Goal: Complete application form: Complete application form

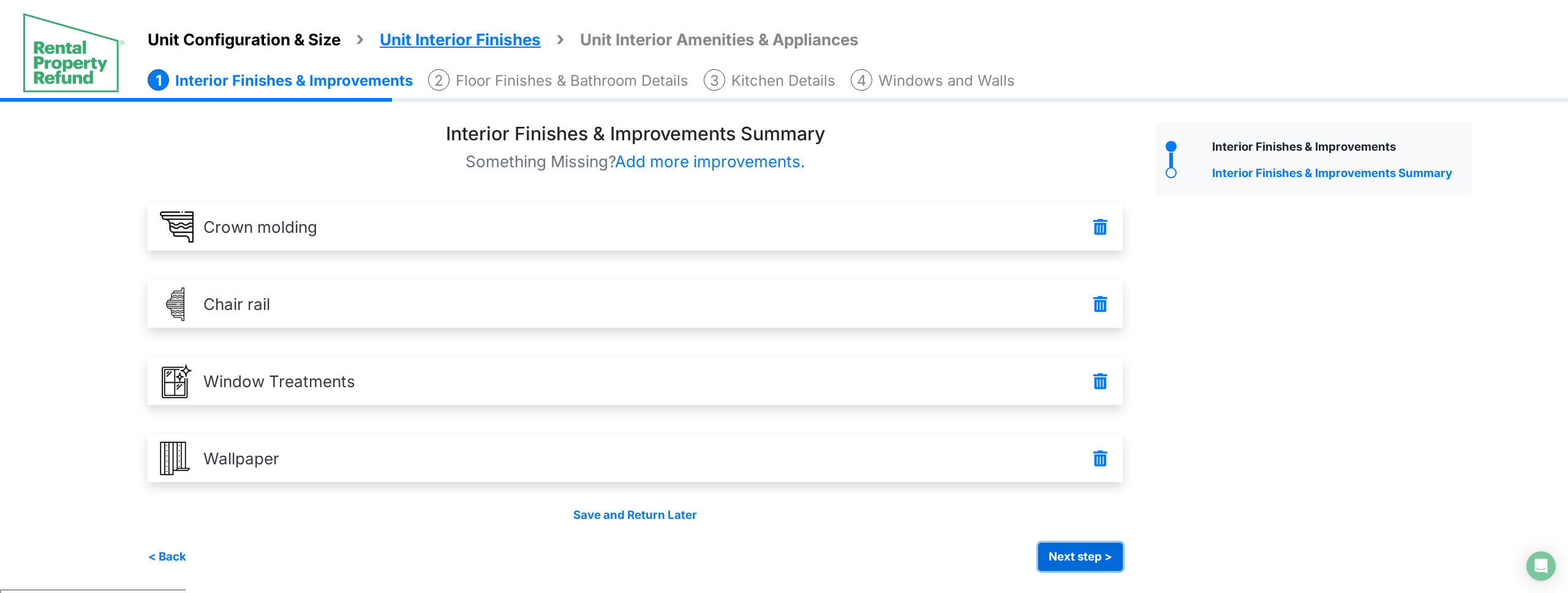
click at [1104, 552] on button "Next step >" at bounding box center [1080, 557] width 84 height 28
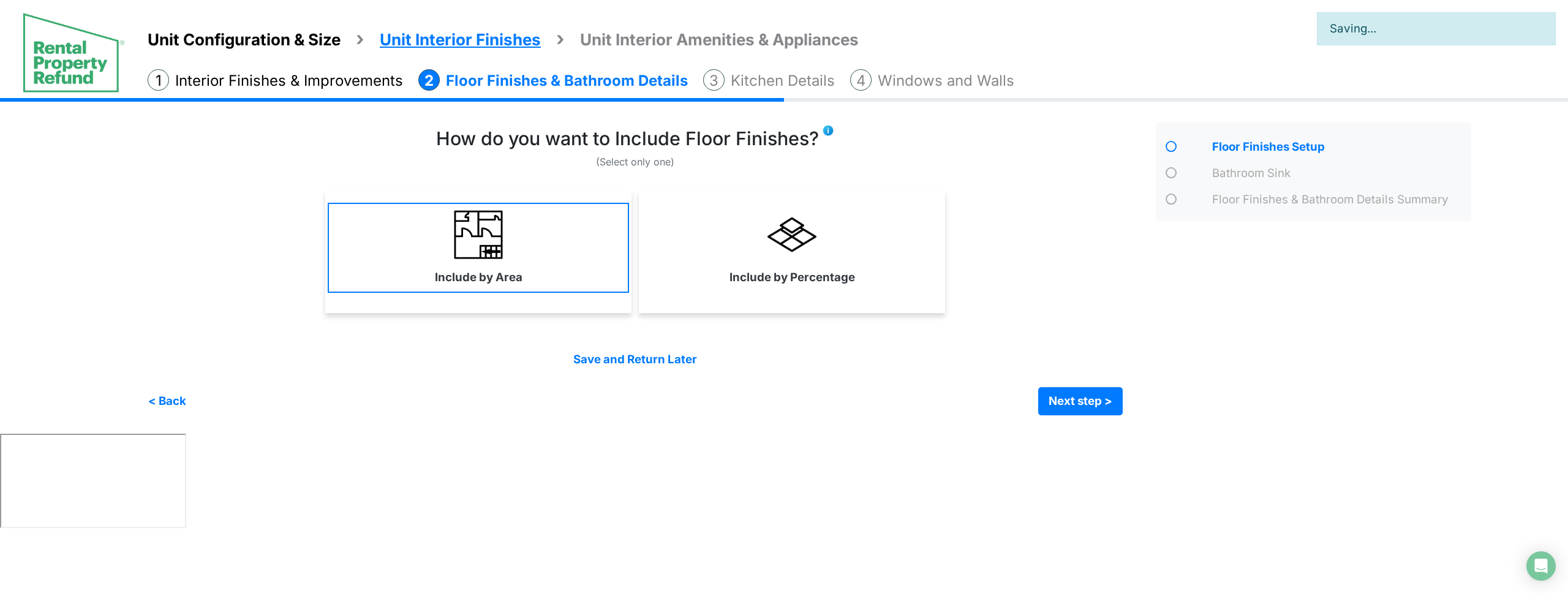
drag, startPoint x: 856, startPoint y: 264, endPoint x: 526, endPoint y: 279, distance: 330.3
click at [854, 264] on link "Include by Percentage" at bounding box center [792, 247] width 301 height 90
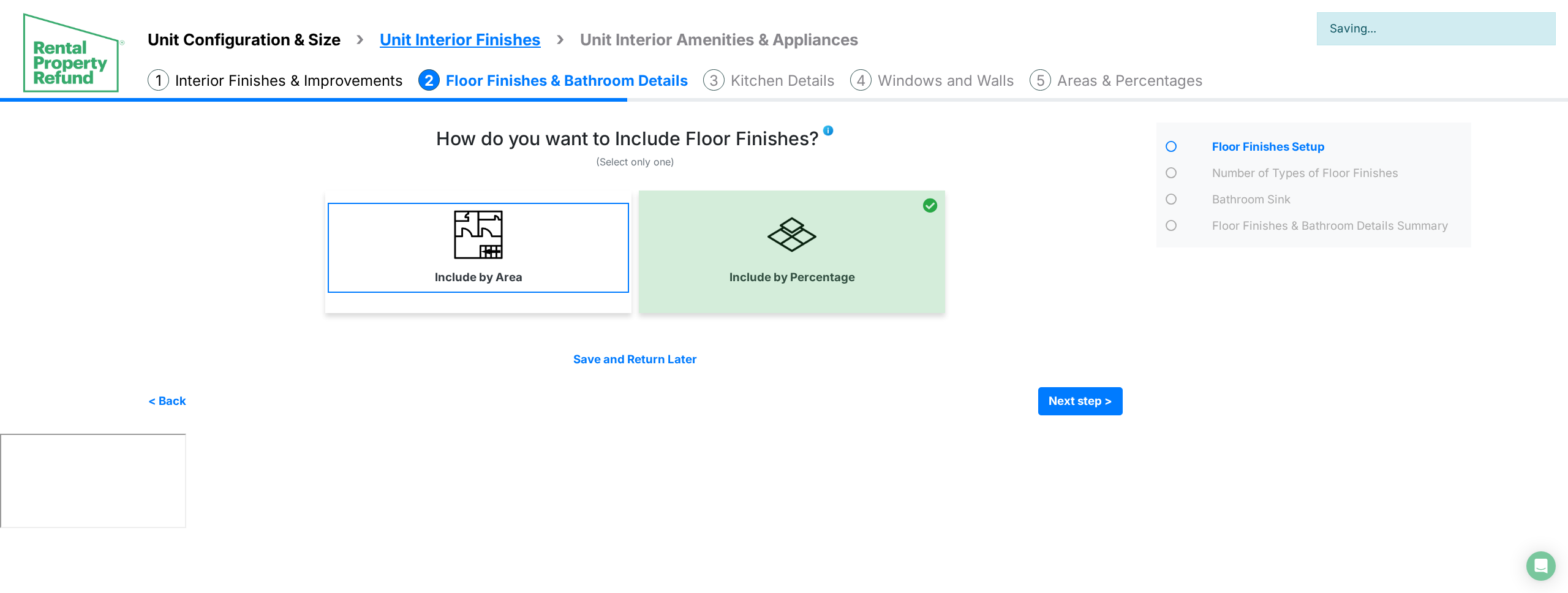
click at [526, 279] on link "Include by Area" at bounding box center [478, 247] width 301 height 90
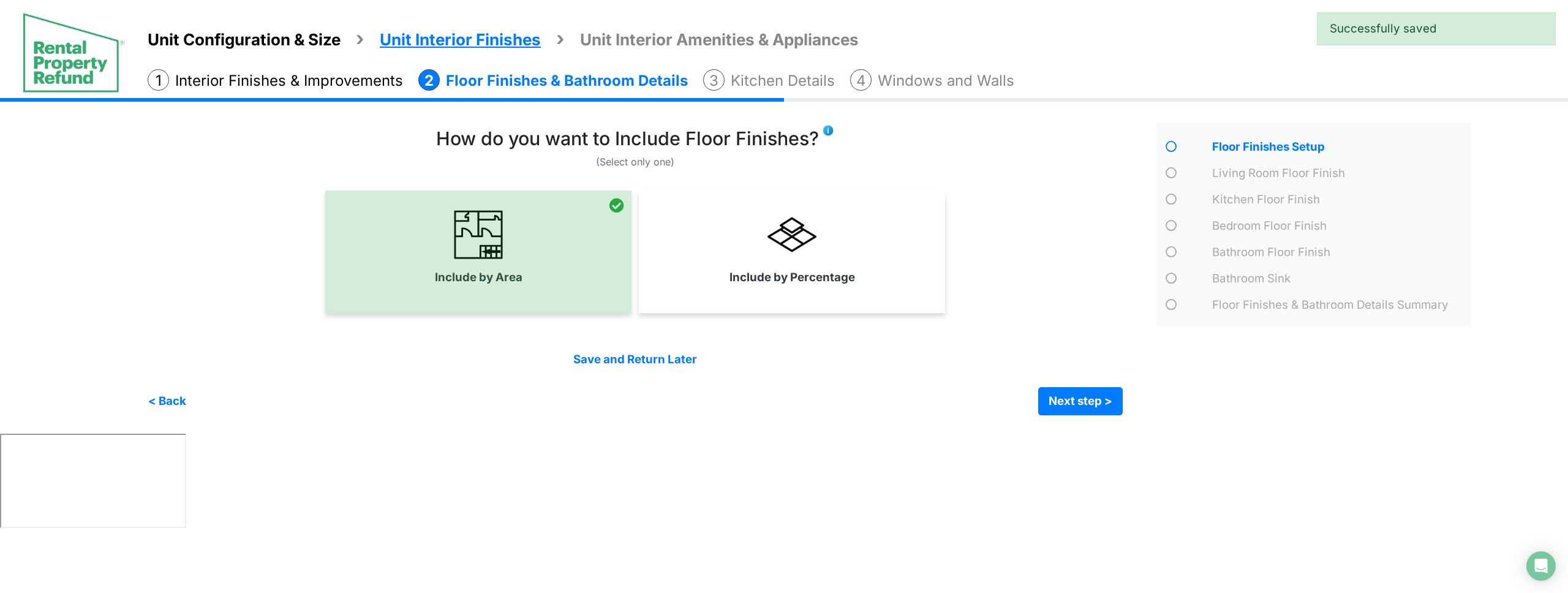
drag, startPoint x: 804, startPoint y: 268, endPoint x: 836, endPoint y: 271, distance: 32.1
click at [805, 268] on link "Include by Percentage" at bounding box center [792, 247] width 301 height 90
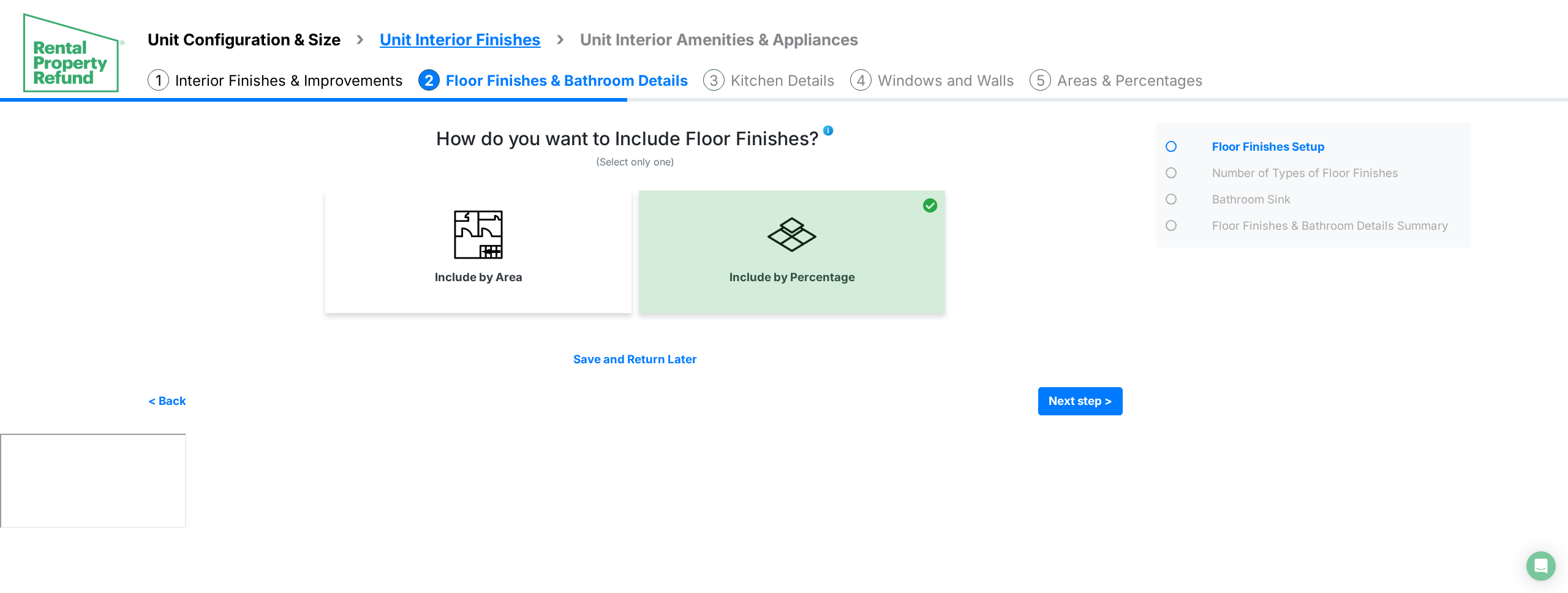
drag, startPoint x: 332, startPoint y: 222, endPoint x: 406, endPoint y: 232, distance: 74.7
click at [335, 223] on link "Include by Area" at bounding box center [478, 247] width 301 height 90
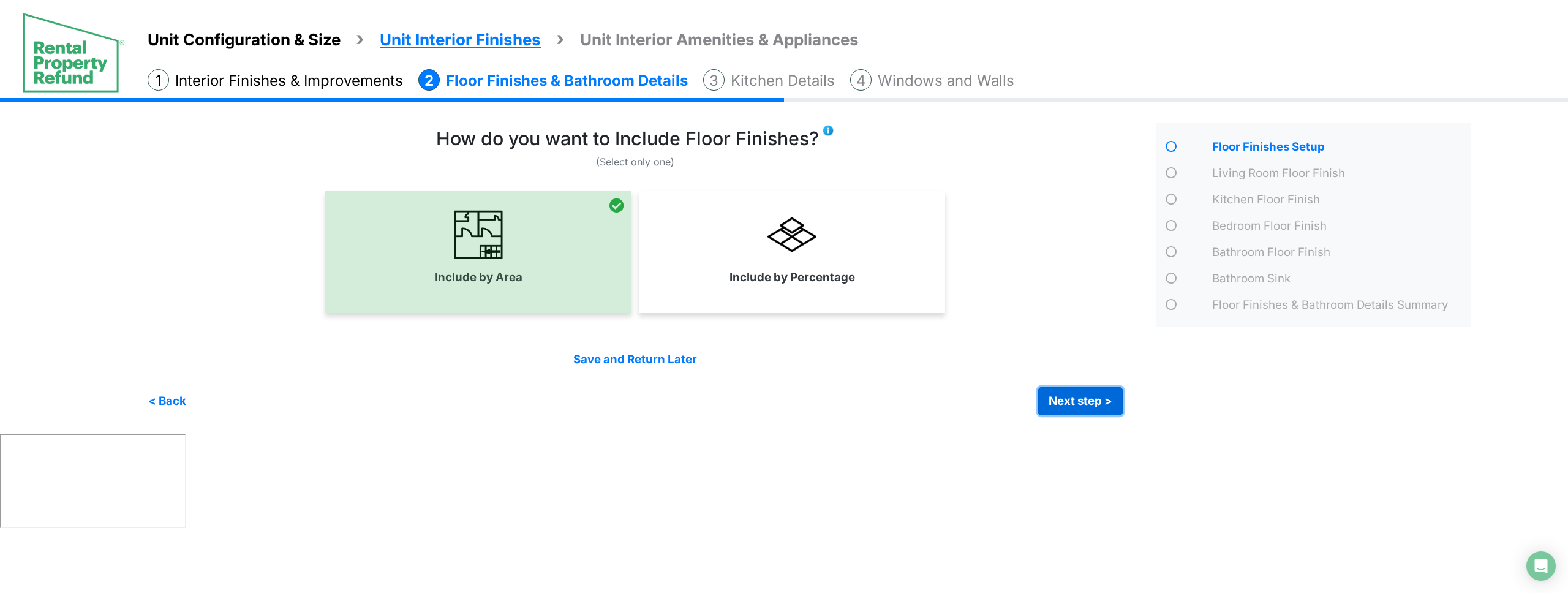
click at [1089, 404] on button "Next step >" at bounding box center [1080, 401] width 84 height 28
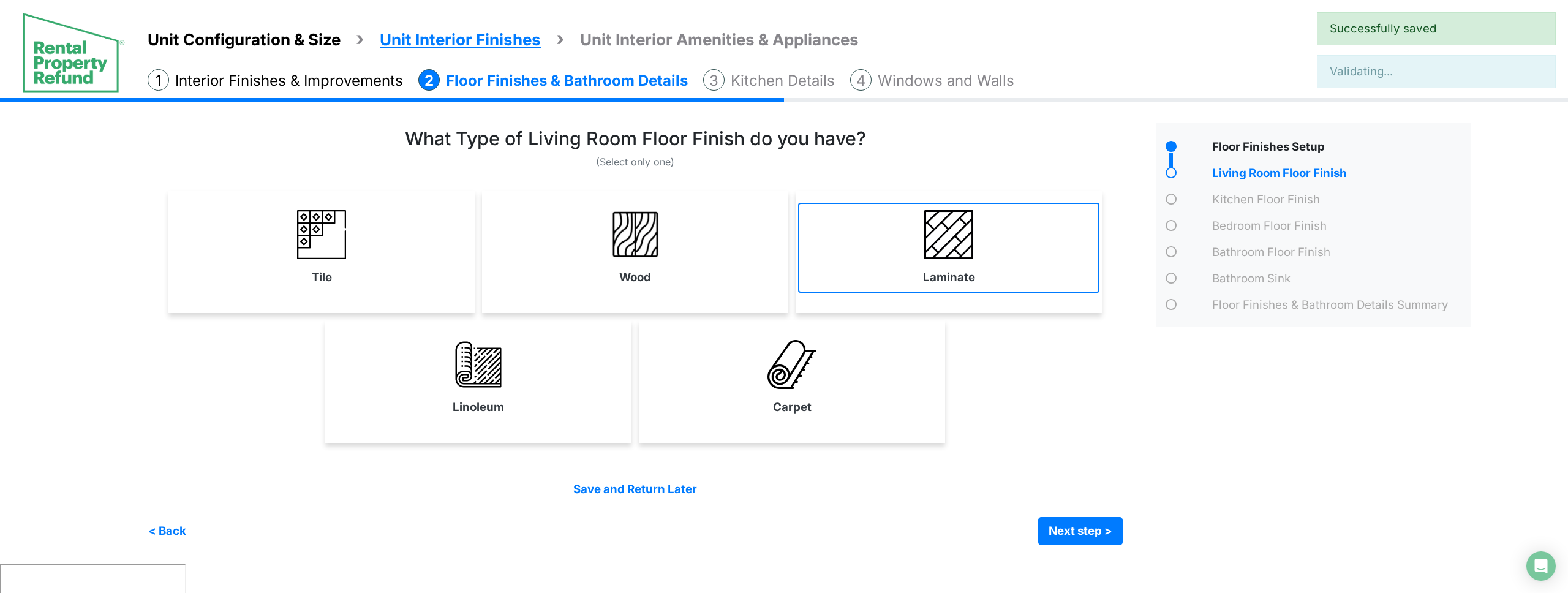
click at [876, 260] on link "Laminate" at bounding box center [949, 247] width 301 height 90
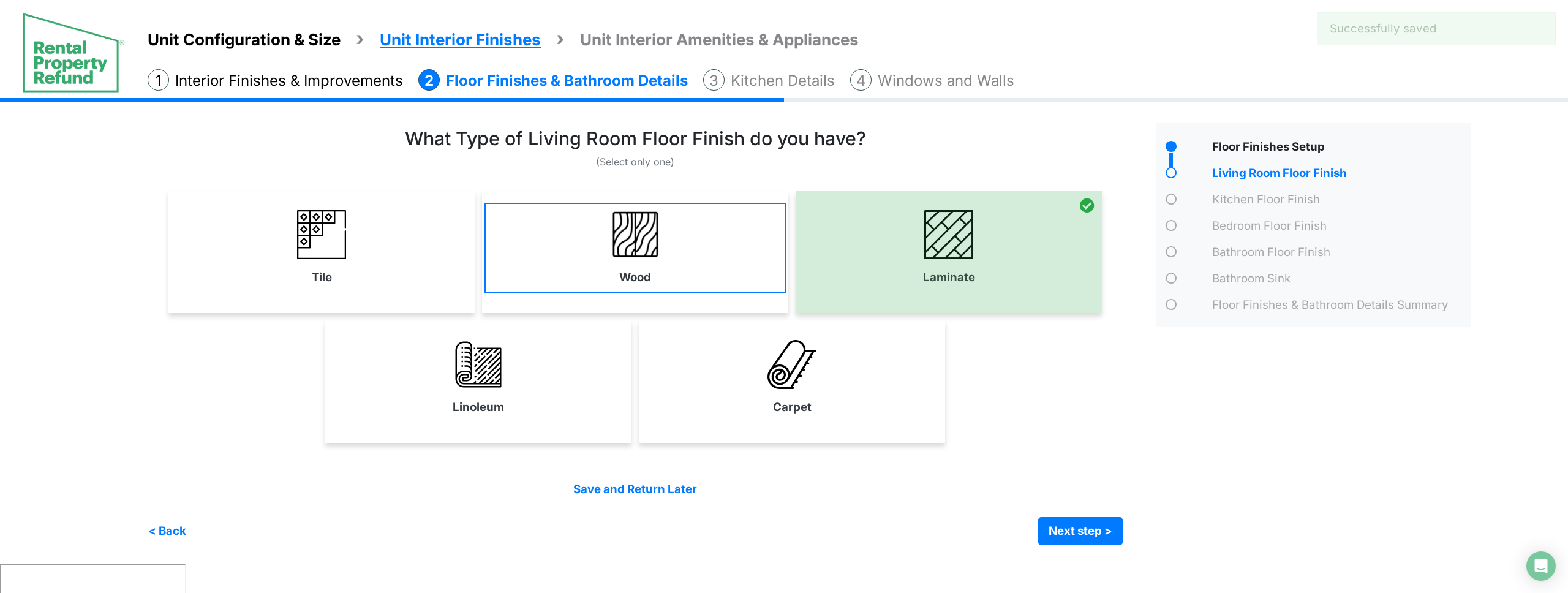
click at [672, 271] on link "Wood" at bounding box center [635, 247] width 301 height 90
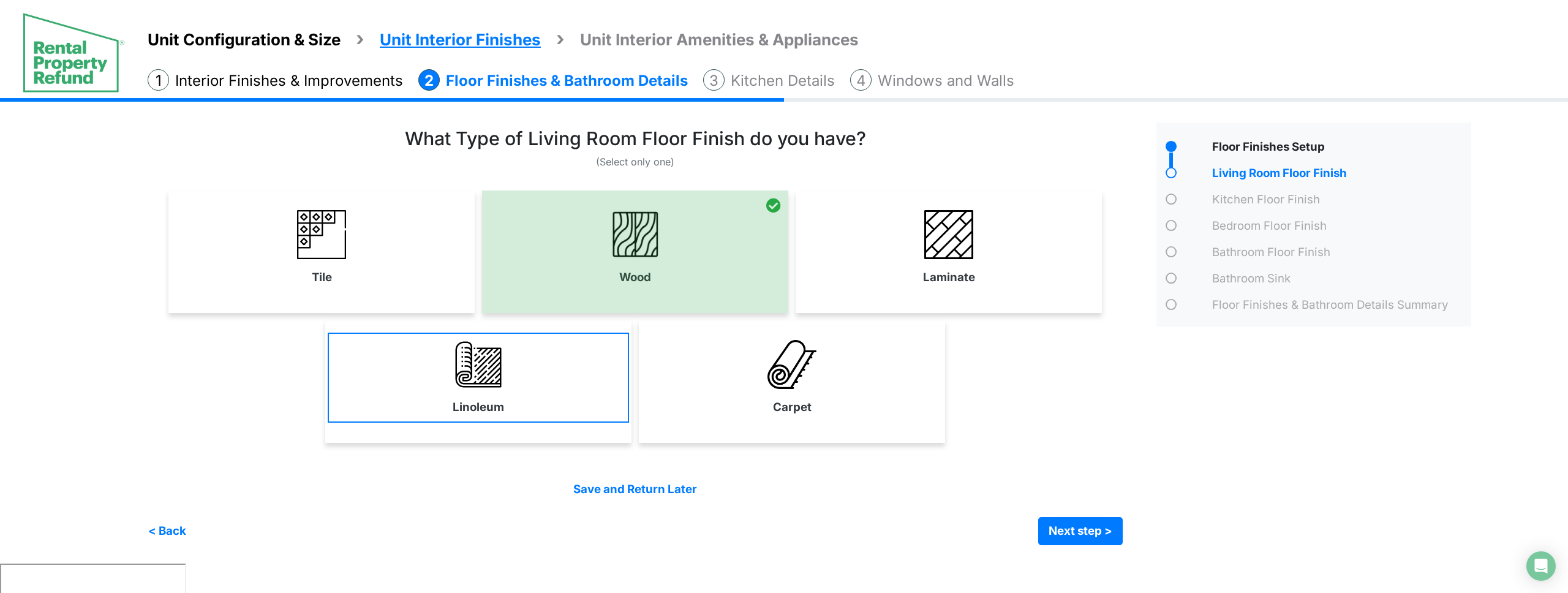
drag, startPoint x: 512, startPoint y: 265, endPoint x: 546, endPoint y: 332, distance: 75.1
click at [513, 267] on div at bounding box center [635, 252] width 306 height 123
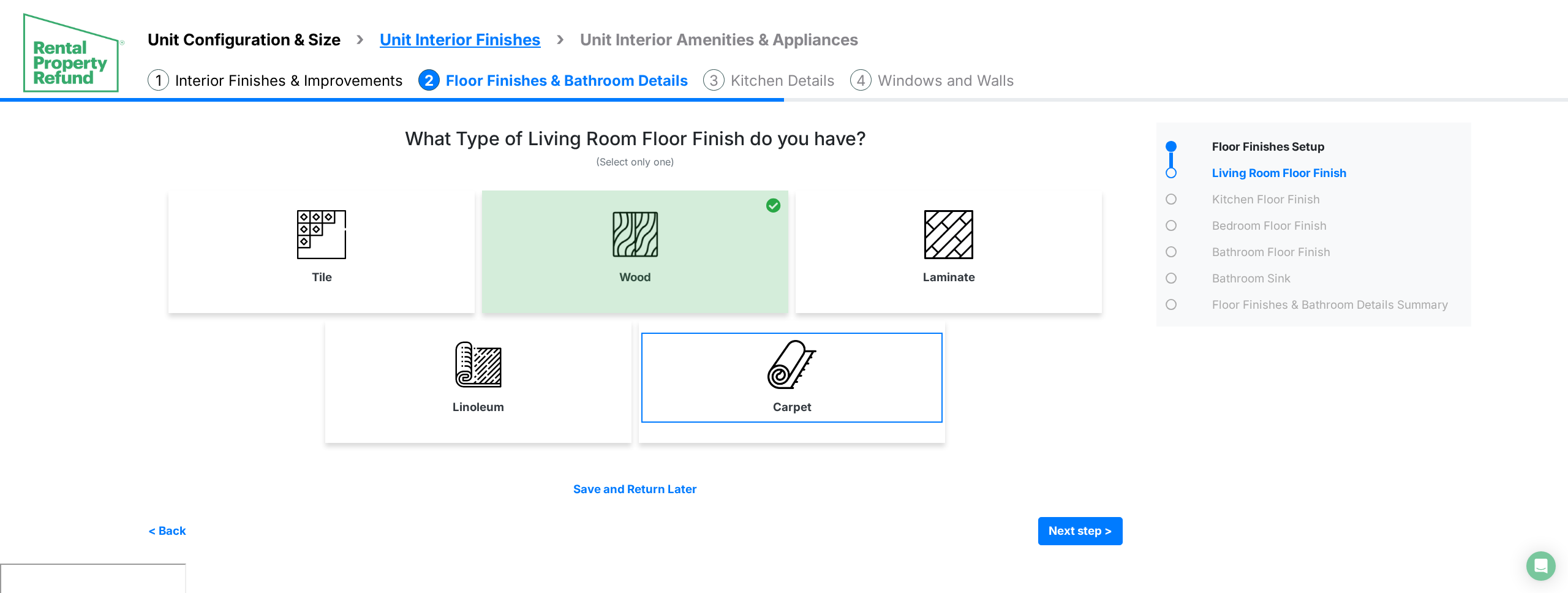
drag, startPoint x: 570, startPoint y: 348, endPoint x: 813, endPoint y: 370, distance: 244.0
click at [579, 349] on link "Linoleum" at bounding box center [478, 377] width 301 height 90
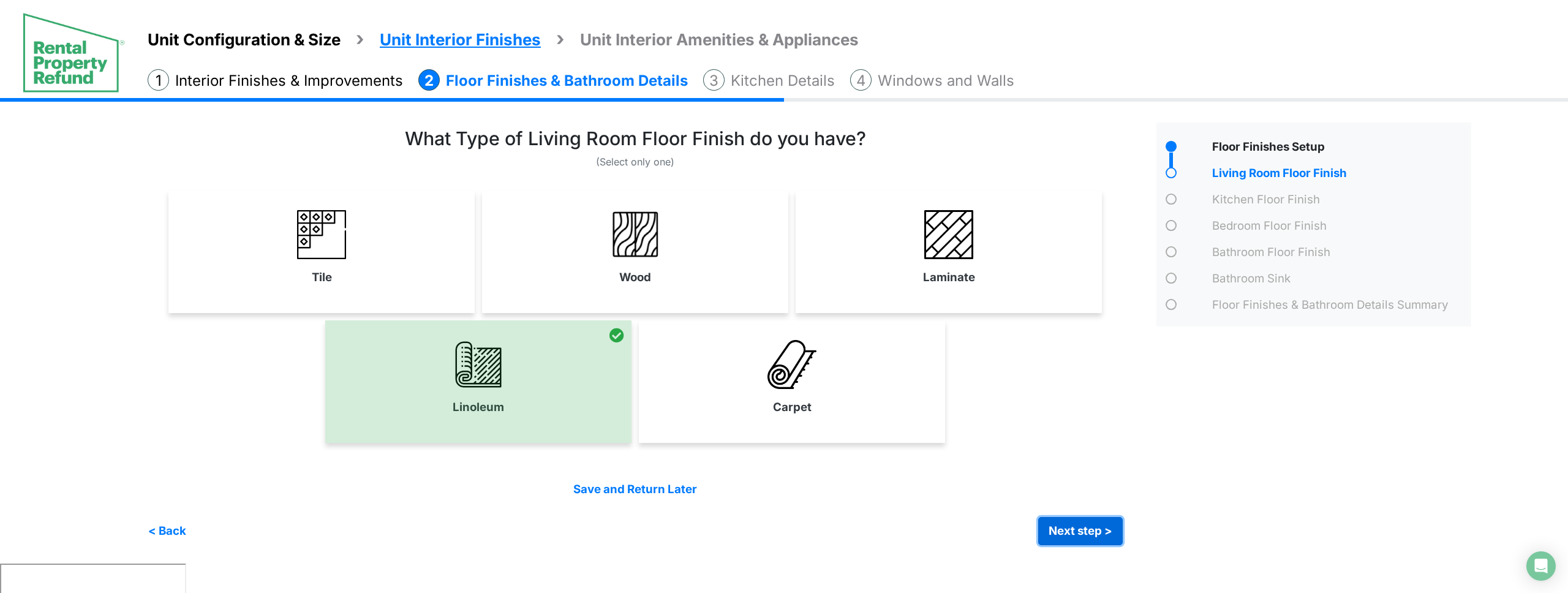
click at [1066, 525] on button "Next step >" at bounding box center [1080, 531] width 84 height 28
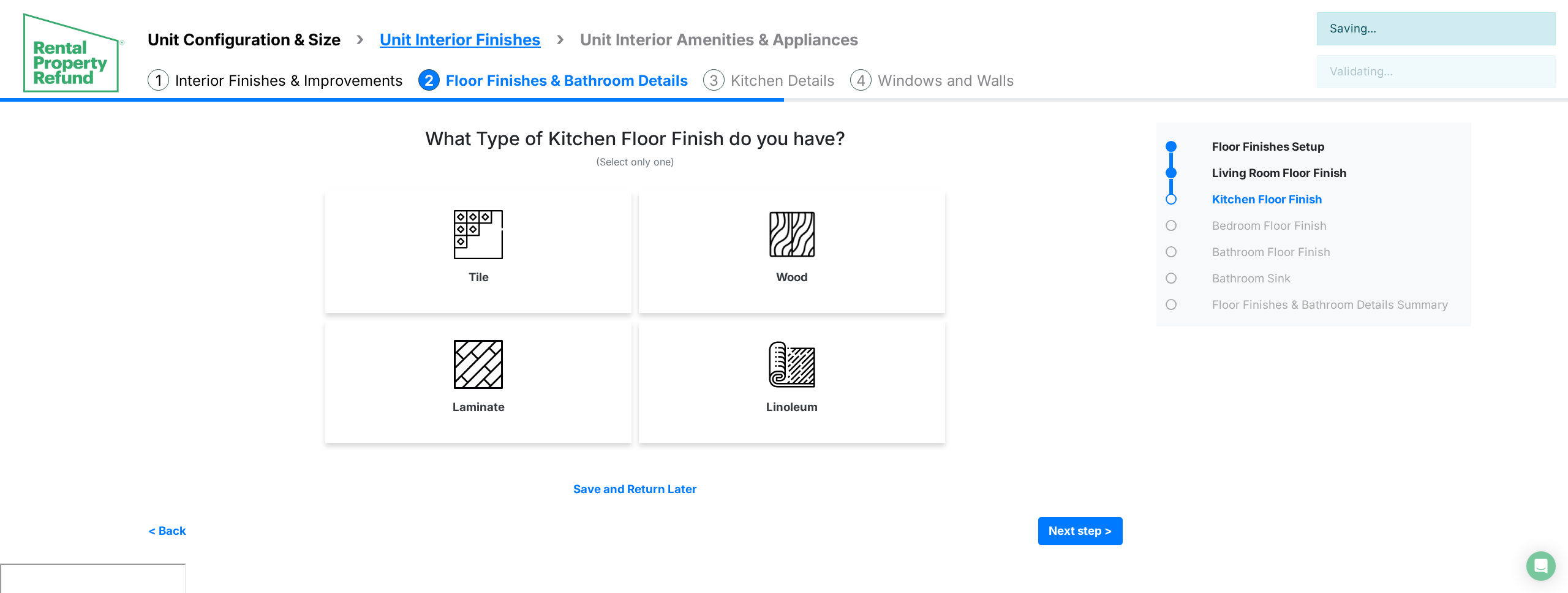
drag, startPoint x: 788, startPoint y: 289, endPoint x: 808, endPoint y: 300, distance: 22.8
click at [789, 289] on link "Wood" at bounding box center [792, 247] width 301 height 90
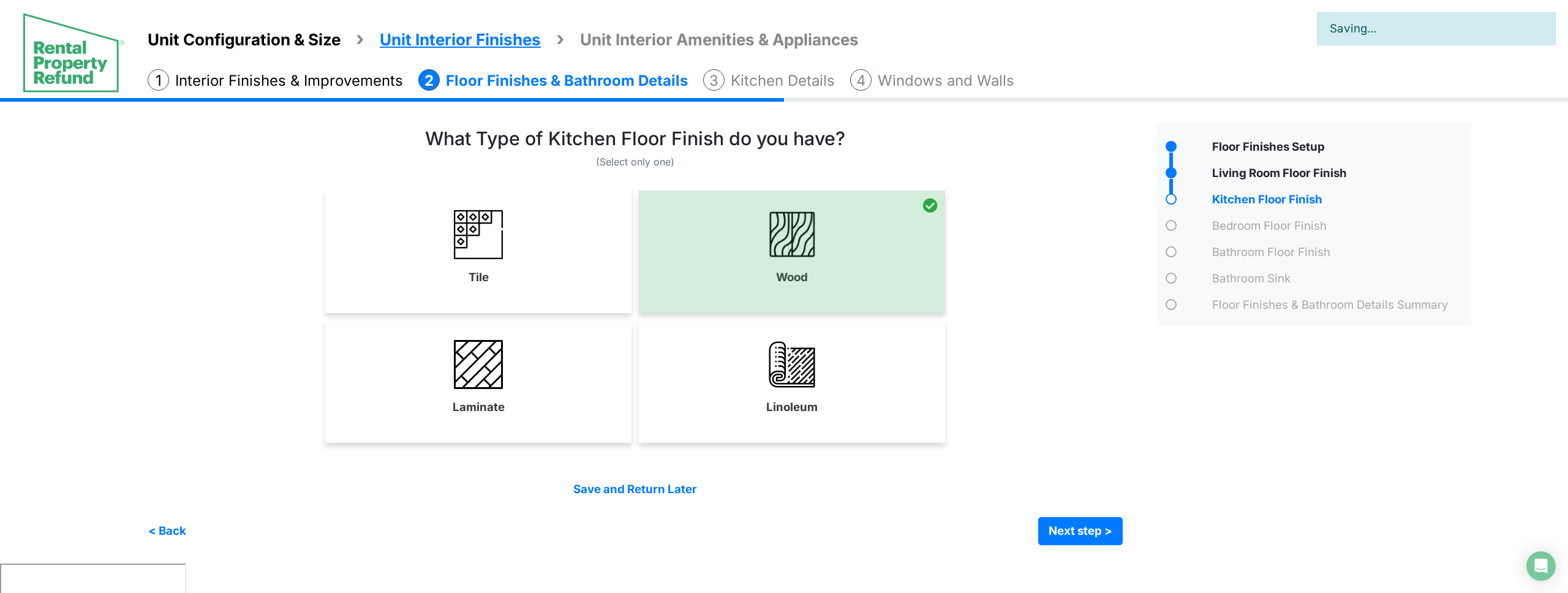
drag, startPoint x: 855, startPoint y: 395, endPoint x: 925, endPoint y: 436, distance: 81.1
click at [859, 396] on link "Linoleum" at bounding box center [792, 377] width 301 height 90
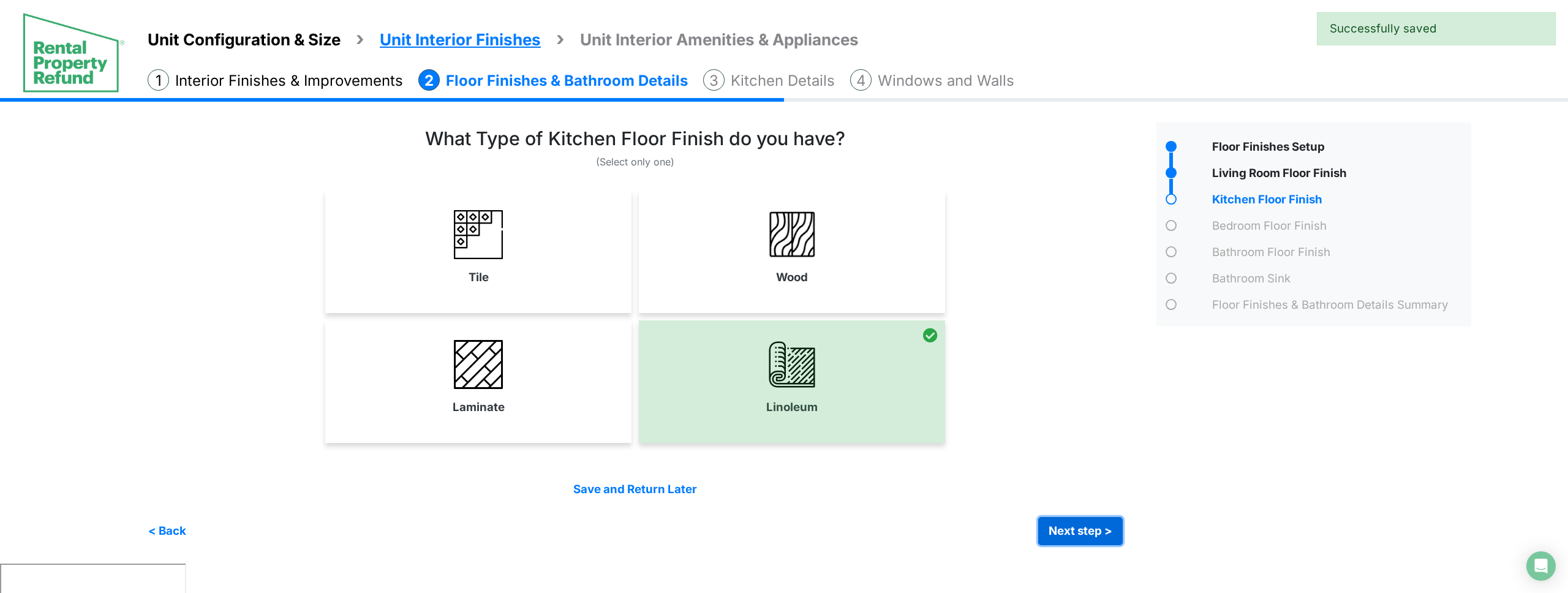
drag, startPoint x: 1083, startPoint y: 530, endPoint x: 1063, endPoint y: 529, distance: 20.0
click at [1072, 530] on button "Next step >" at bounding box center [1080, 531] width 84 height 28
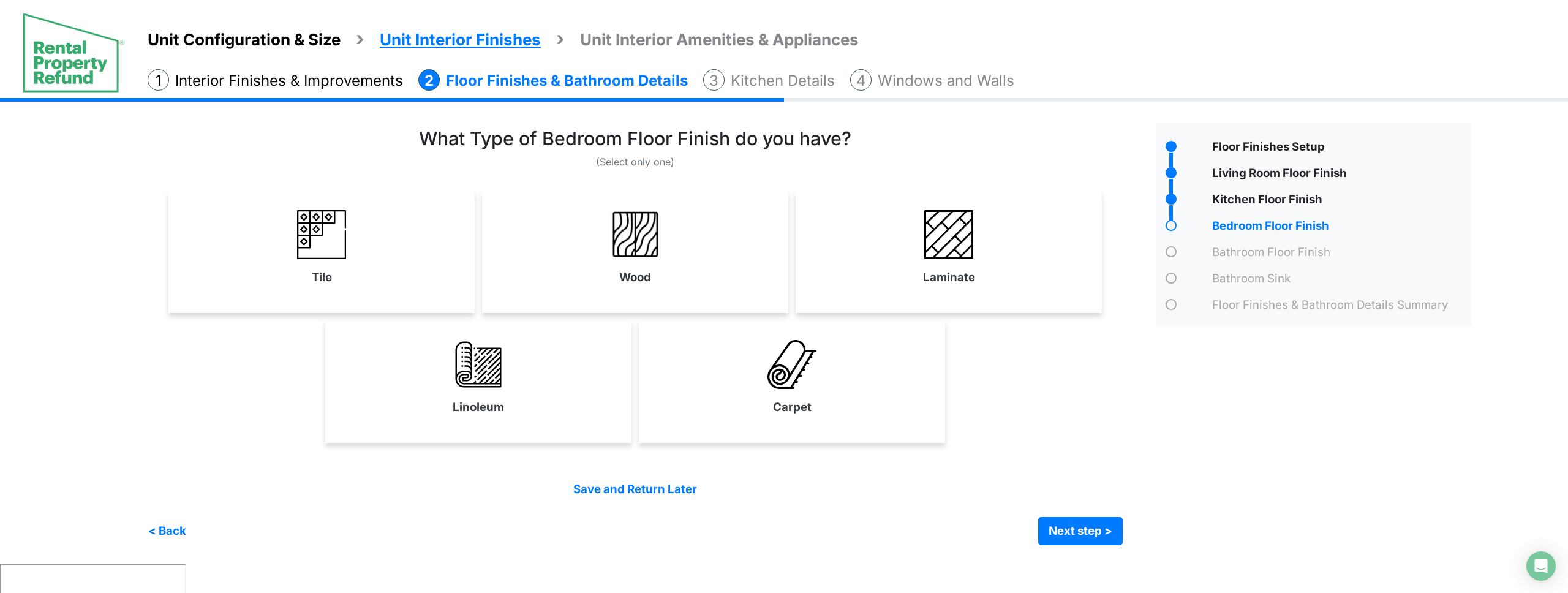
drag, startPoint x: 438, startPoint y: 327, endPoint x: 438, endPoint y: 305, distance: 22.0
click at [438, 327] on div "Linoleum" at bounding box center [478, 382] width 306 height 123
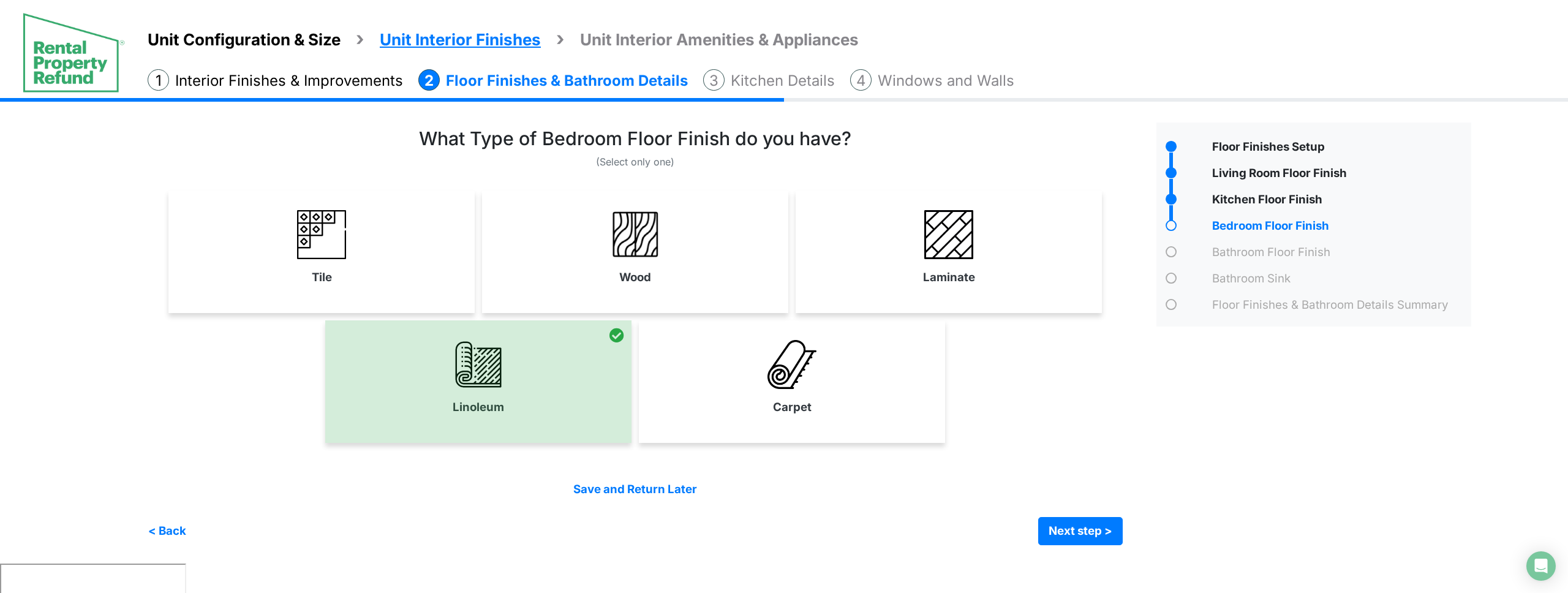
click at [428, 276] on link "Tile" at bounding box center [321, 247] width 301 height 90
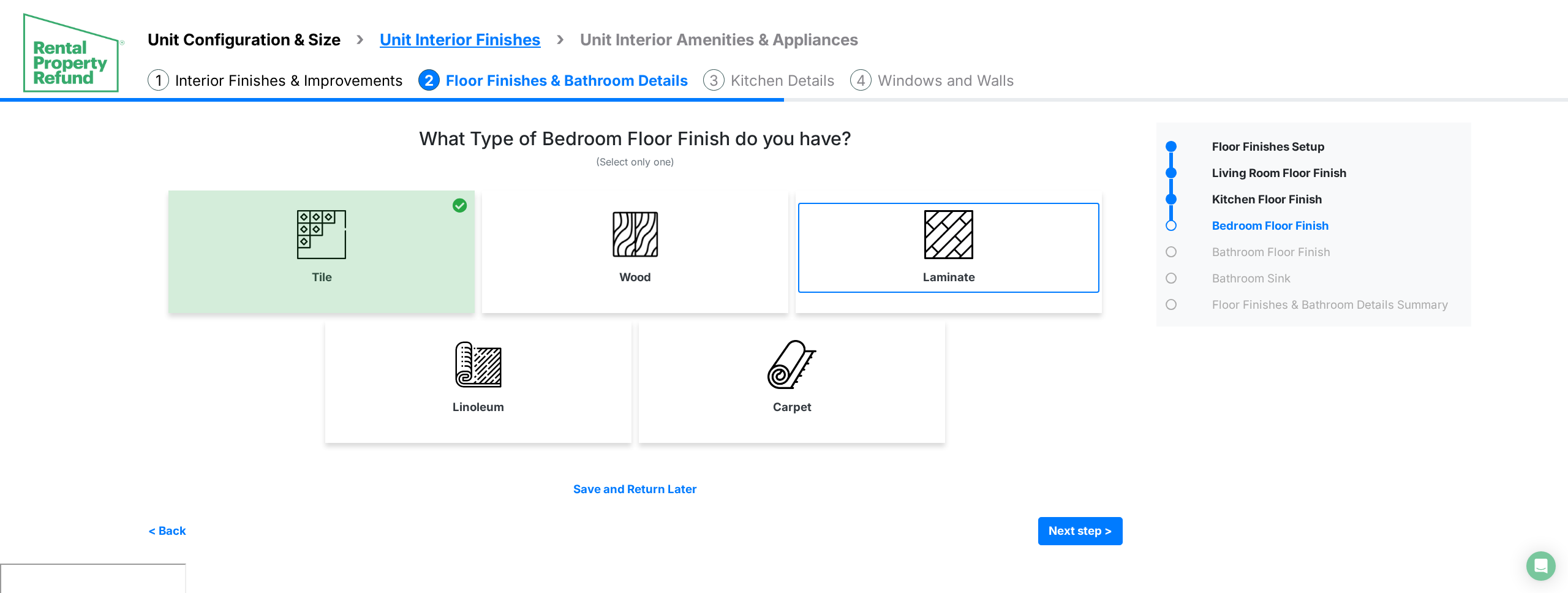
click at [849, 263] on link "Laminate" at bounding box center [949, 247] width 301 height 90
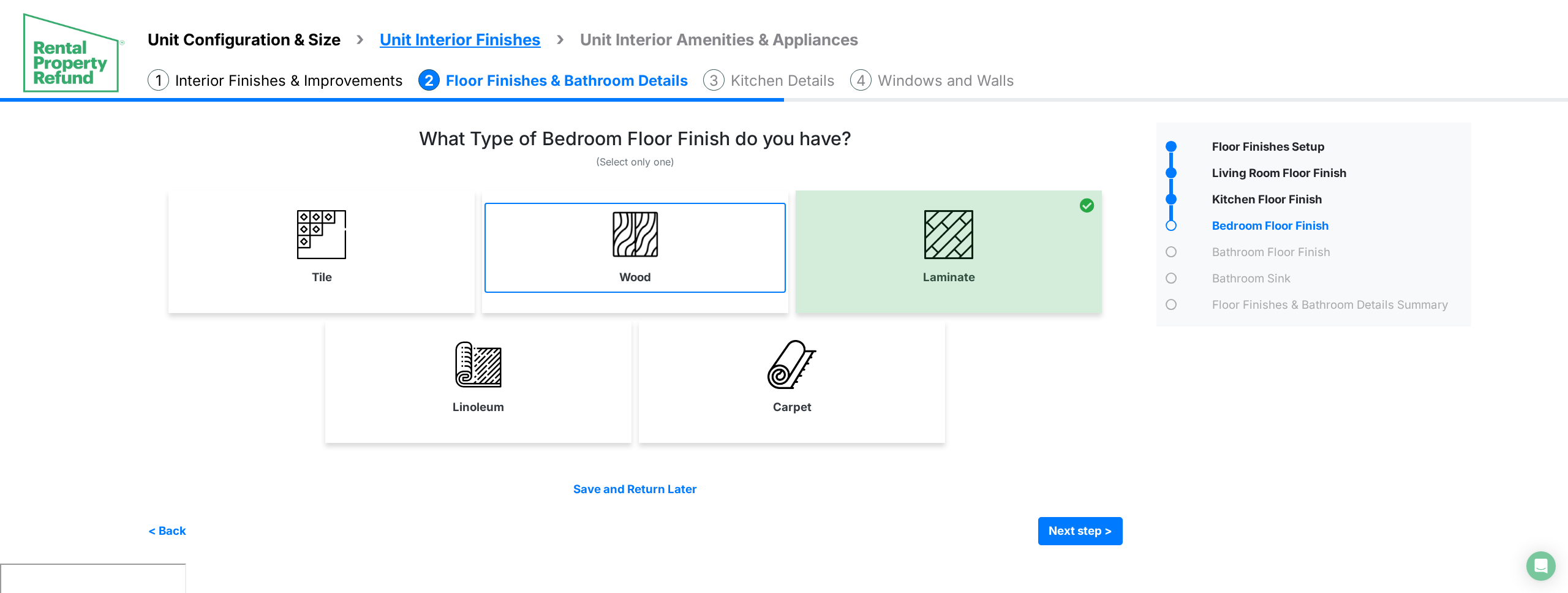
click at [636, 268] on link "Wood" at bounding box center [635, 247] width 301 height 90
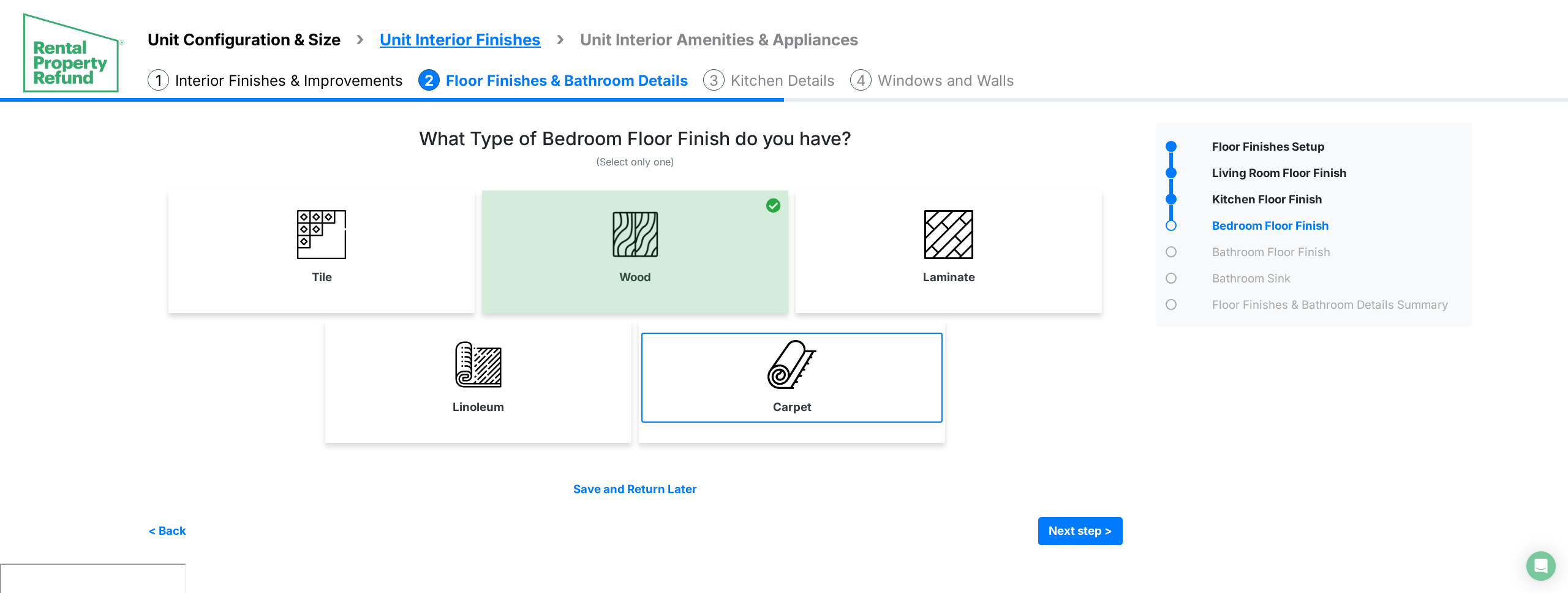
click at [830, 419] on link "Carpet" at bounding box center [792, 377] width 301 height 90
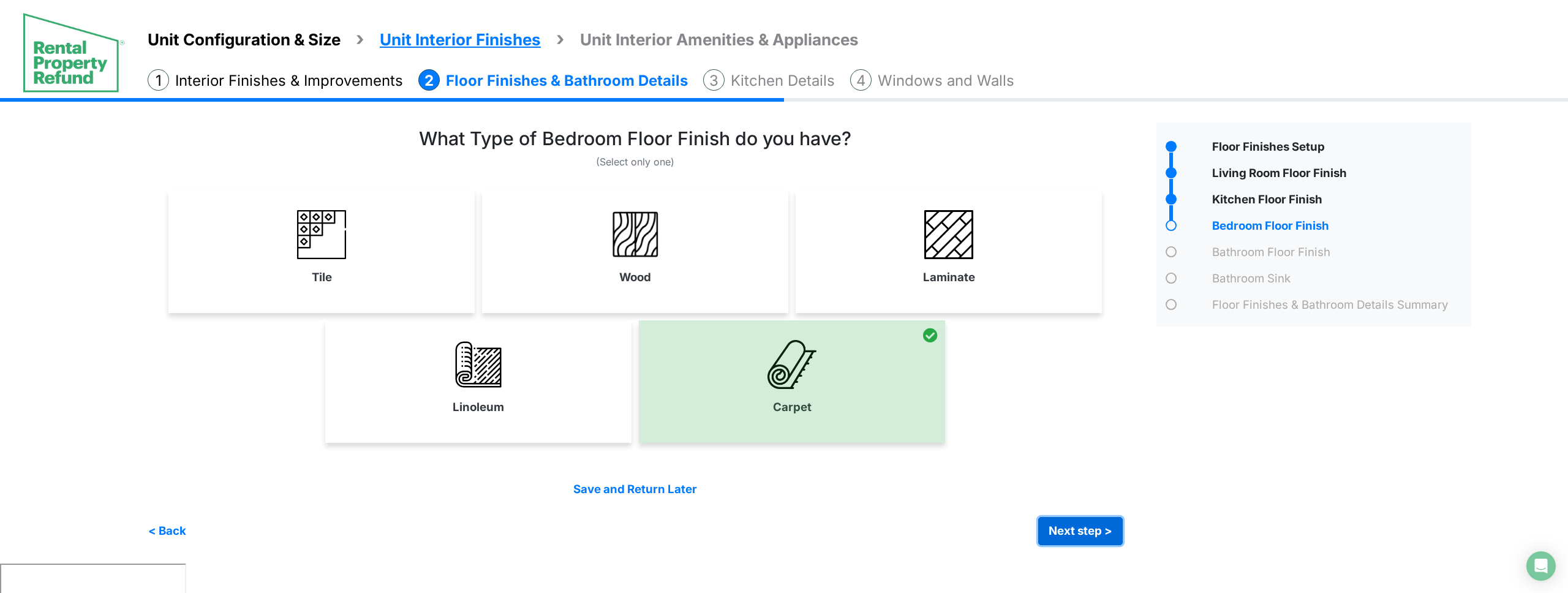
drag, startPoint x: 1097, startPoint y: 537, endPoint x: 1239, endPoint y: 466, distance: 158.8
click at [1100, 535] on button "Next step >" at bounding box center [1080, 531] width 84 height 28
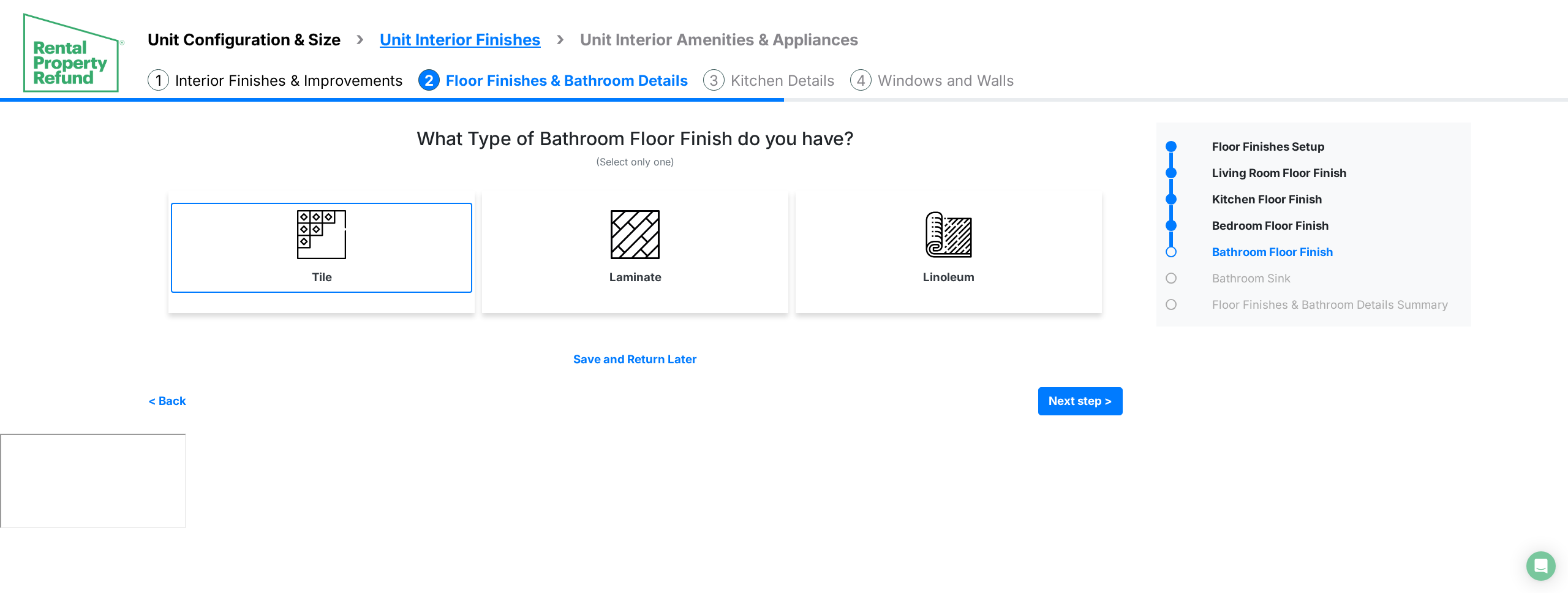
click at [328, 285] on label "Tile" at bounding box center [321, 278] width 20 height 17
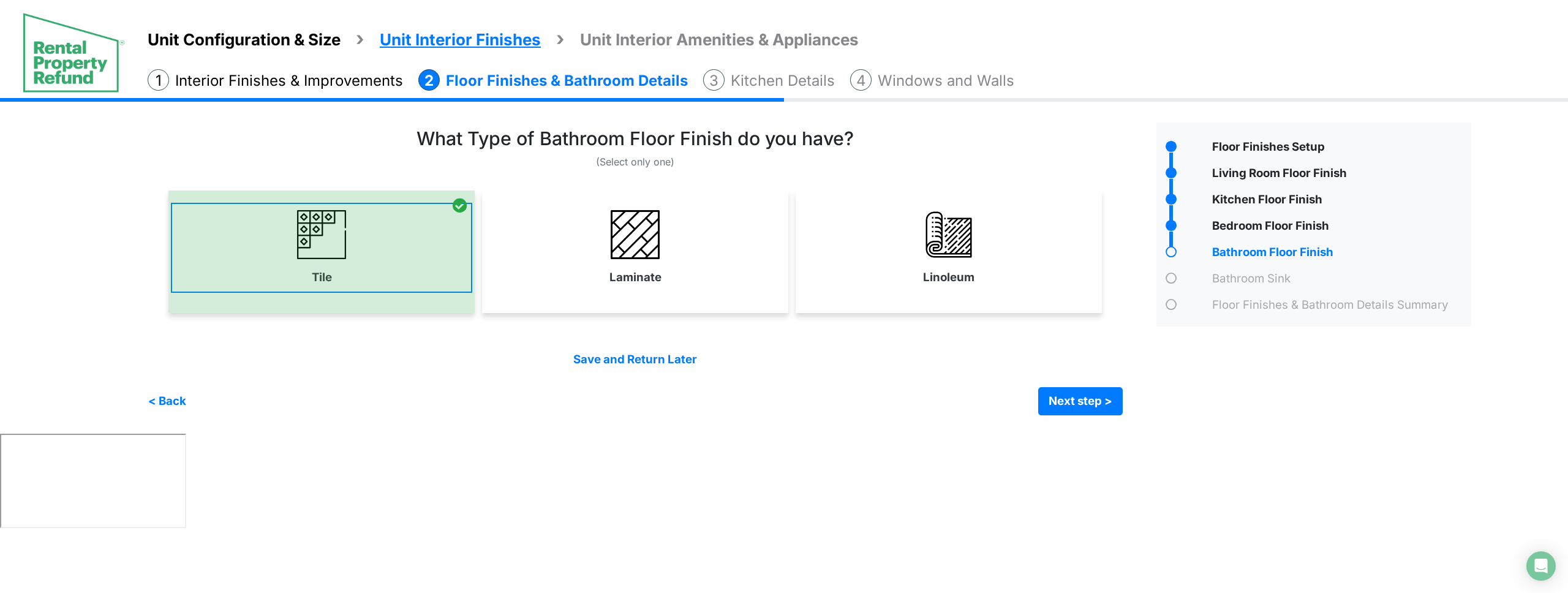
click at [328, 285] on div at bounding box center [321, 252] width 306 height 123
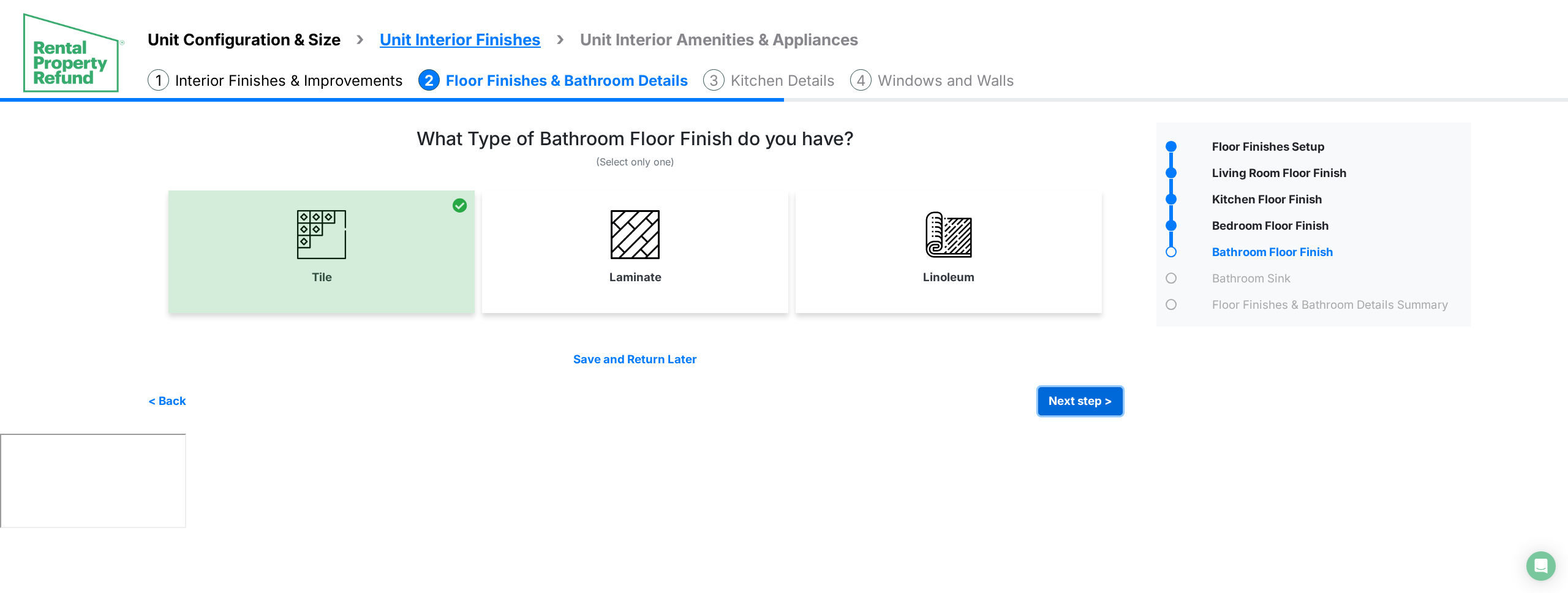
click at [1101, 397] on button "Next step >" at bounding box center [1080, 401] width 84 height 28
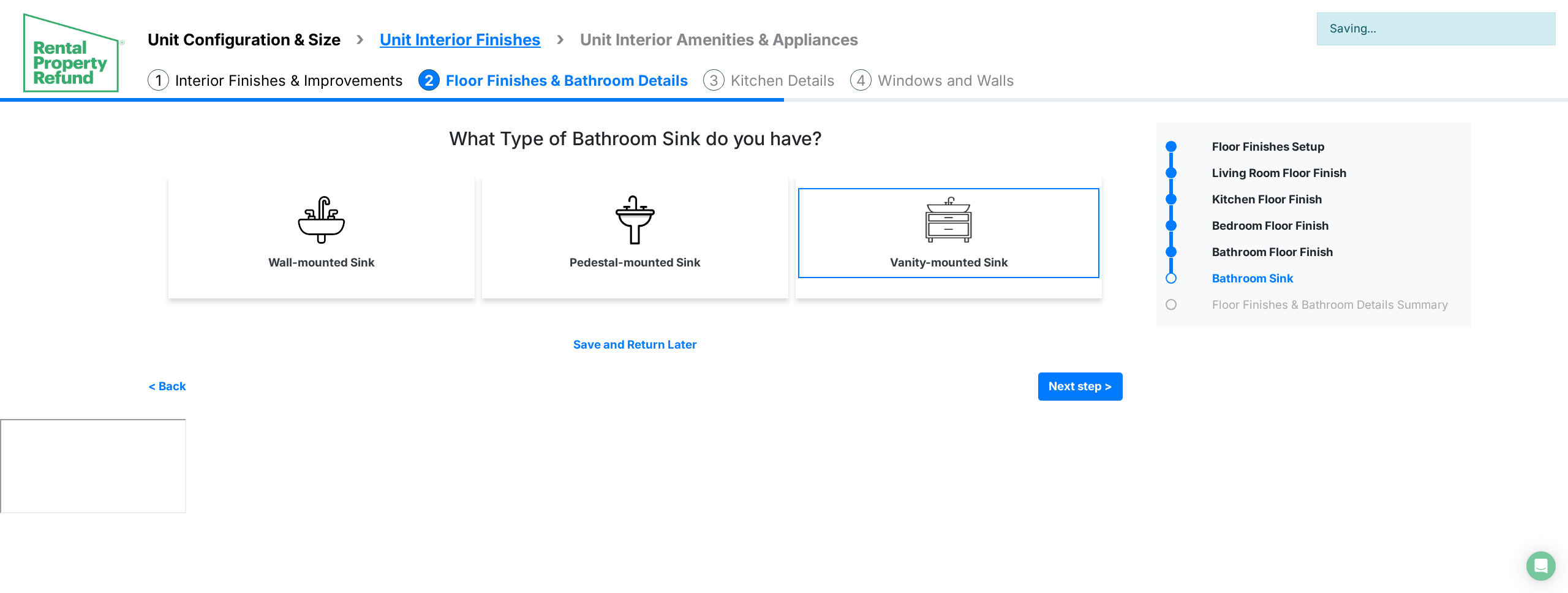
click at [923, 261] on label "Vanity-mounted Sink" at bounding box center [949, 263] width 118 height 17
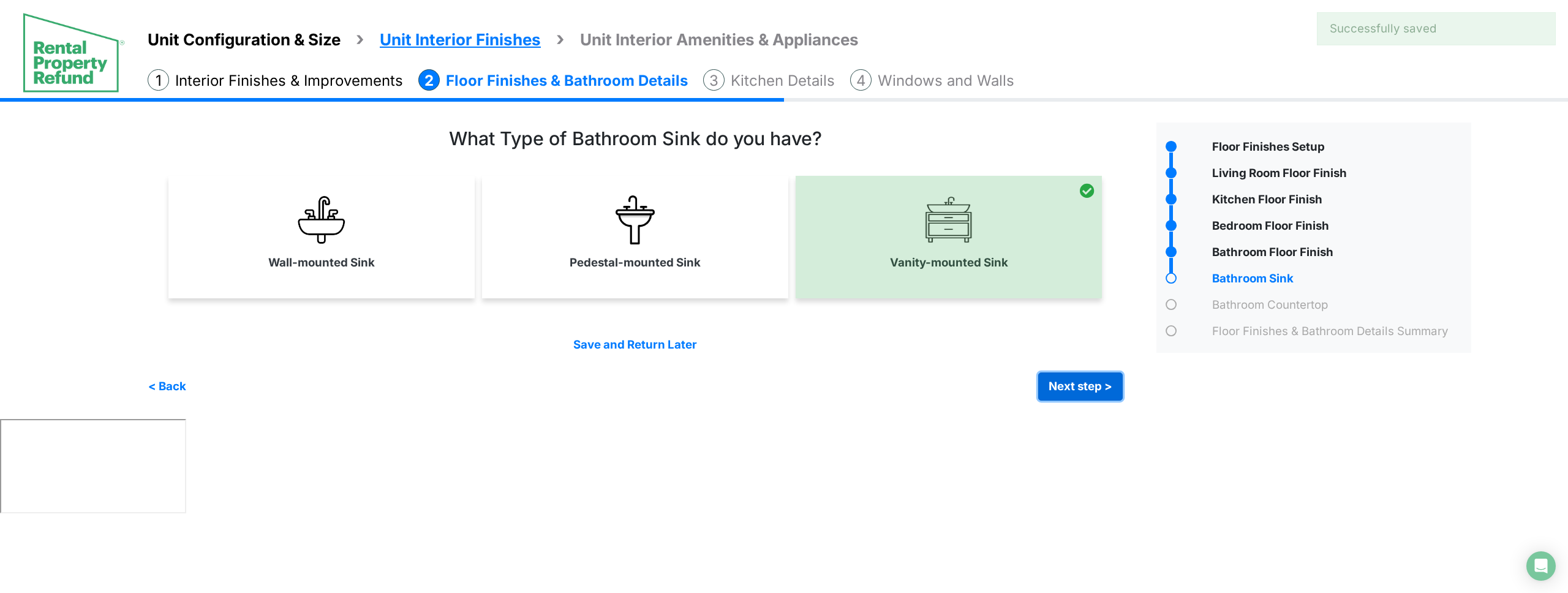
drag, startPoint x: 1097, startPoint y: 390, endPoint x: 1018, endPoint y: 284, distance: 132.2
click at [1096, 389] on button "Next step >" at bounding box center [1080, 387] width 84 height 28
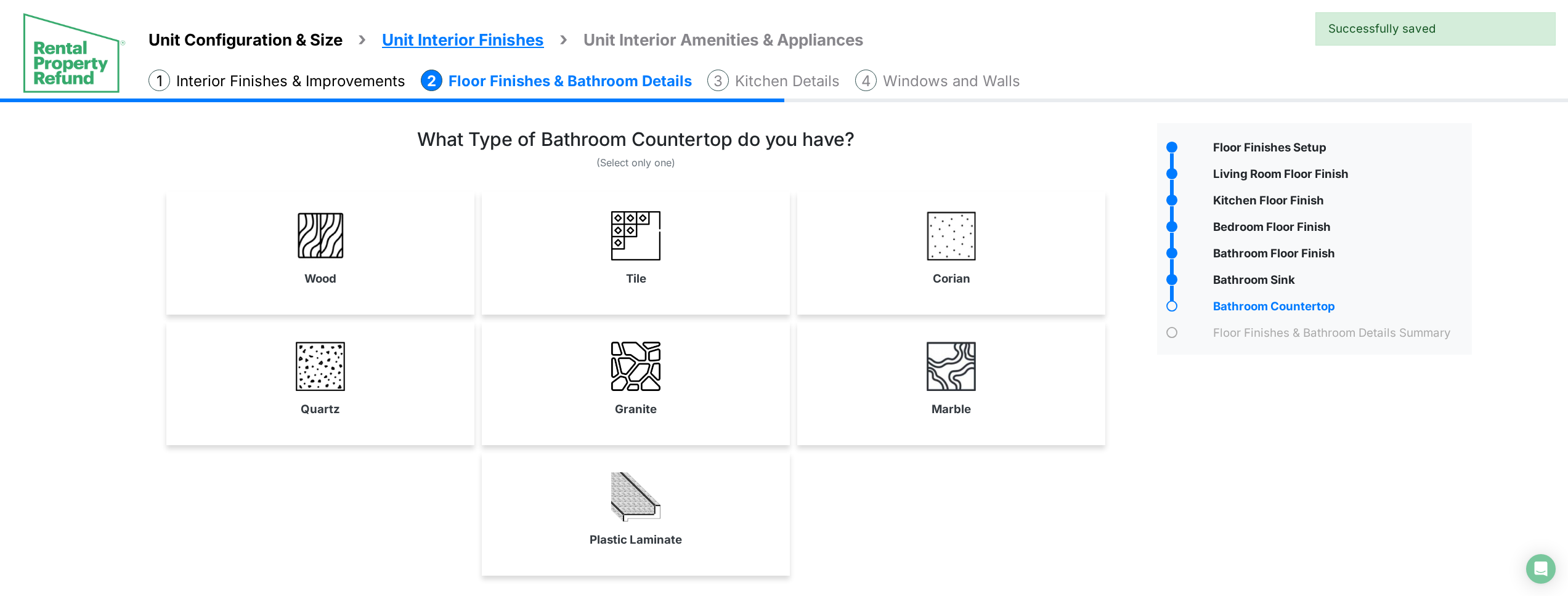
drag, startPoint x: 920, startPoint y: 371, endPoint x: 833, endPoint y: 433, distance: 106.8
click at [919, 371] on link "Marble" at bounding box center [952, 379] width 303 height 90
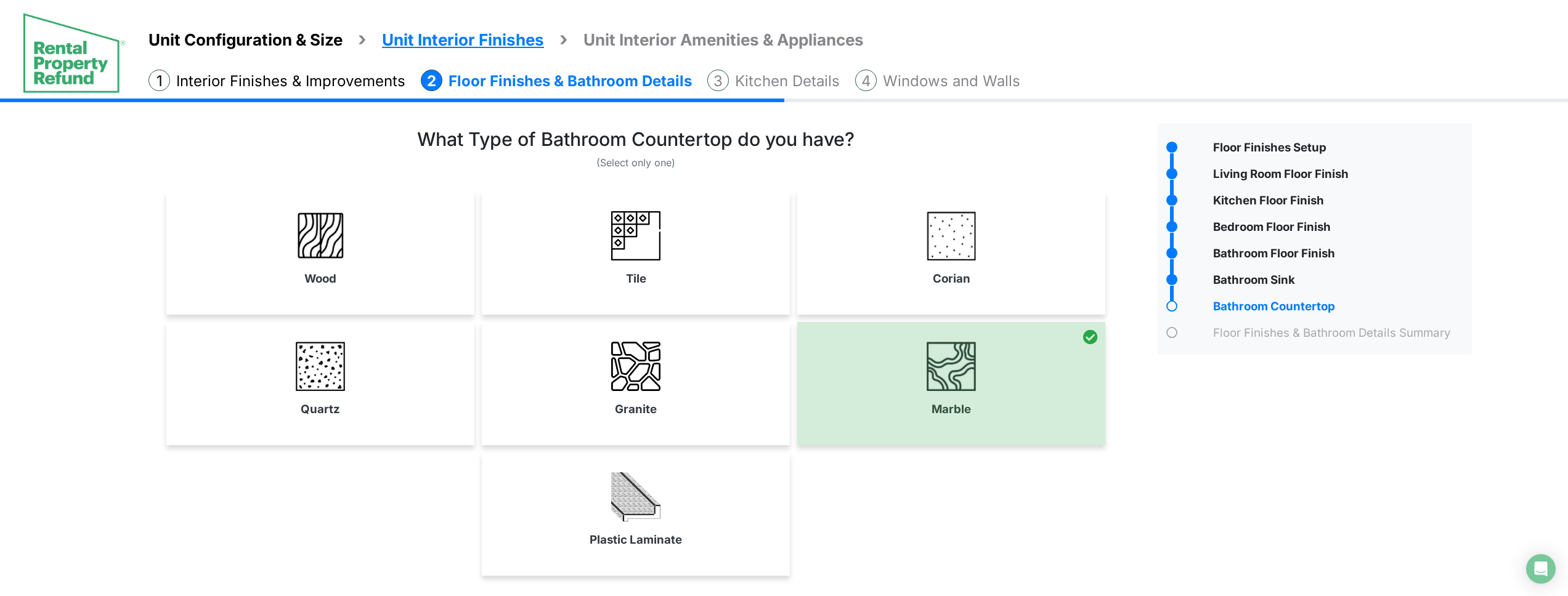
click at [712, 385] on link "Granite" at bounding box center [636, 379] width 303 height 90
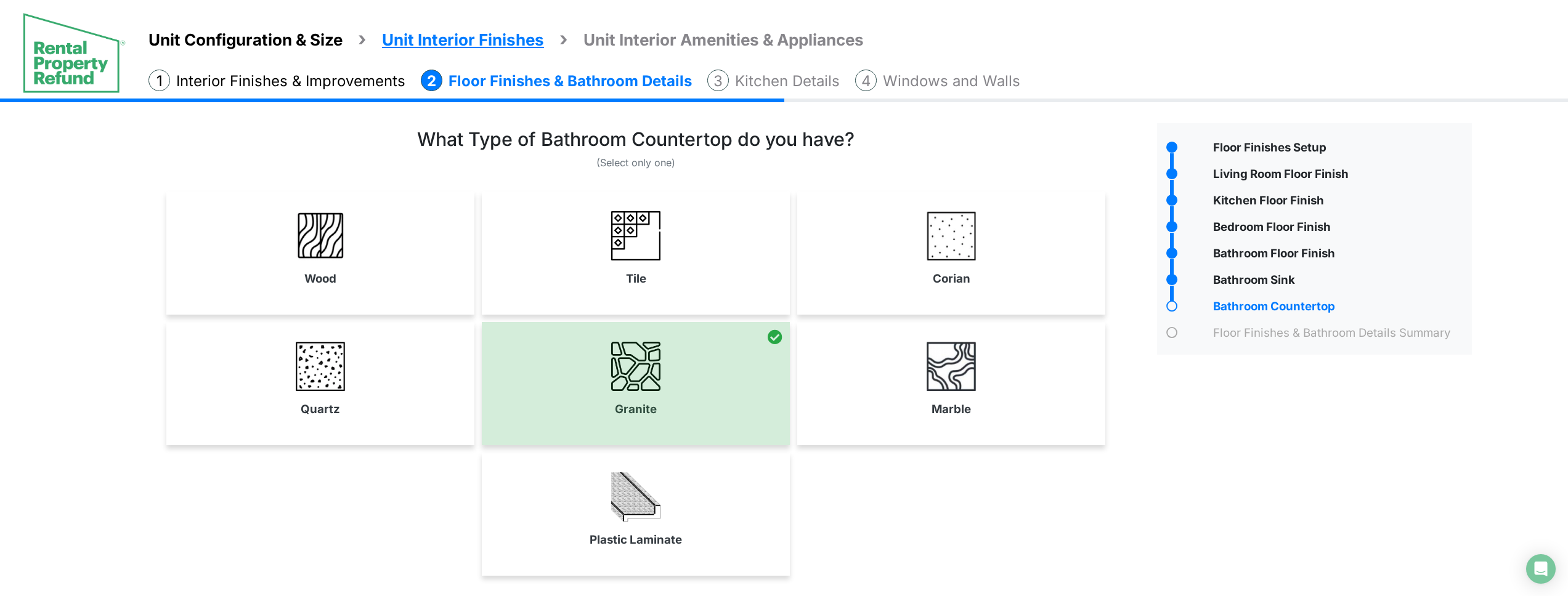
drag, startPoint x: 919, startPoint y: 392, endPoint x: 801, endPoint y: 397, distance: 118.1
click at [918, 392] on link "Marble" at bounding box center [952, 379] width 303 height 90
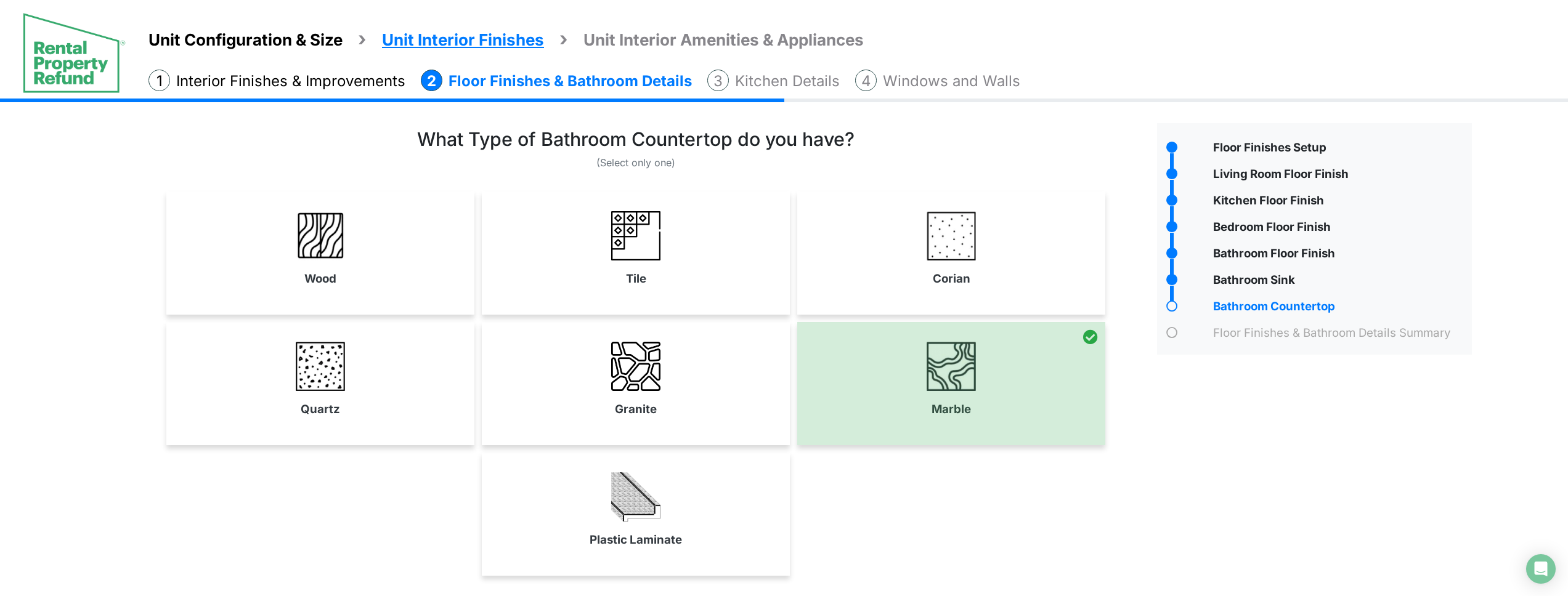
drag, startPoint x: 745, startPoint y: 400, endPoint x: 798, endPoint y: 458, distance: 78.6
click at [746, 400] on link "Granite" at bounding box center [636, 379] width 303 height 90
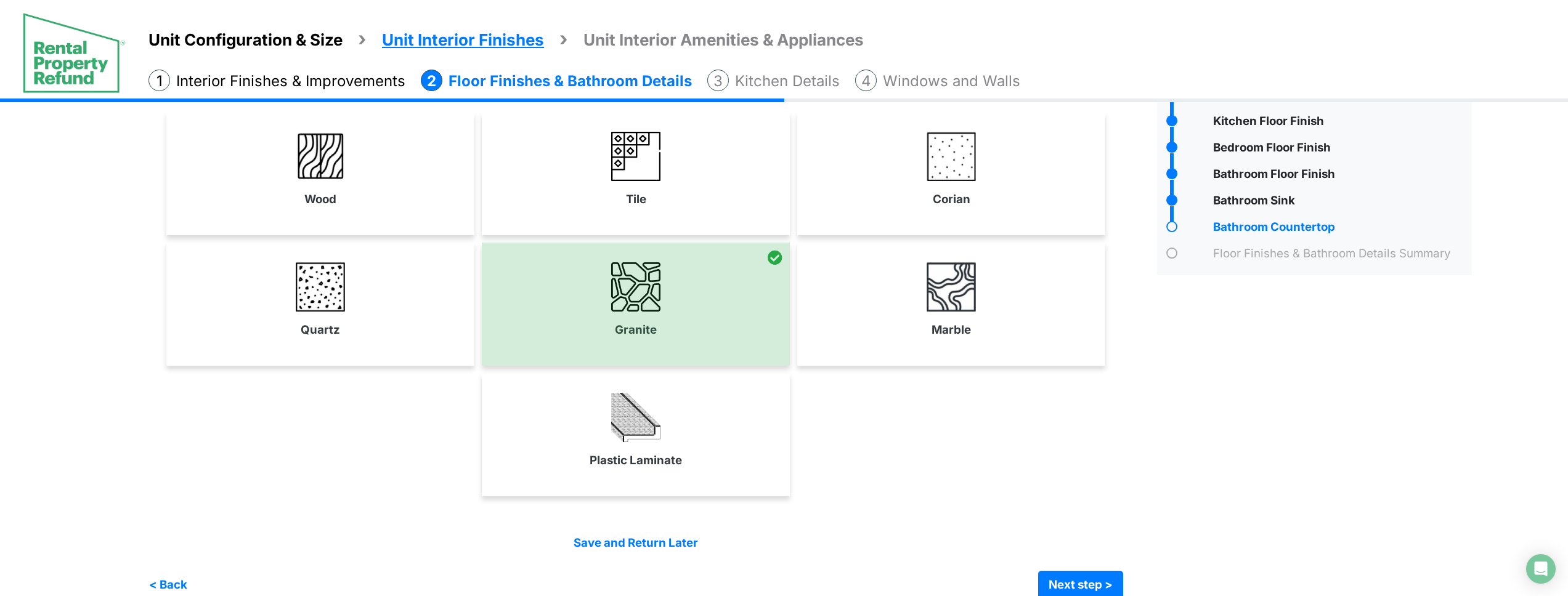
scroll to position [101, 0]
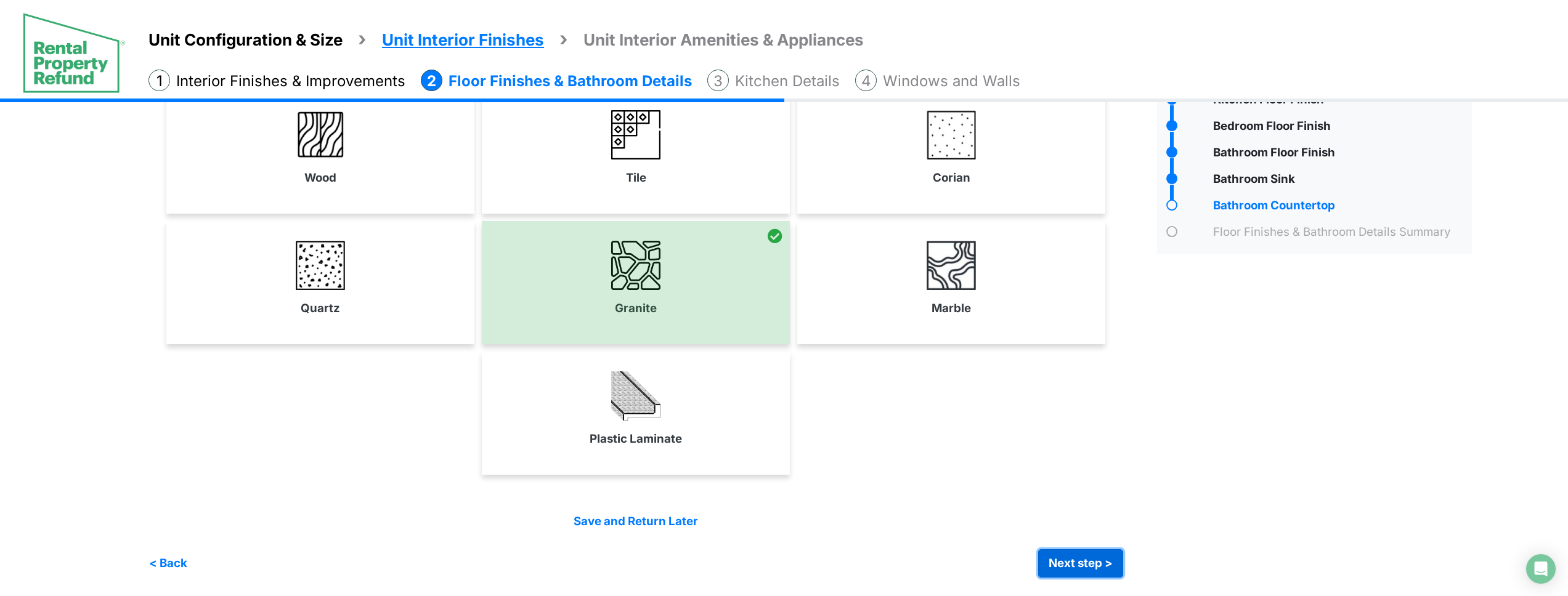
click at [1099, 555] on button "Next step >" at bounding box center [1081, 563] width 85 height 28
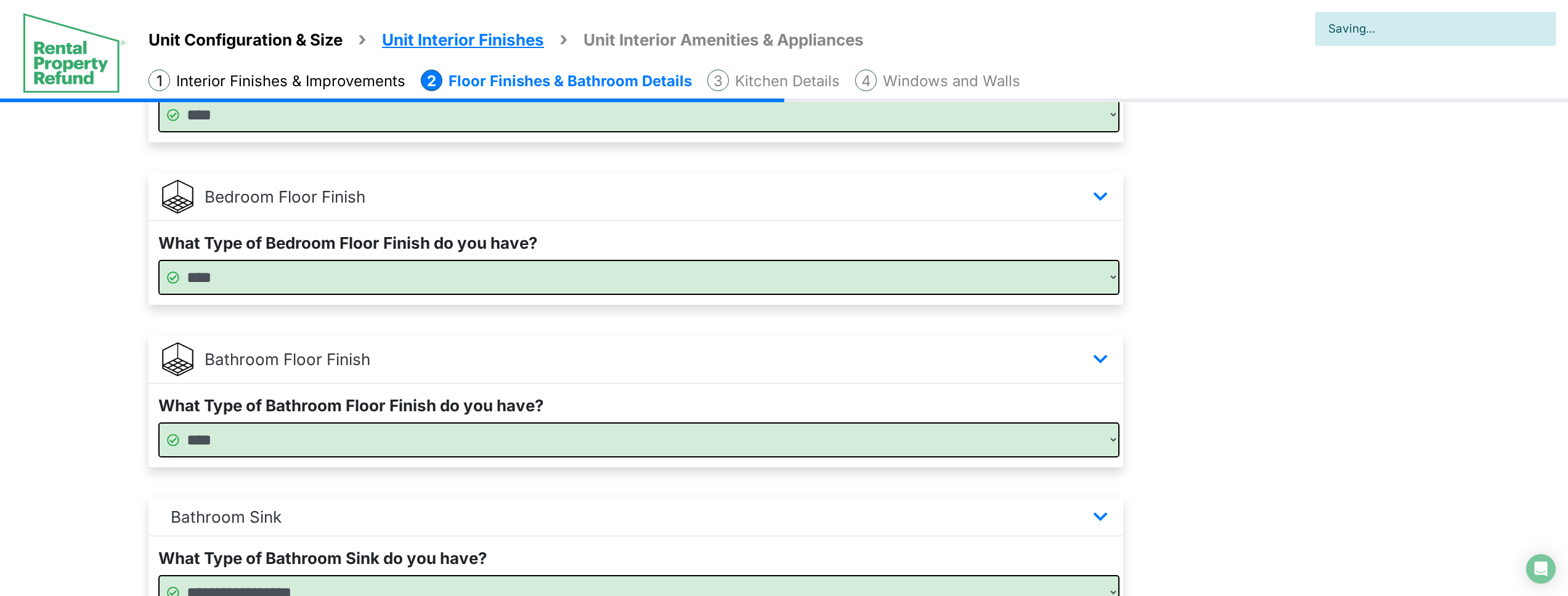
scroll to position [814, 0]
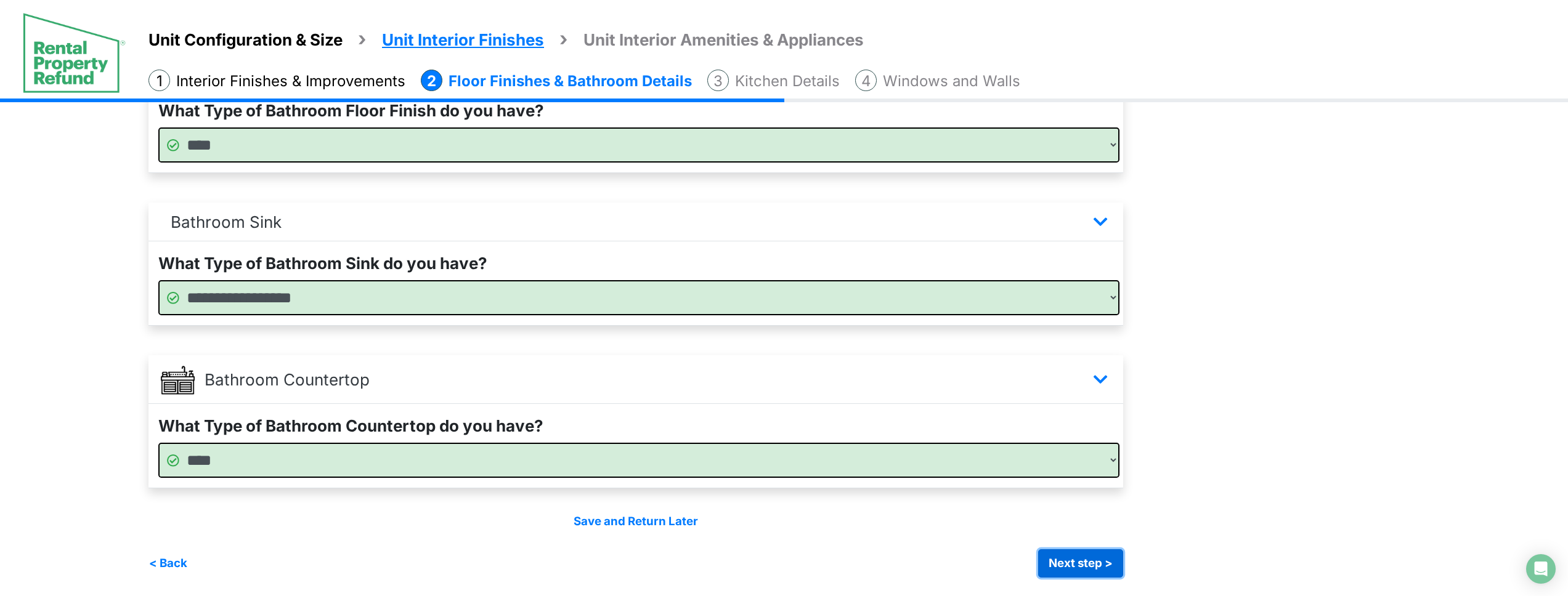
click at [1102, 565] on button "Next step >" at bounding box center [1081, 563] width 85 height 28
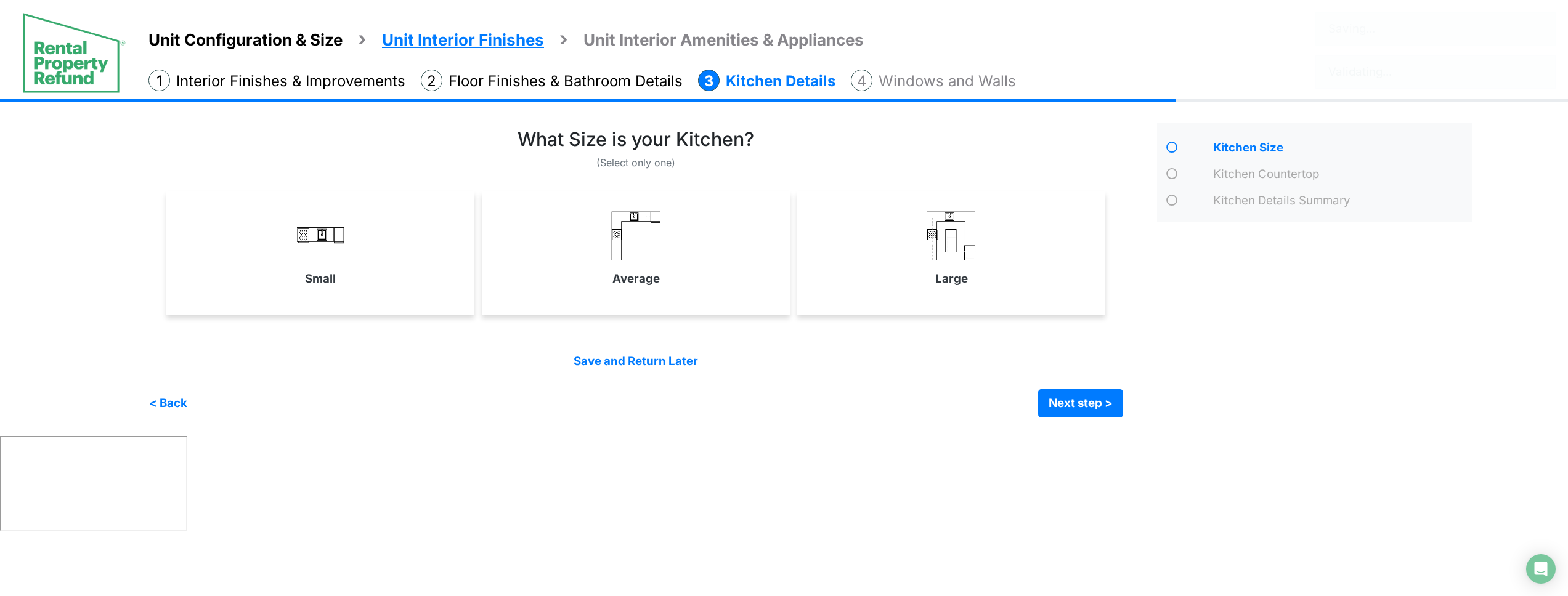
scroll to position [0, 0]
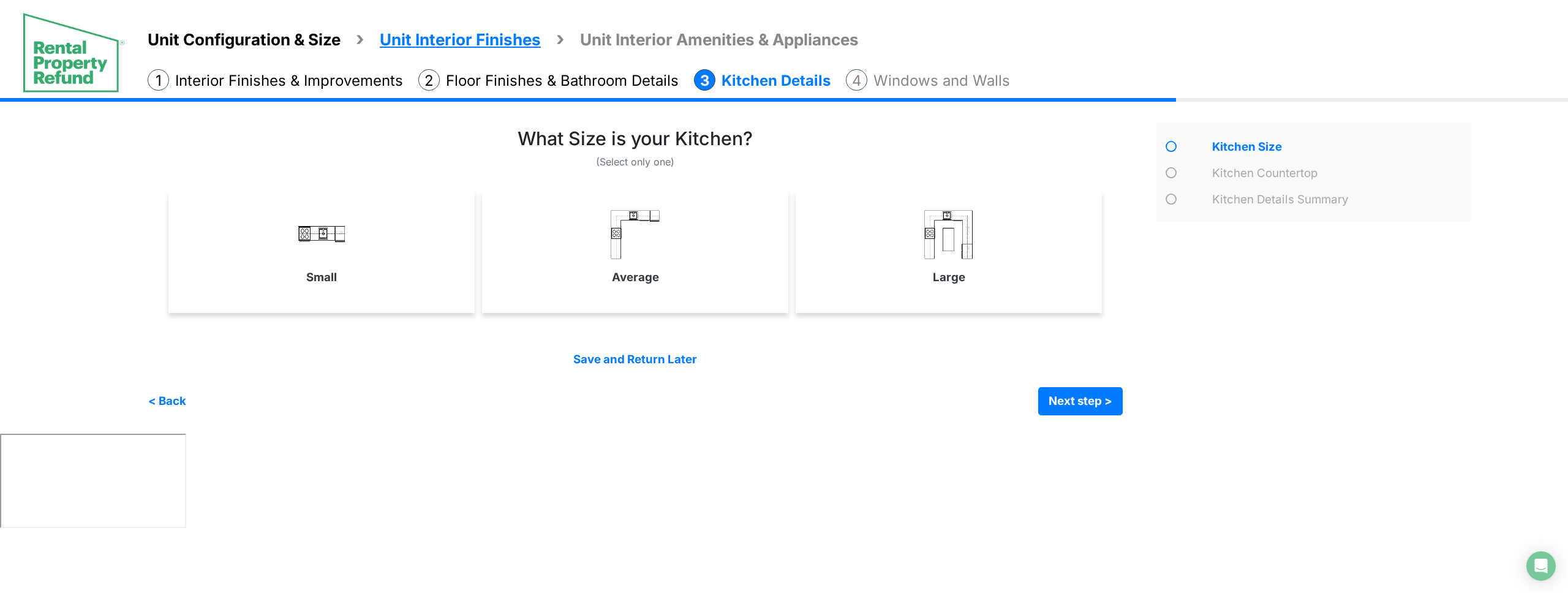
click at [476, 462] on html "Unit Configuration & Size Unit Interior Finishes Unit Interior Amenities & Appl…" at bounding box center [784, 267] width 1568 height 533
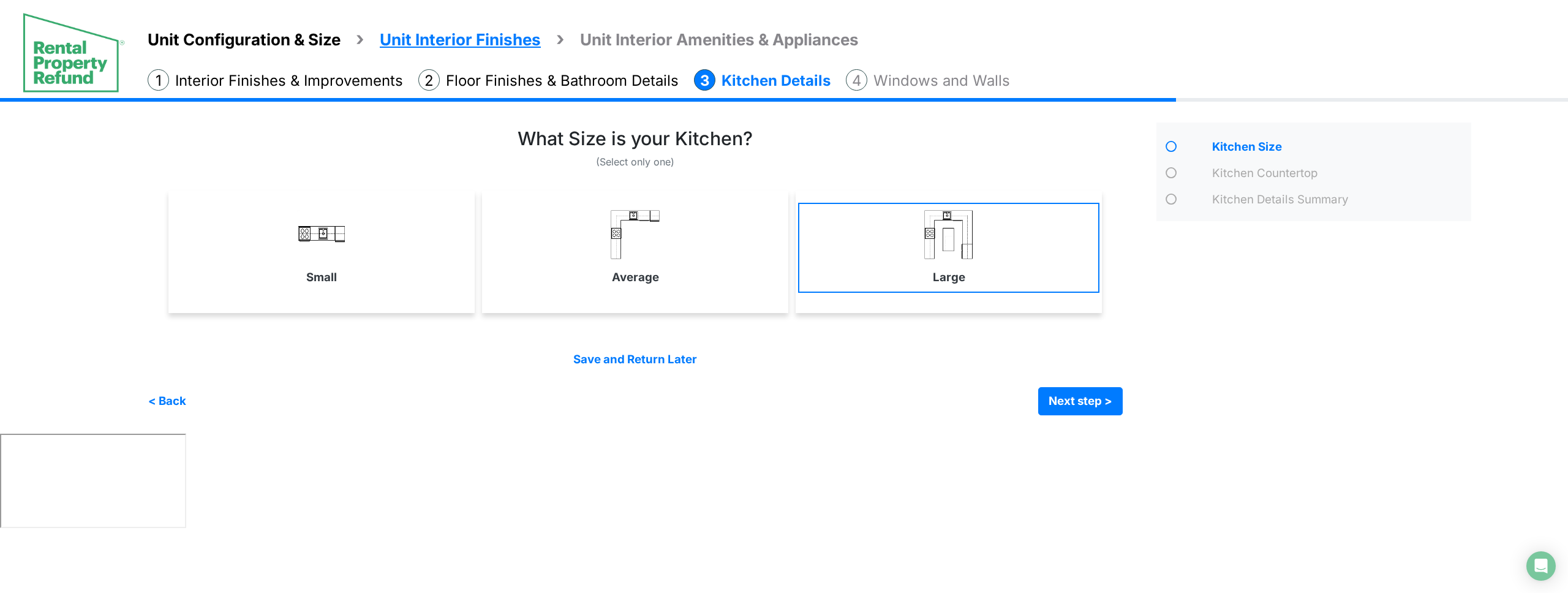
drag, startPoint x: 476, startPoint y: 462, endPoint x: 895, endPoint y: 291, distance: 452.6
click at [484, 458] on html "Unit Configuration & Size Unit Interior Finishes Unit Interior Amenities & Appl…" at bounding box center [784, 267] width 1568 height 533
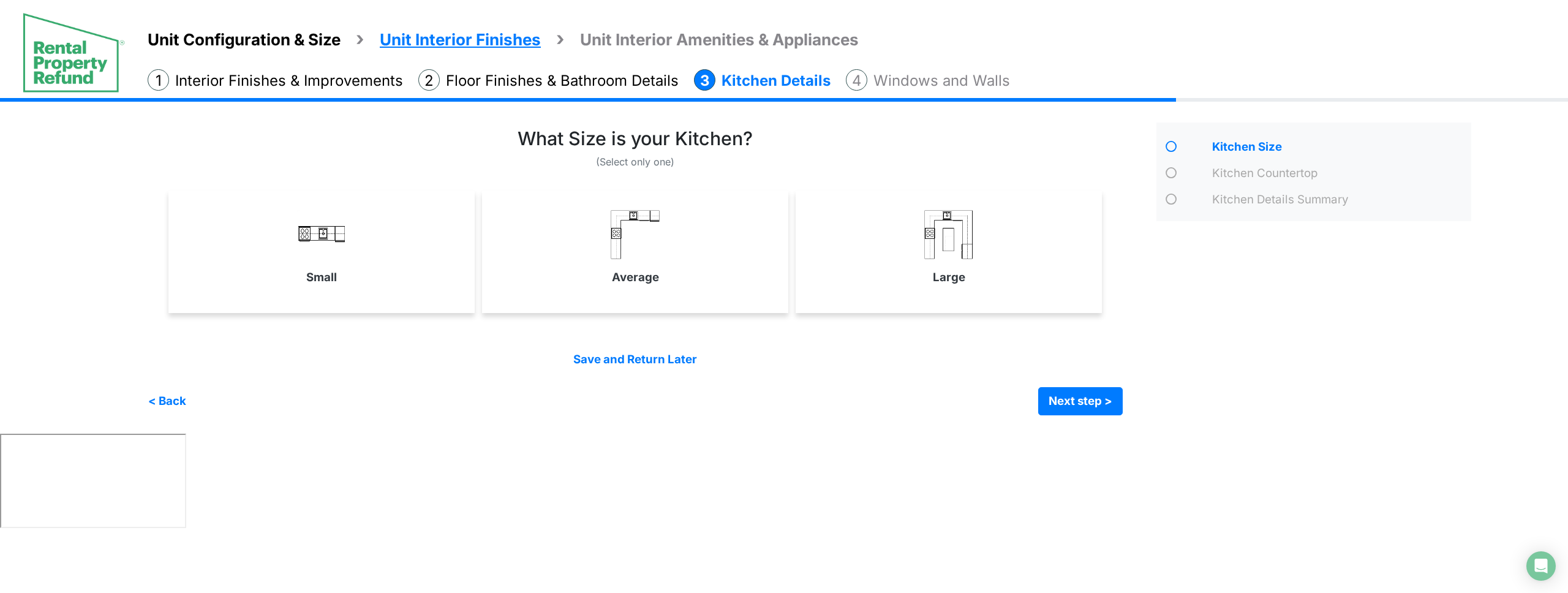
click at [900, 292] on div "Large" at bounding box center [949, 252] width 306 height 123
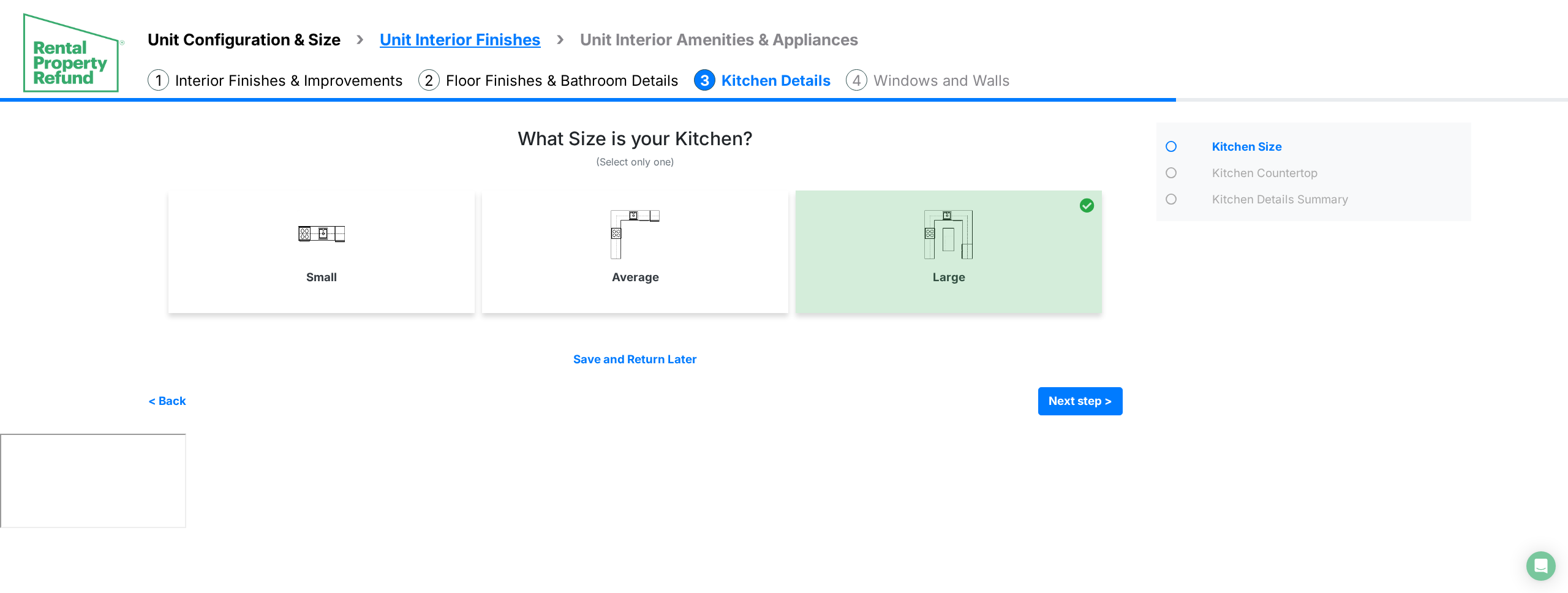
drag, startPoint x: 719, startPoint y: 297, endPoint x: 528, endPoint y: 292, distance: 191.1
click at [714, 297] on div "Average" at bounding box center [635, 252] width 306 height 123
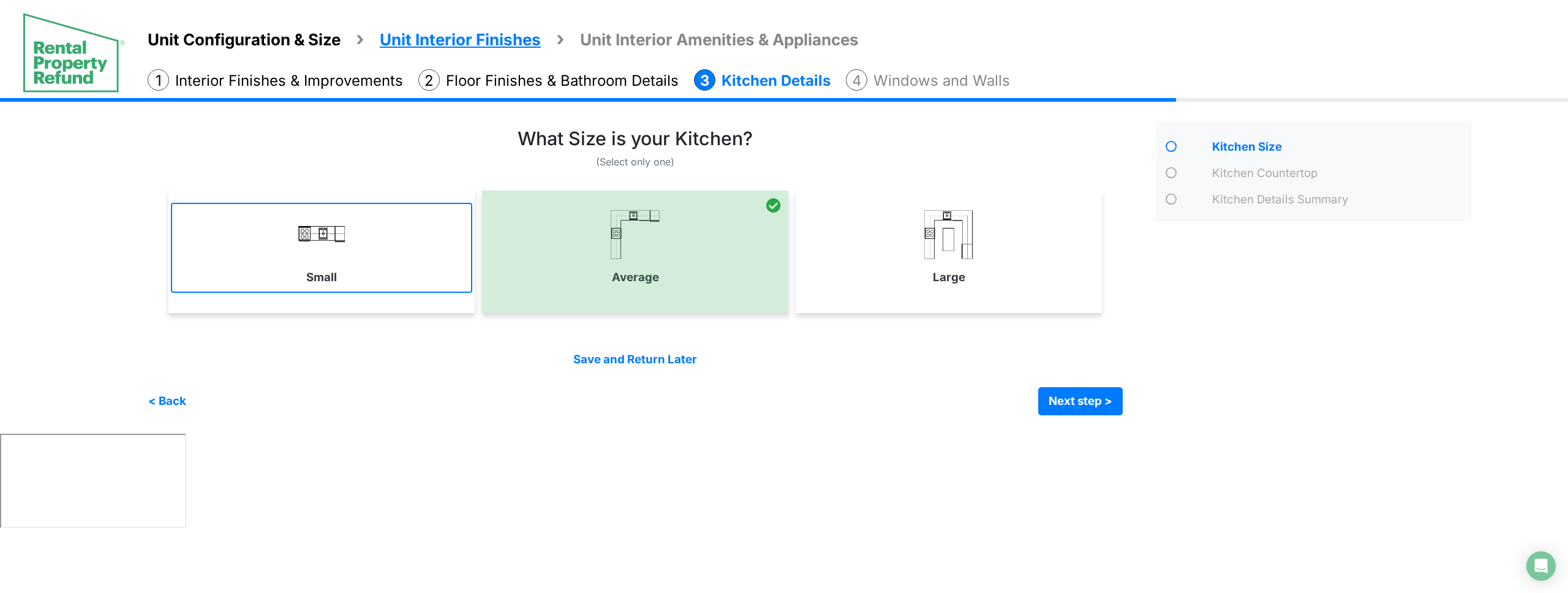
click at [444, 290] on link "Small" at bounding box center [321, 247] width 301 height 90
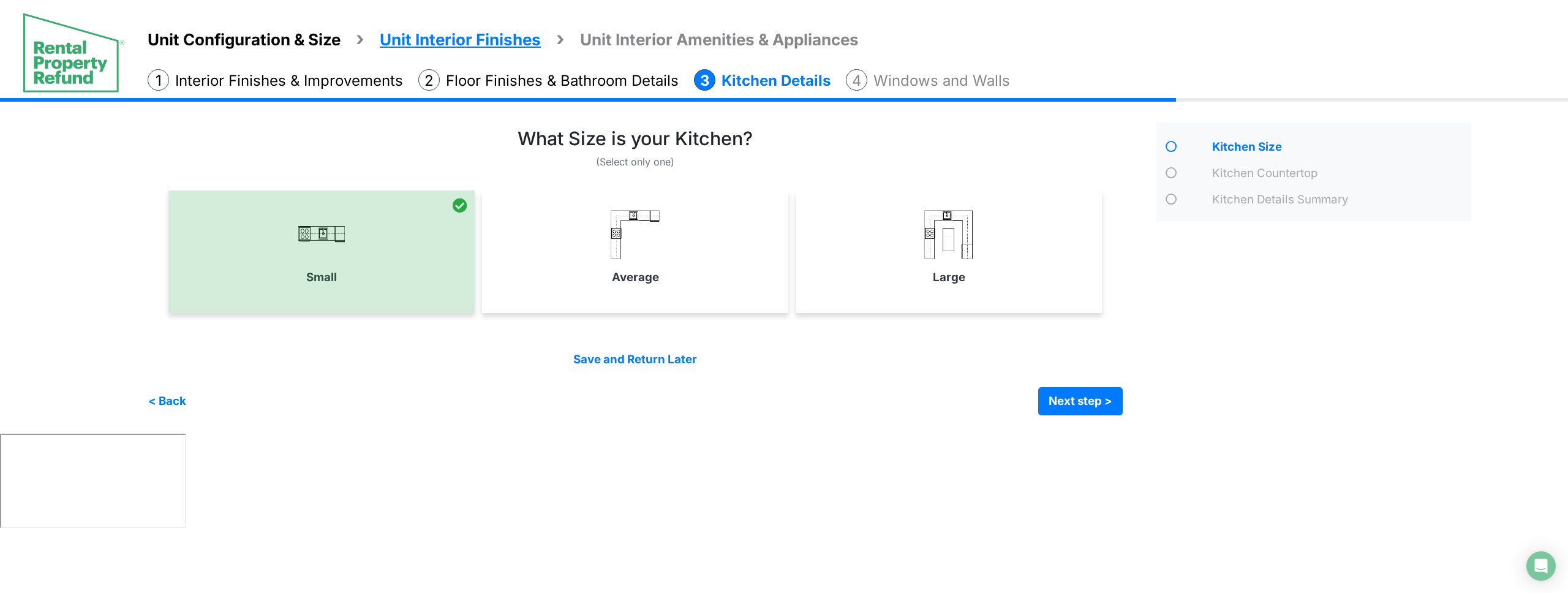
drag, startPoint x: 885, startPoint y: 273, endPoint x: 1046, endPoint y: 366, distance: 185.9
click at [887, 274] on link "Large" at bounding box center [949, 247] width 301 height 90
select select "*"
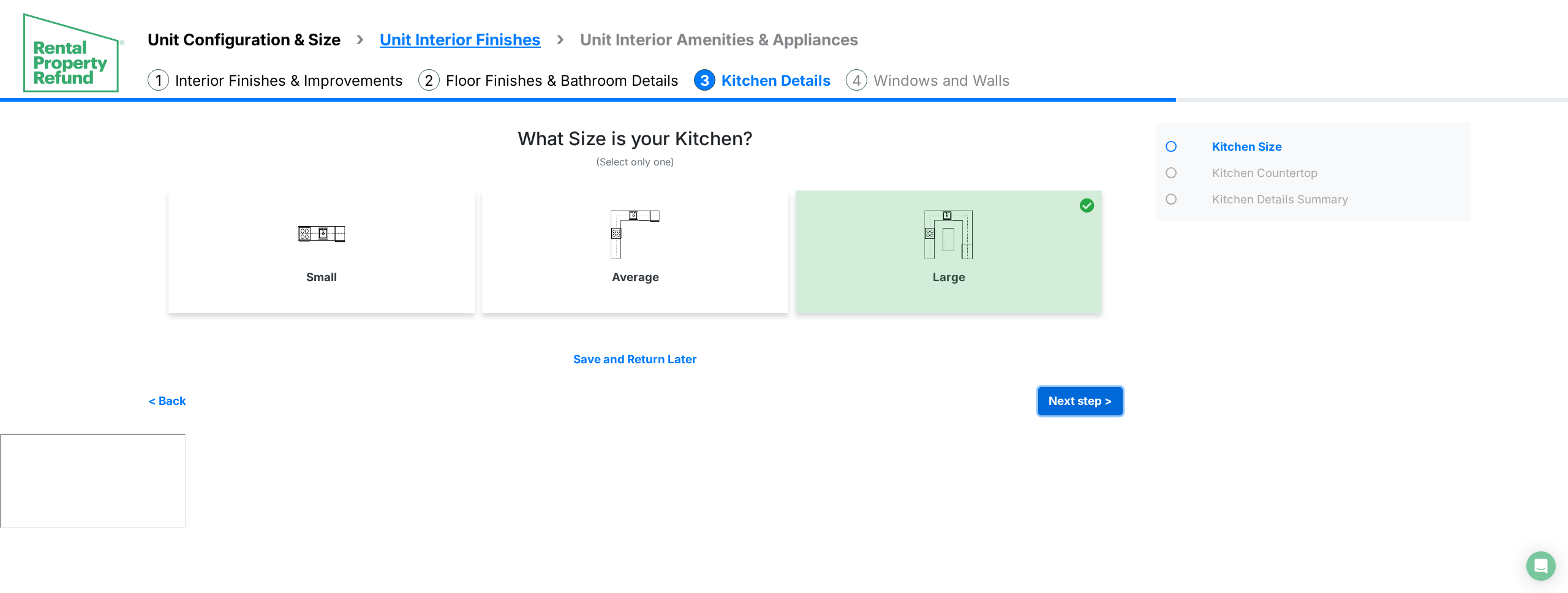
drag, startPoint x: 1083, startPoint y: 404, endPoint x: 1056, endPoint y: 389, distance: 30.9
click at [1083, 404] on button "Next step >" at bounding box center [1080, 401] width 84 height 28
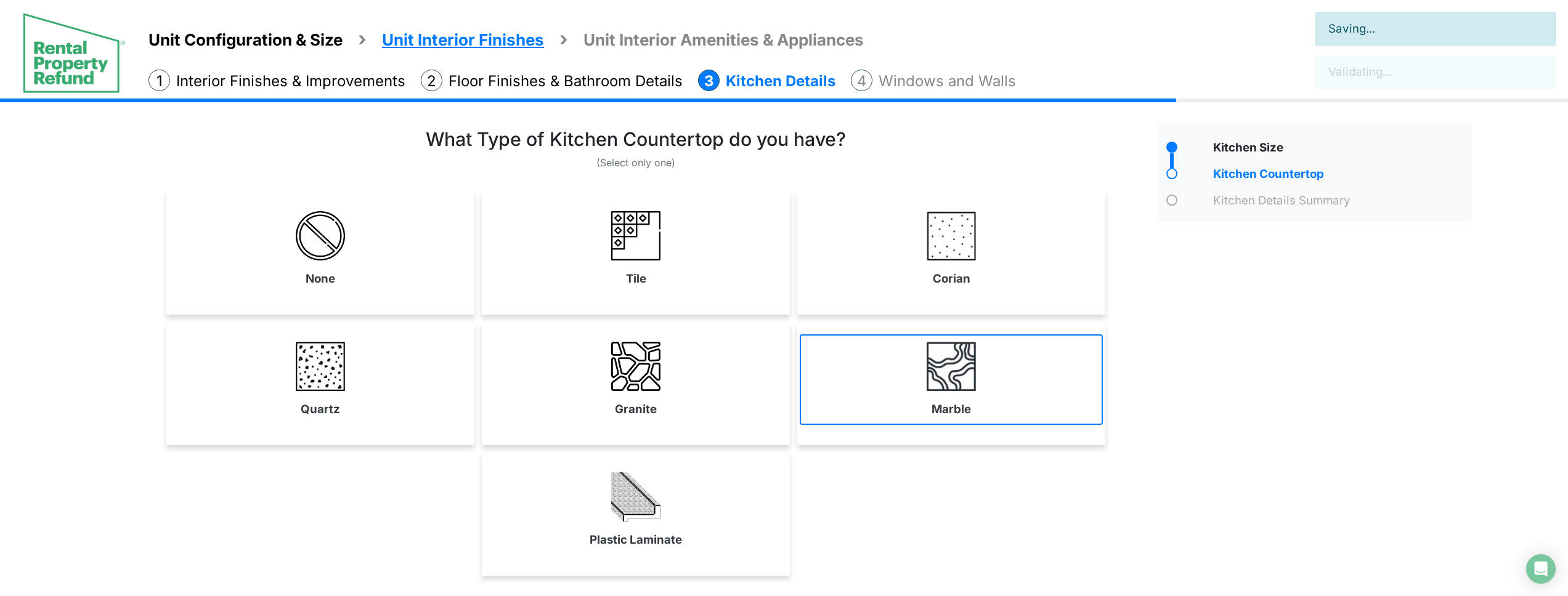
click at [959, 358] on img at bounding box center [951, 366] width 49 height 49
select select "*"
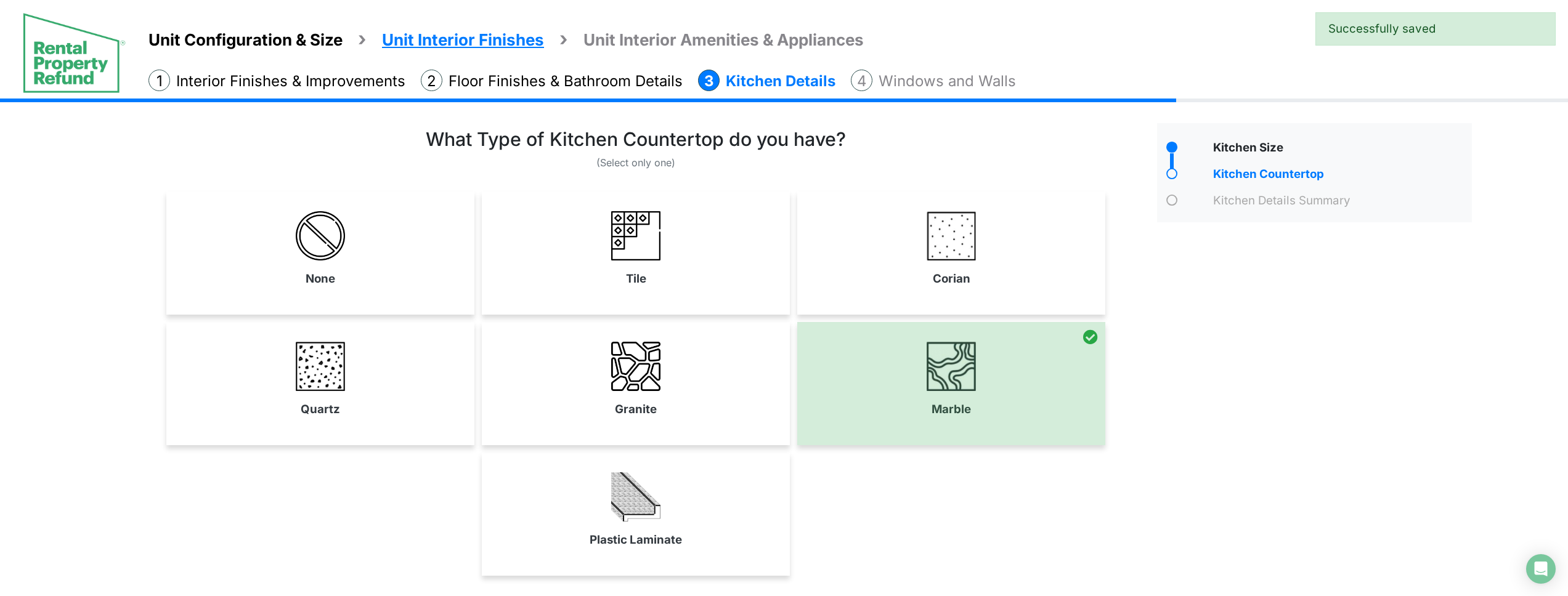
scroll to position [101, 0]
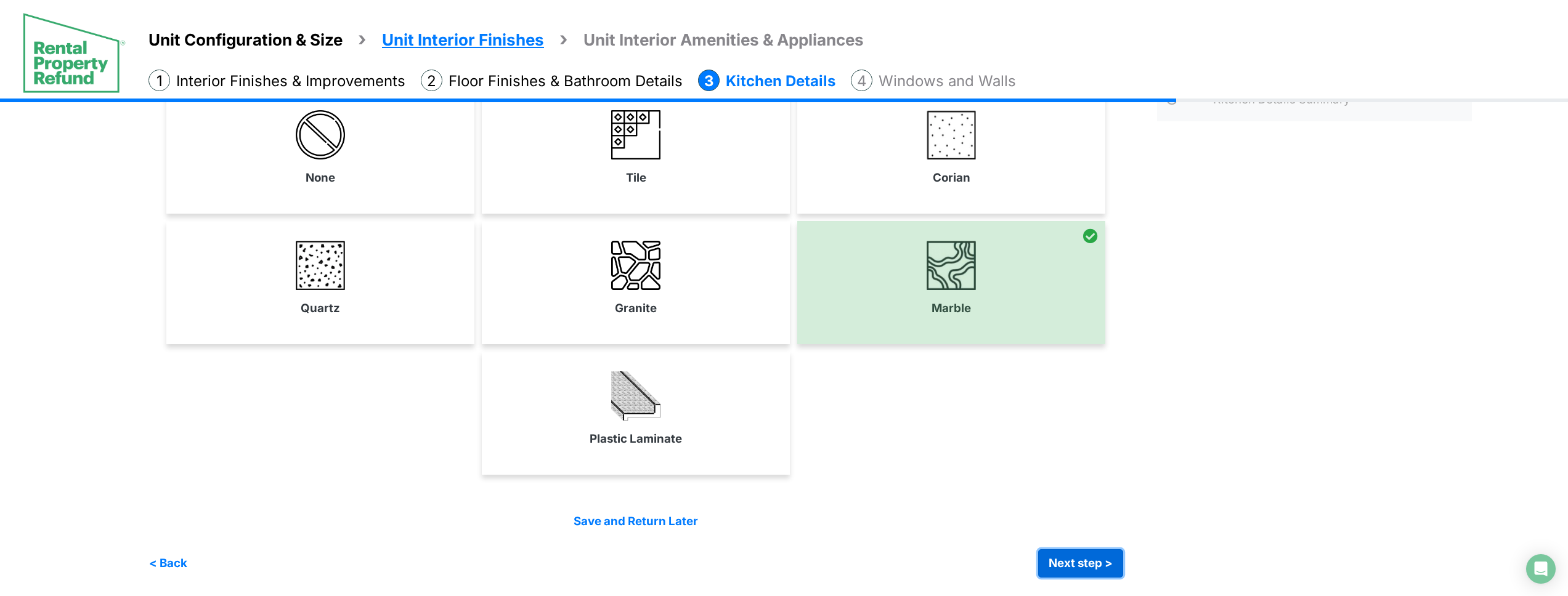
click at [1085, 559] on button "Next step >" at bounding box center [1081, 563] width 85 height 28
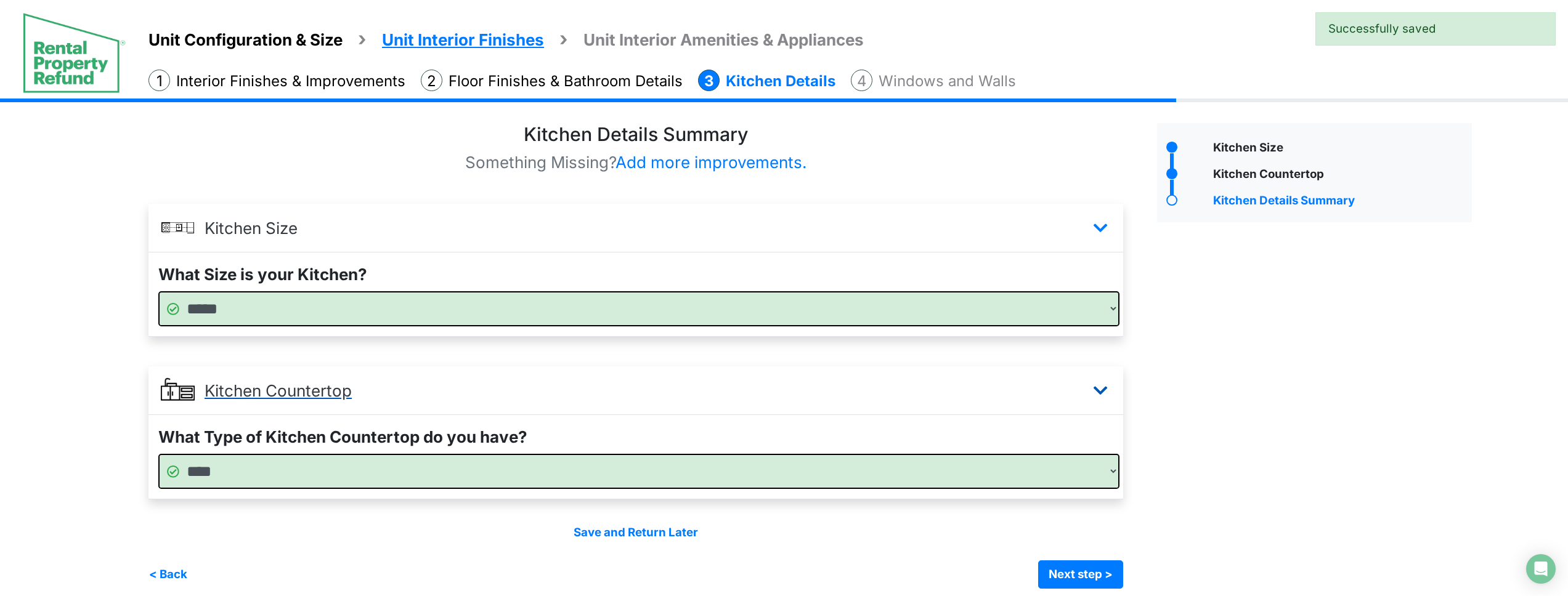
scroll to position [11, 0]
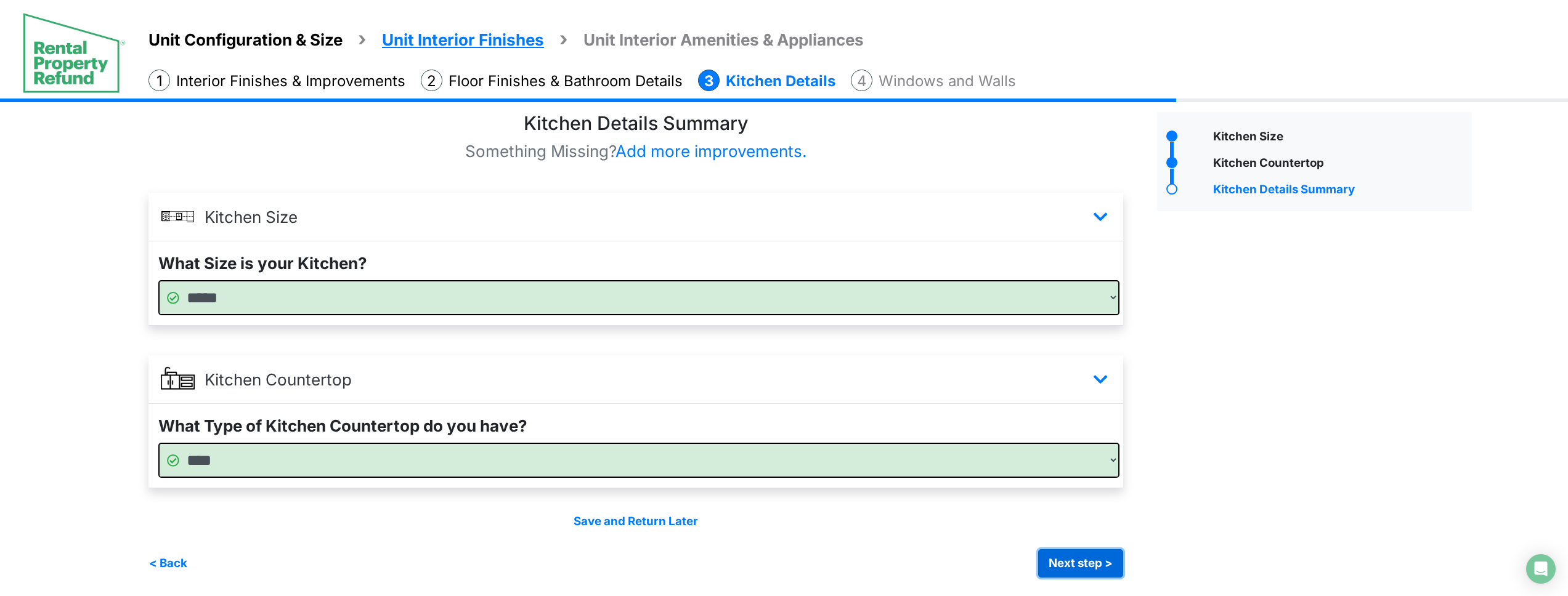
drag, startPoint x: 1074, startPoint y: 561, endPoint x: 796, endPoint y: 316, distance: 370.6
click at [1074, 560] on button "Next step >" at bounding box center [1081, 563] width 85 height 28
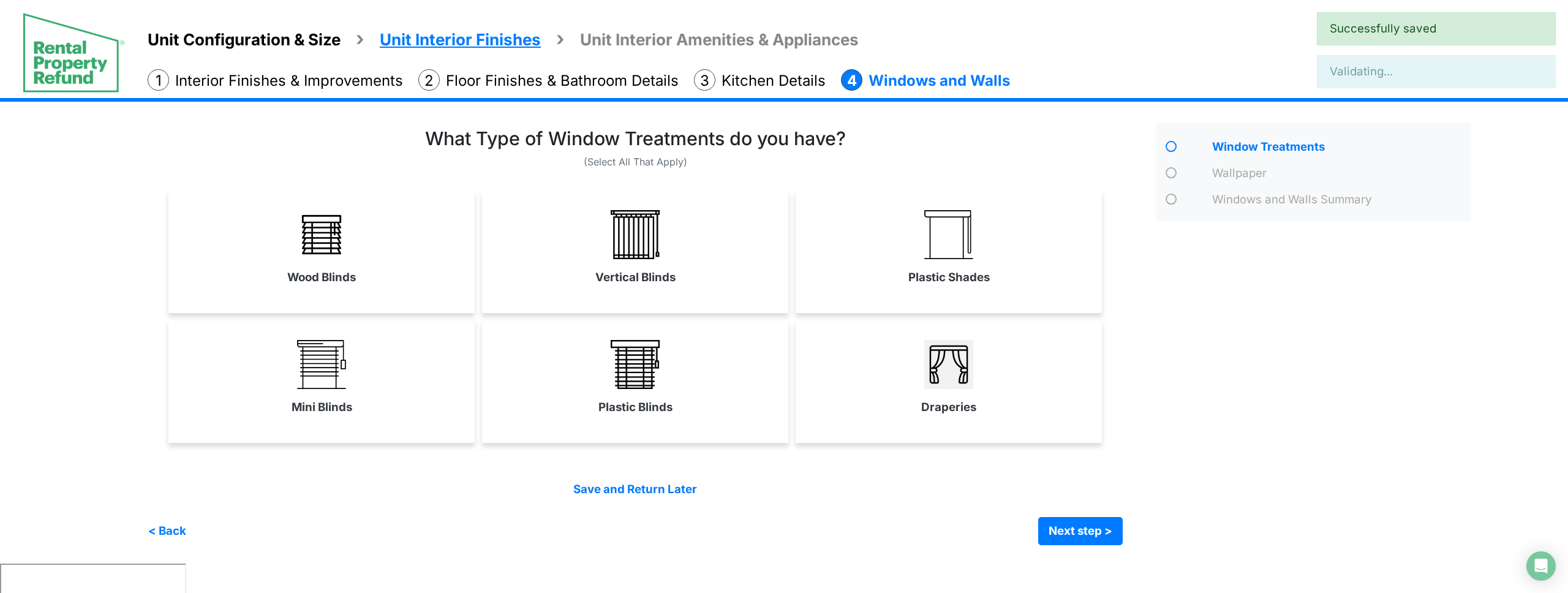
drag, startPoint x: 797, startPoint y: 285, endPoint x: 749, endPoint y: 291, distance: 48.4
click at [797, 285] on link "Plastic Shades" at bounding box center [949, 247] width 306 height 90
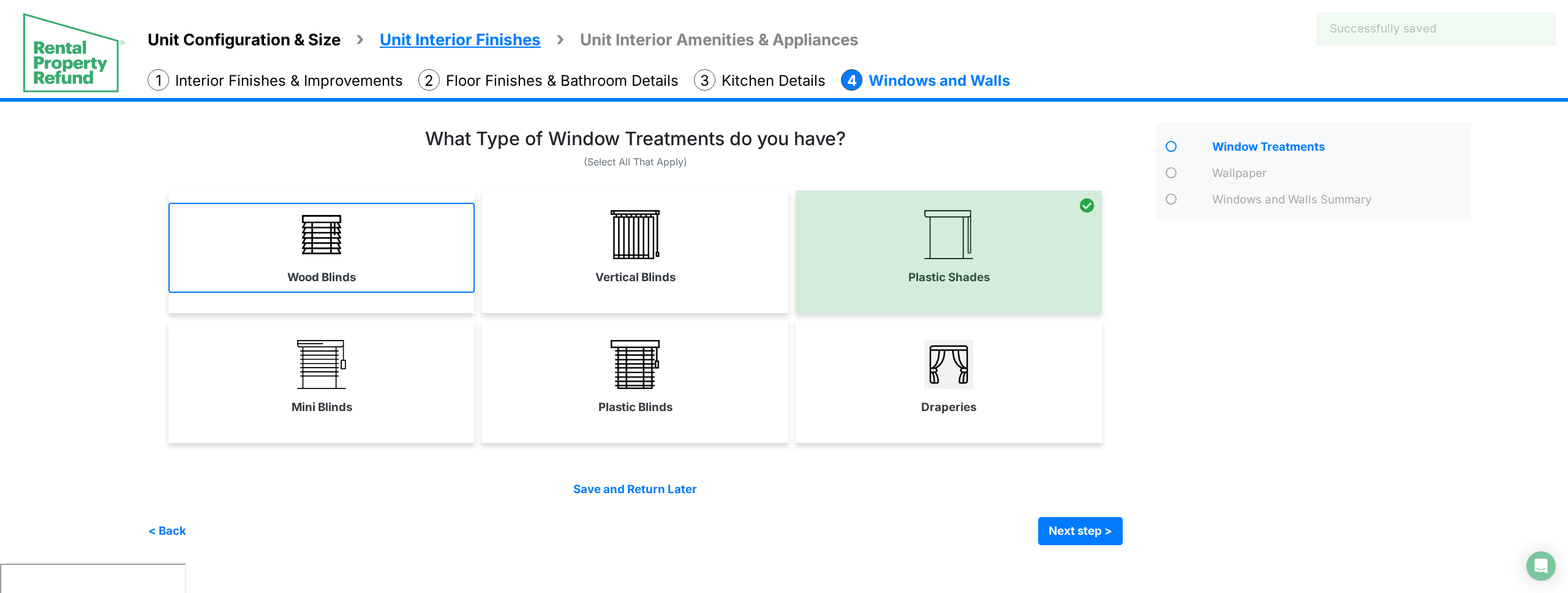
click at [433, 263] on link "Wood Blinds" at bounding box center [321, 247] width 306 height 90
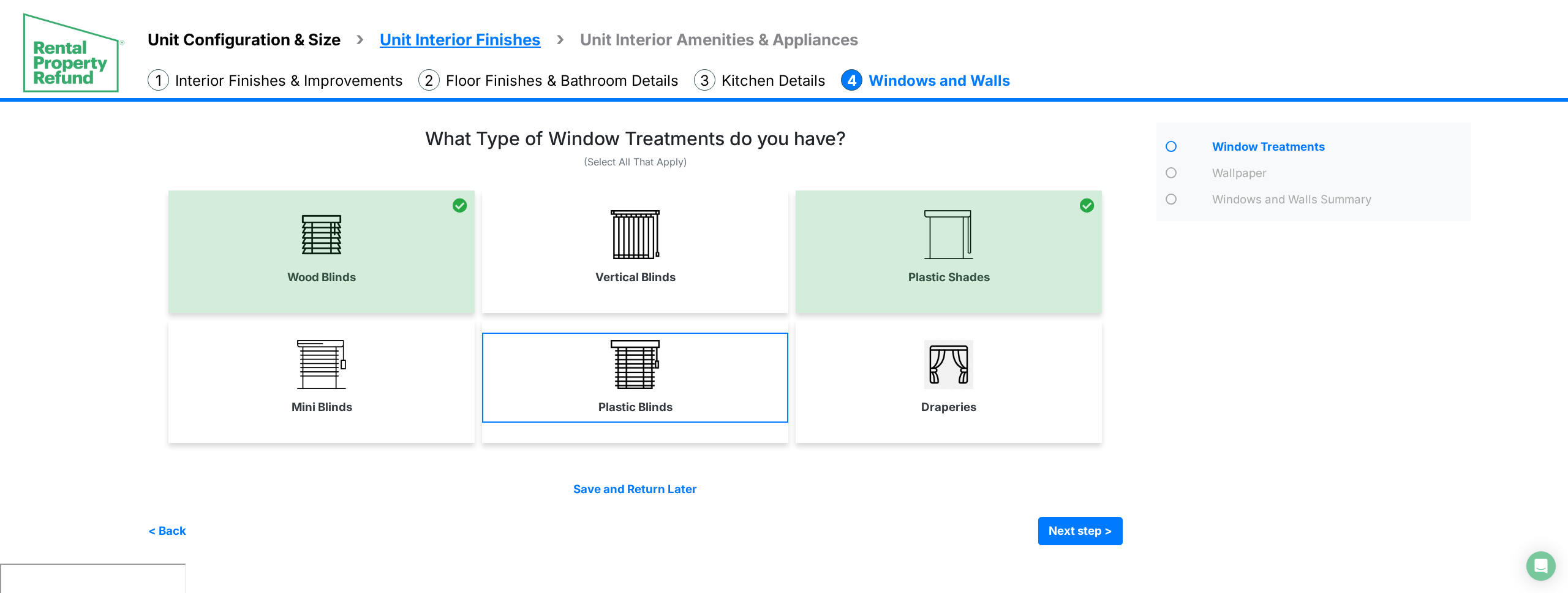
drag, startPoint x: 639, startPoint y: 273, endPoint x: 675, endPoint y: 350, distance: 85.0
click at [641, 274] on label "Vertical Blinds" at bounding box center [636, 278] width 80 height 17
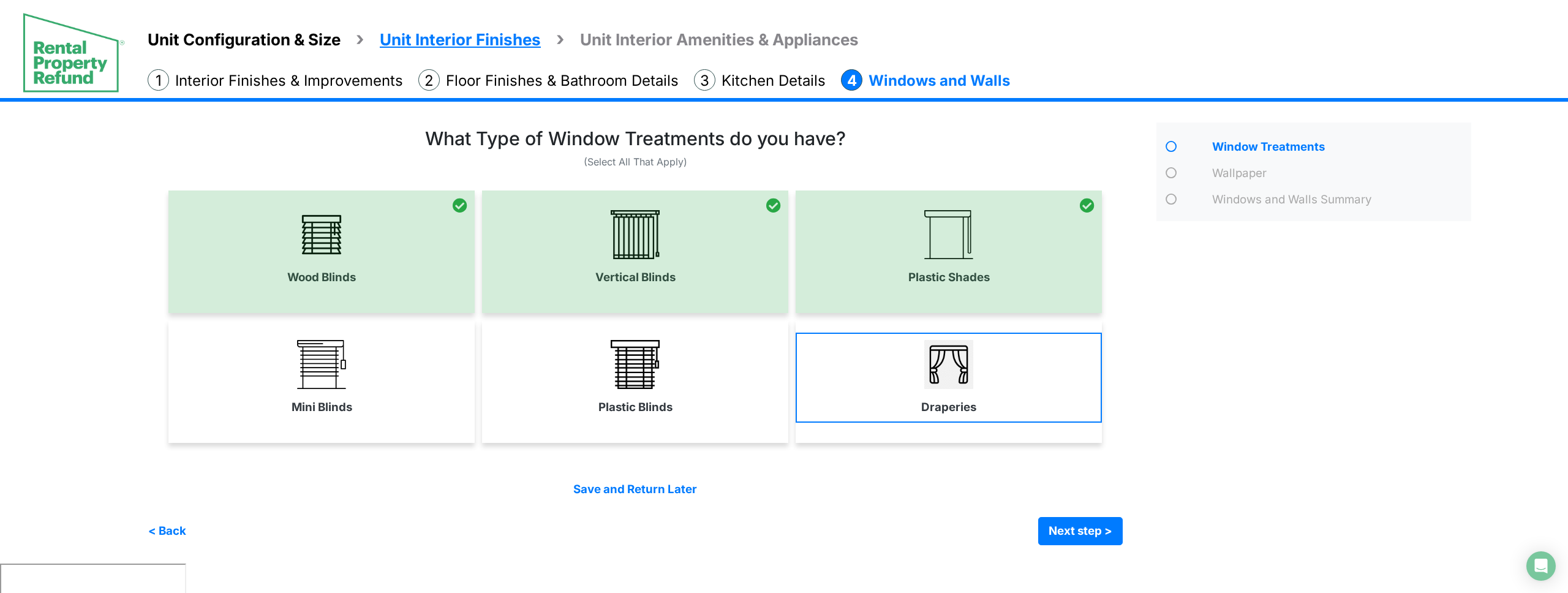
drag, startPoint x: 675, startPoint y: 350, endPoint x: 865, endPoint y: 370, distance: 191.0
click at [683, 352] on link "Plastic Blinds" at bounding box center [635, 377] width 306 height 90
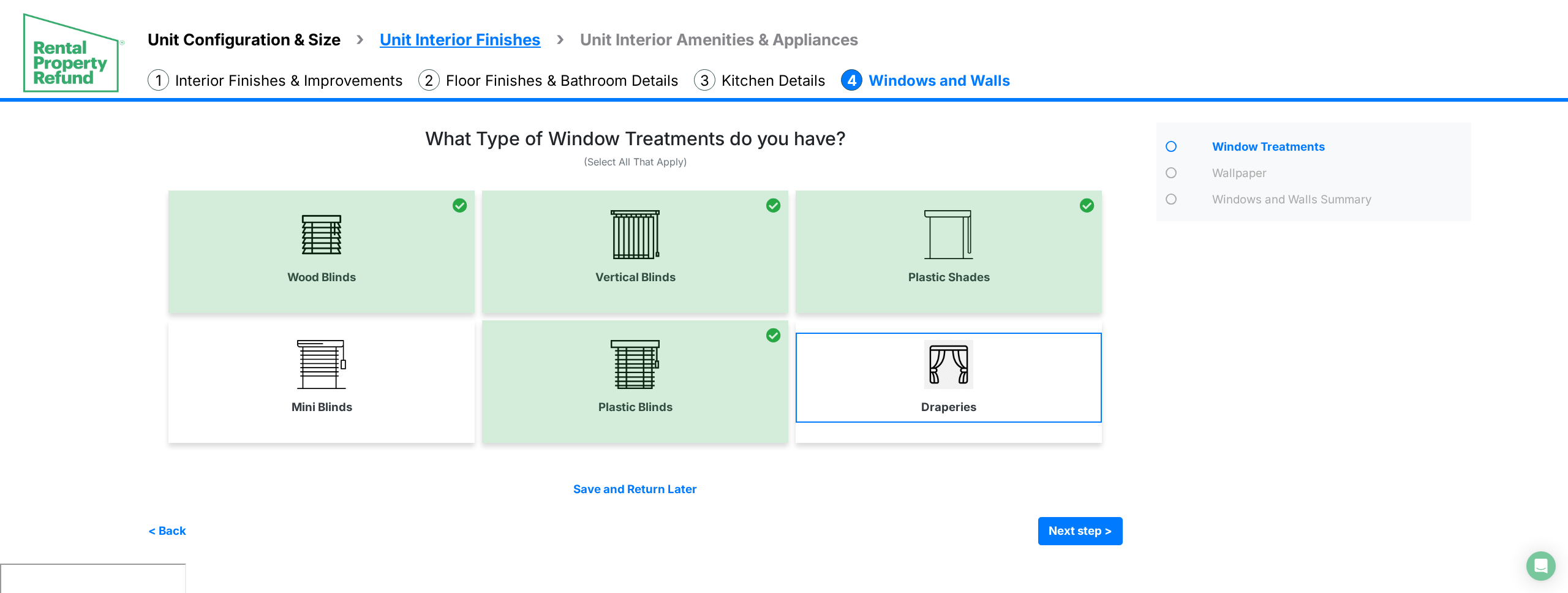
click at [868, 370] on link "Draperies" at bounding box center [949, 377] width 306 height 90
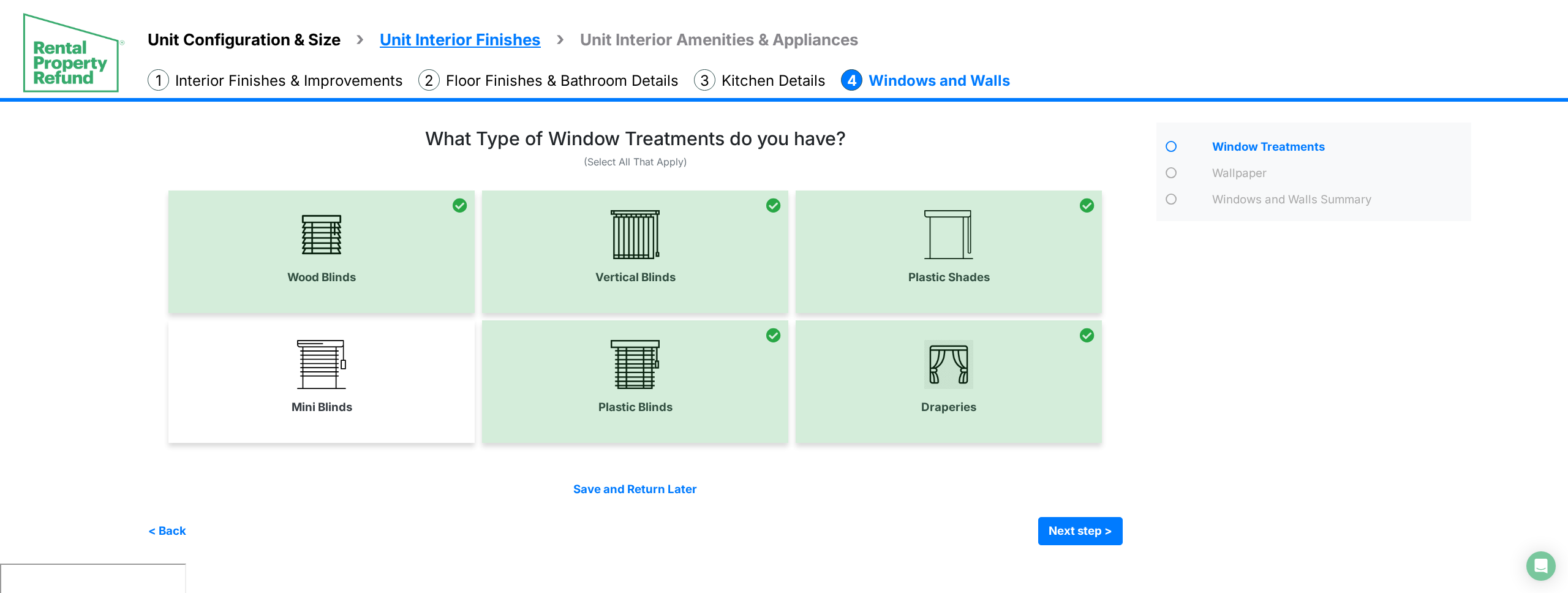
drag, startPoint x: 377, startPoint y: 371, endPoint x: 386, endPoint y: 371, distance: 9.0
click at [378, 371] on link "Mini Blinds" at bounding box center [321, 377] width 306 height 90
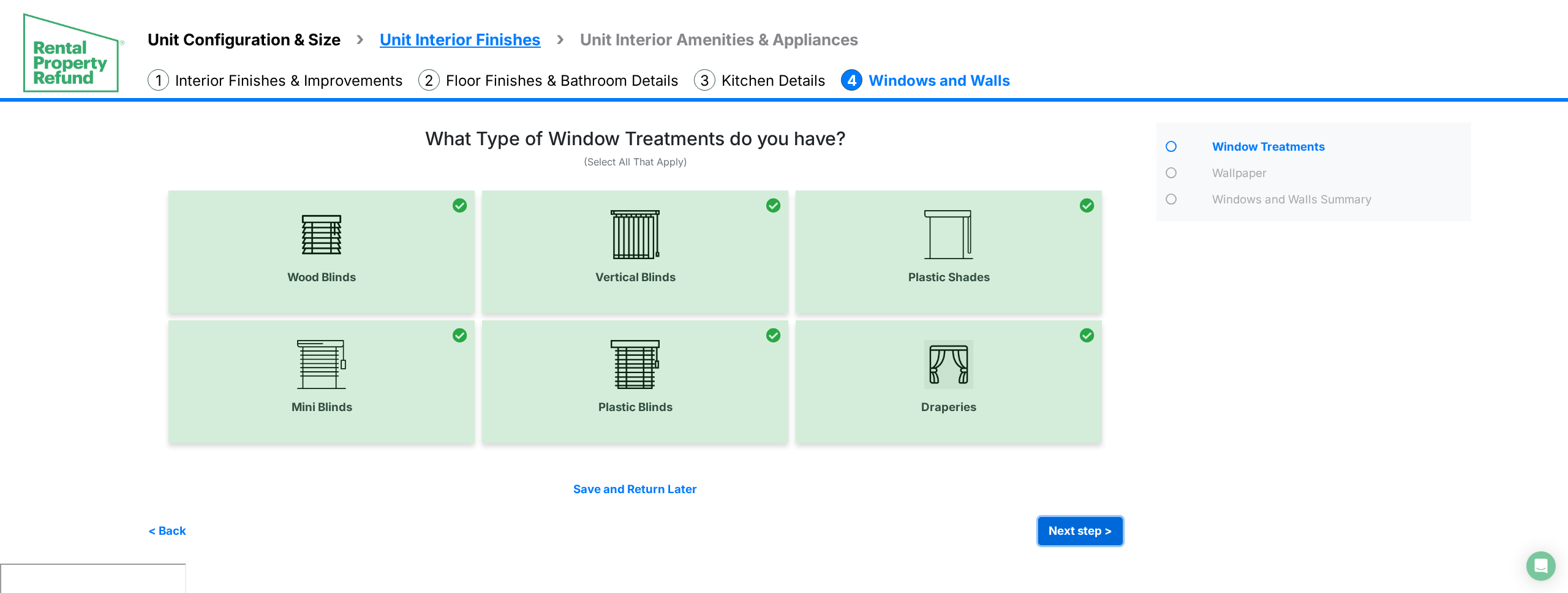
drag, startPoint x: 1088, startPoint y: 533, endPoint x: 959, endPoint y: 417, distance: 173.5
click at [1086, 531] on button "Next step >" at bounding box center [1080, 531] width 84 height 28
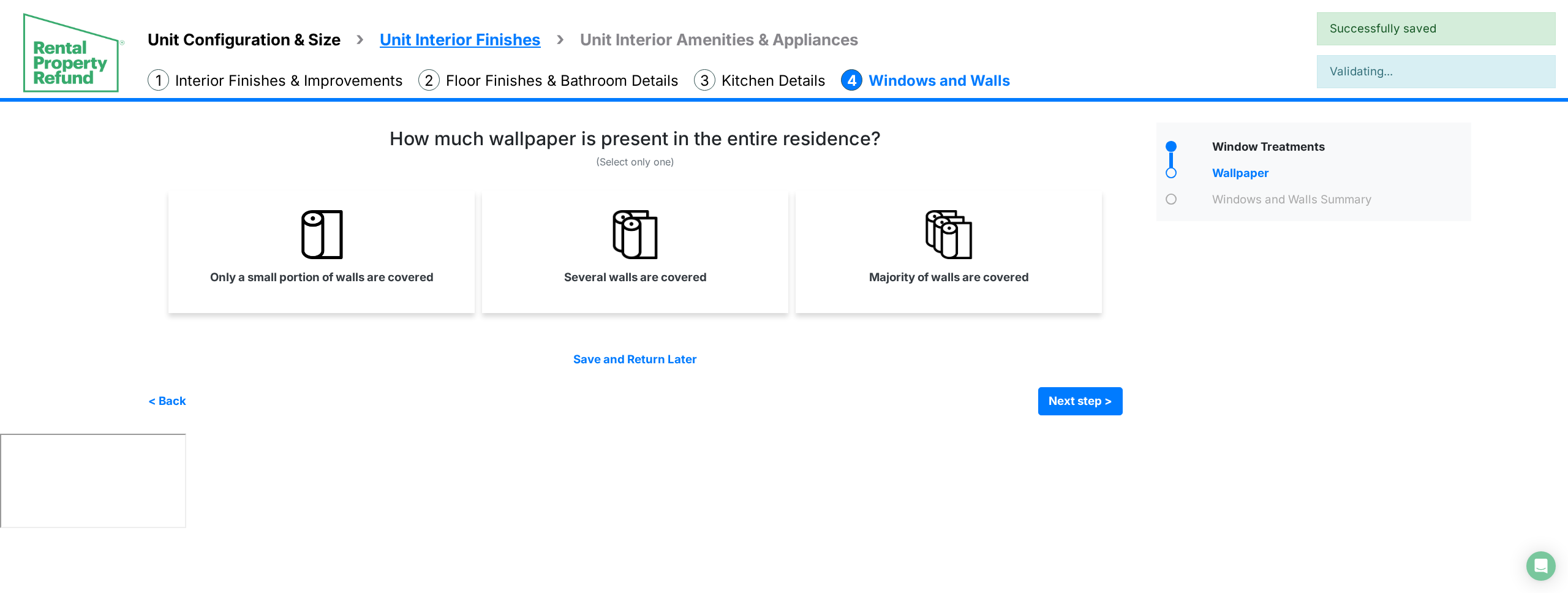
click at [907, 292] on div "Majority of walls are covered" at bounding box center [949, 252] width 306 height 123
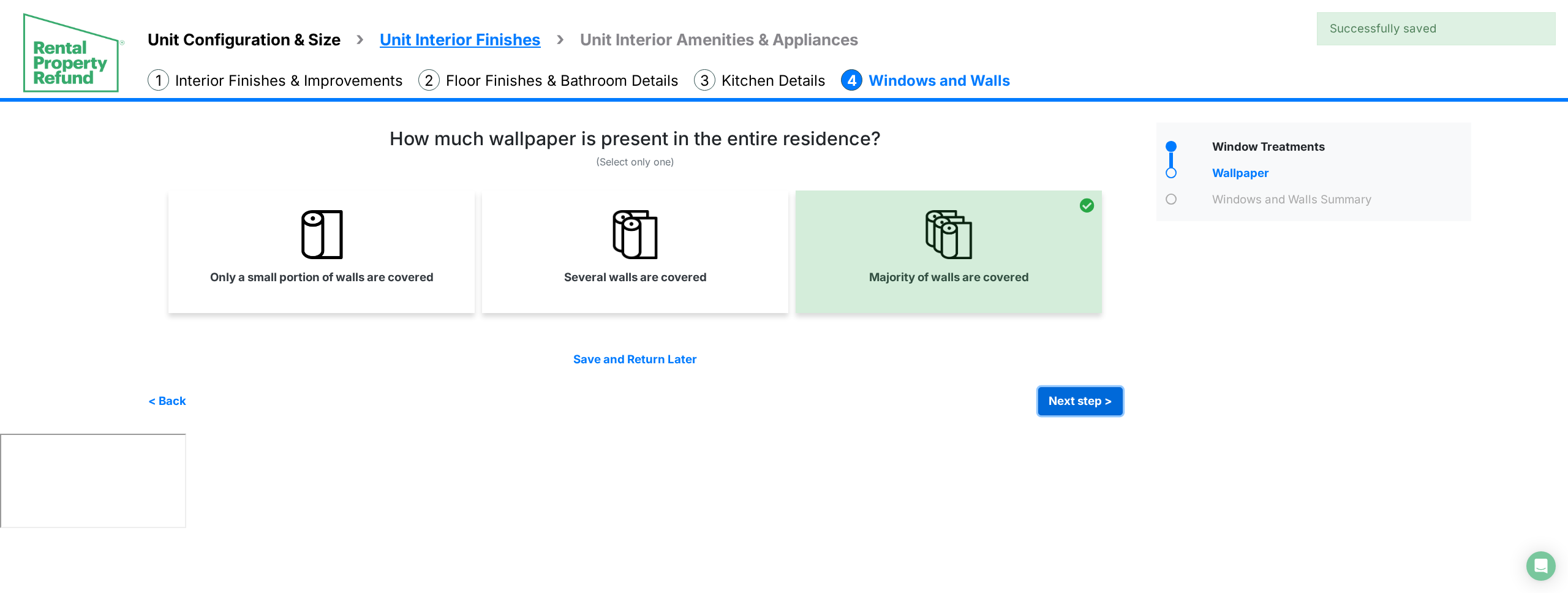
click at [1092, 409] on button "Next step >" at bounding box center [1080, 401] width 84 height 28
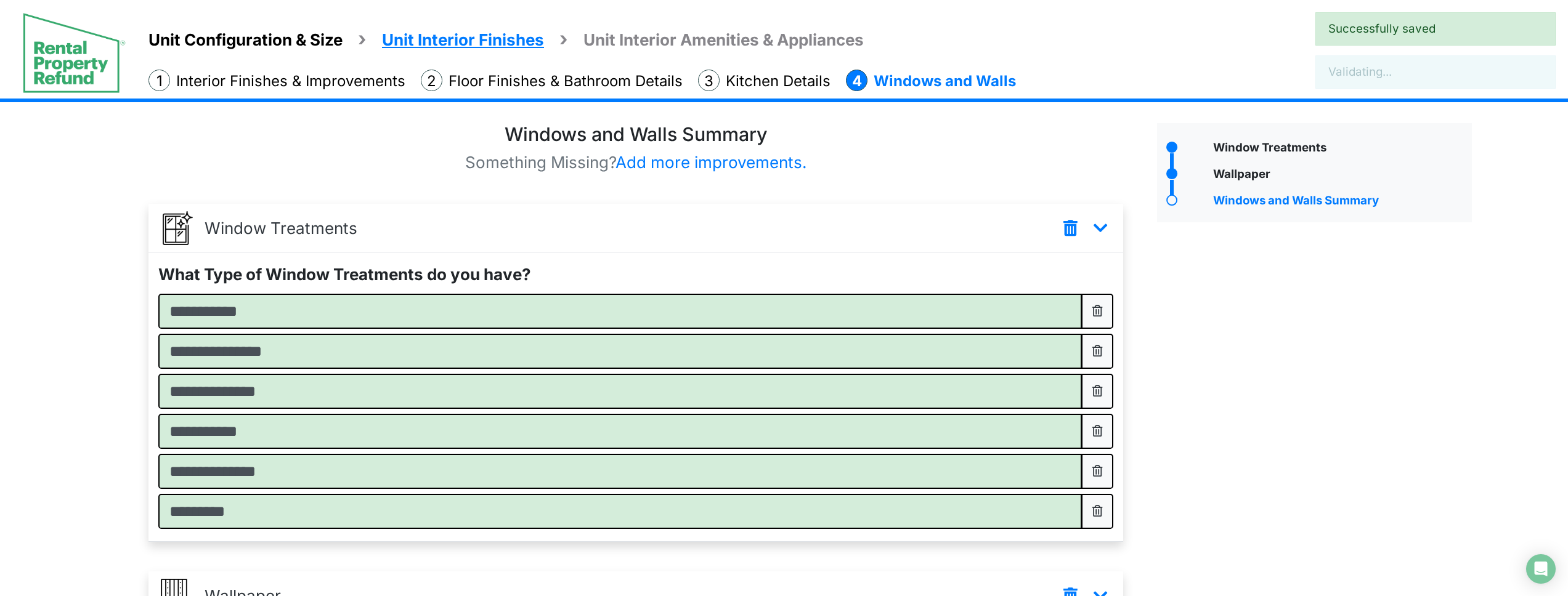
scroll to position [216, 0]
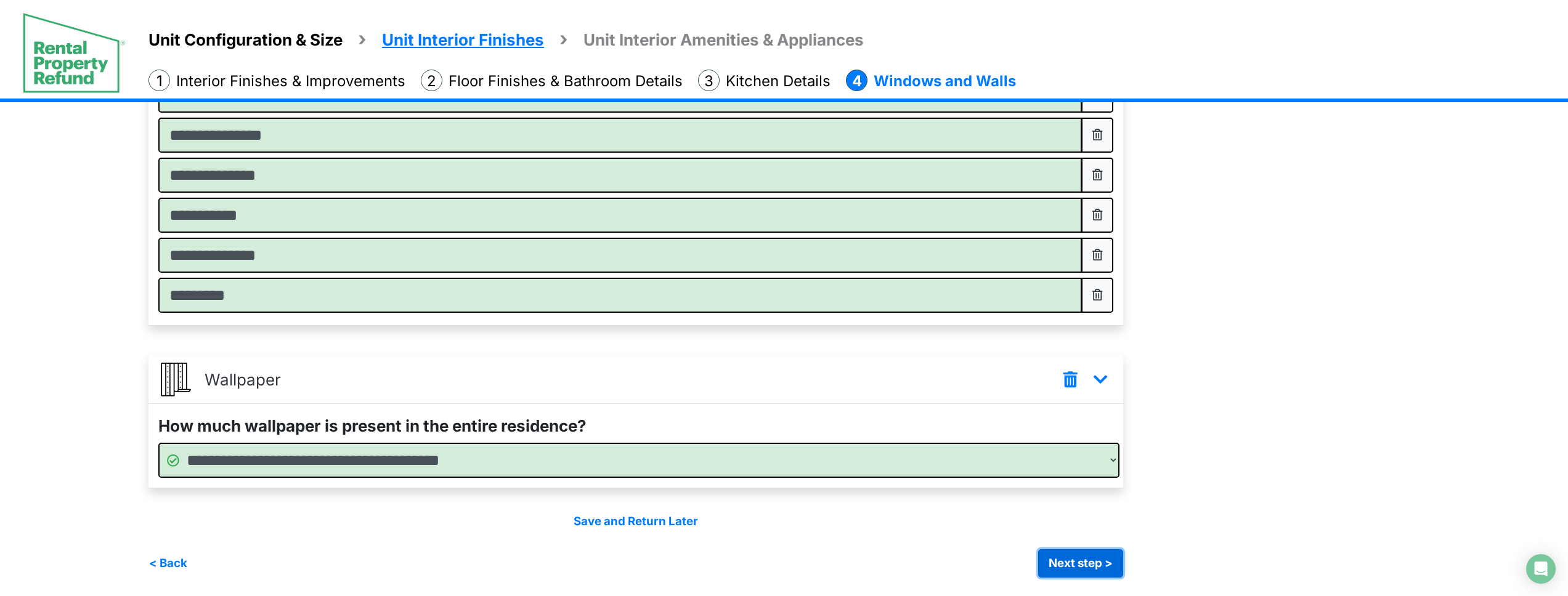
click at [1060, 563] on button "Next step >" at bounding box center [1081, 563] width 85 height 28
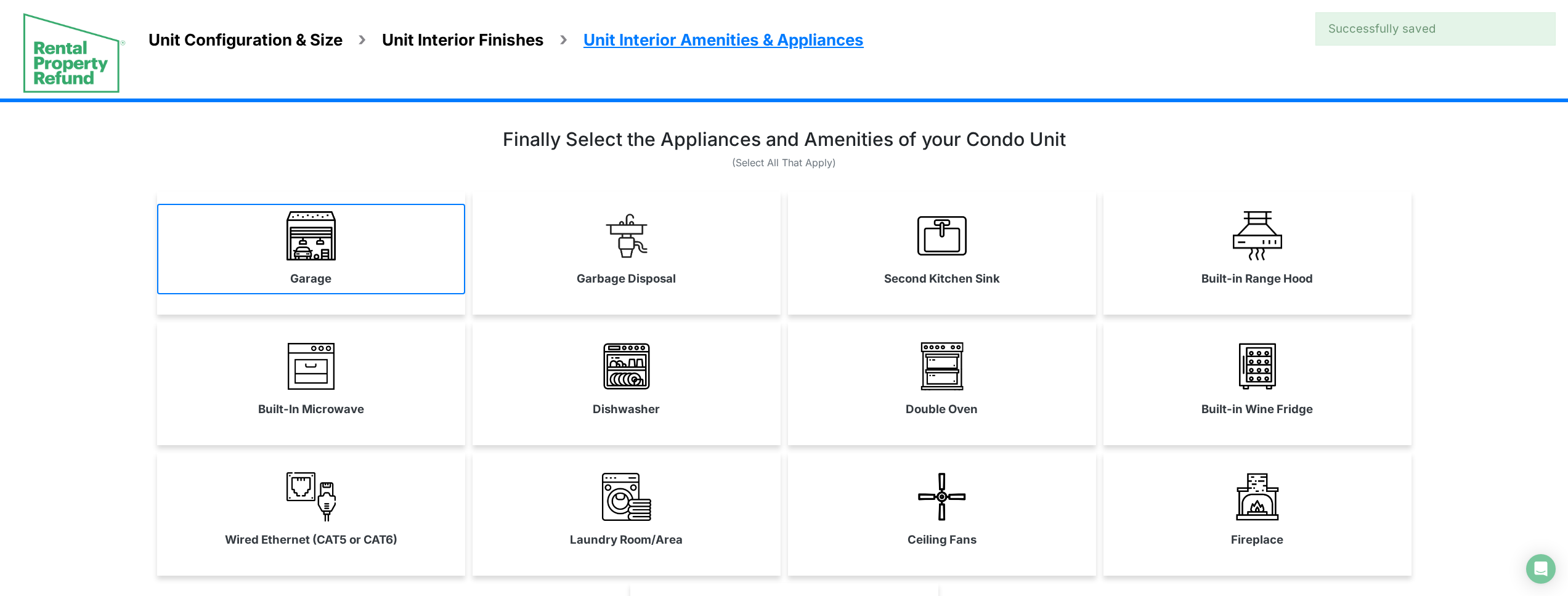
click at [382, 267] on link "Garage" at bounding box center [311, 249] width 308 height 90
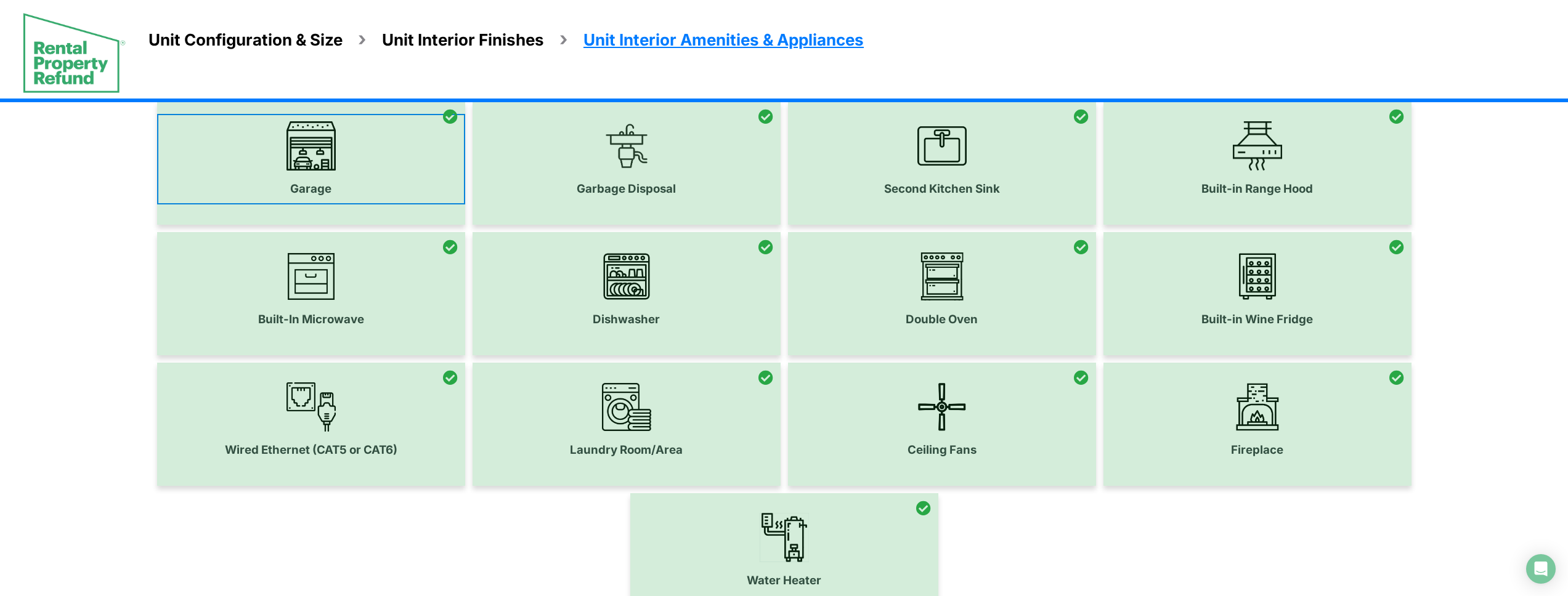
scroll to position [232, 0]
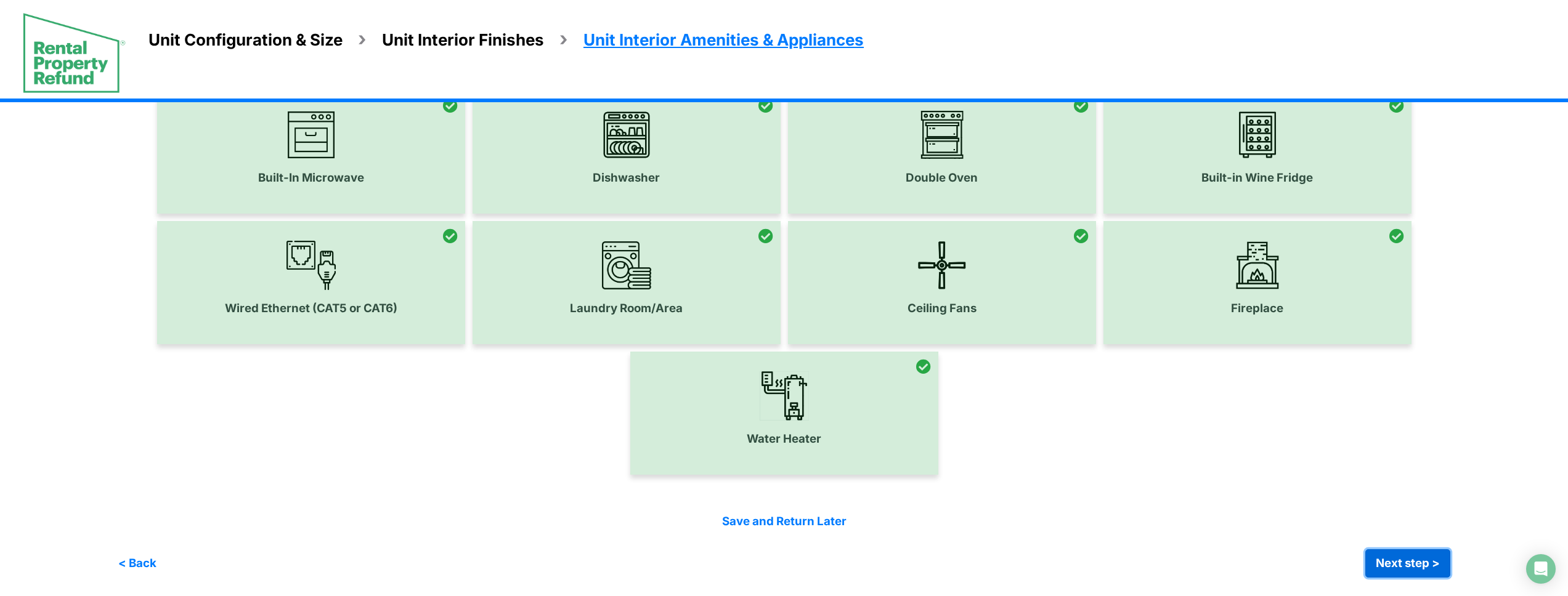
click button "Next step >" at bounding box center [1408, 563] width 85 height 28
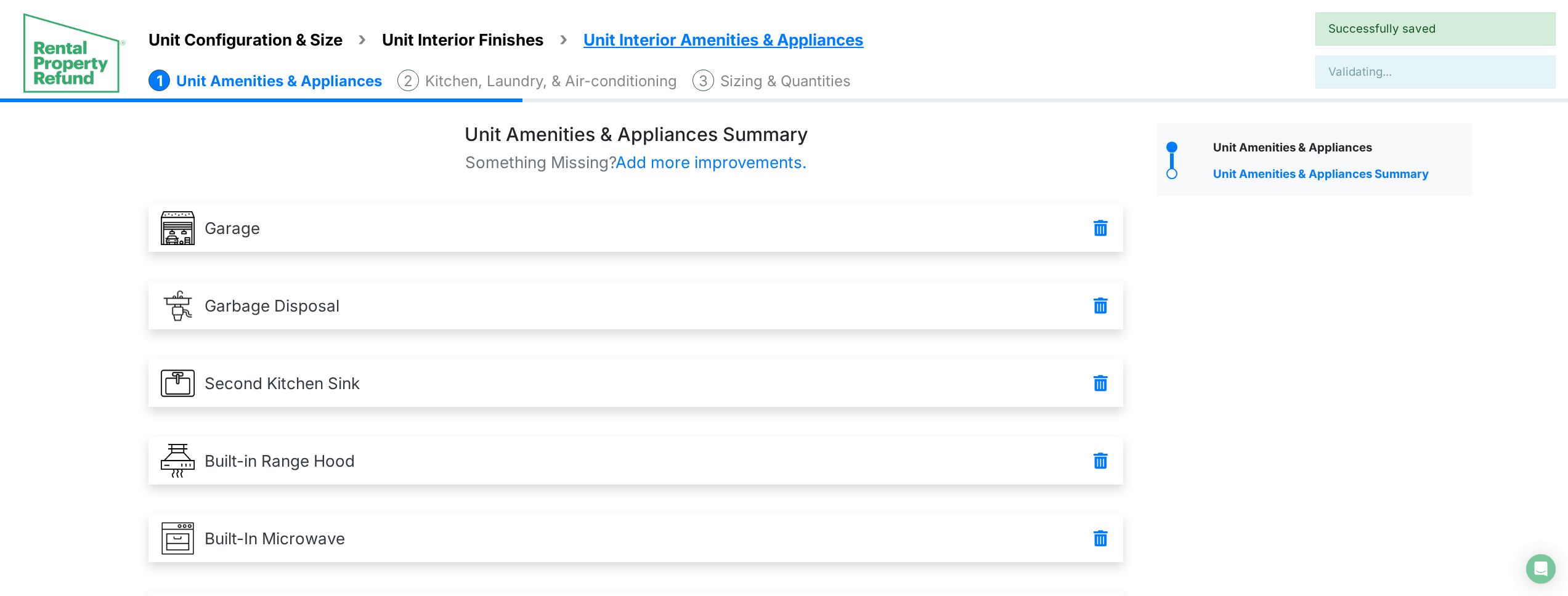
scroll to position [695, 0]
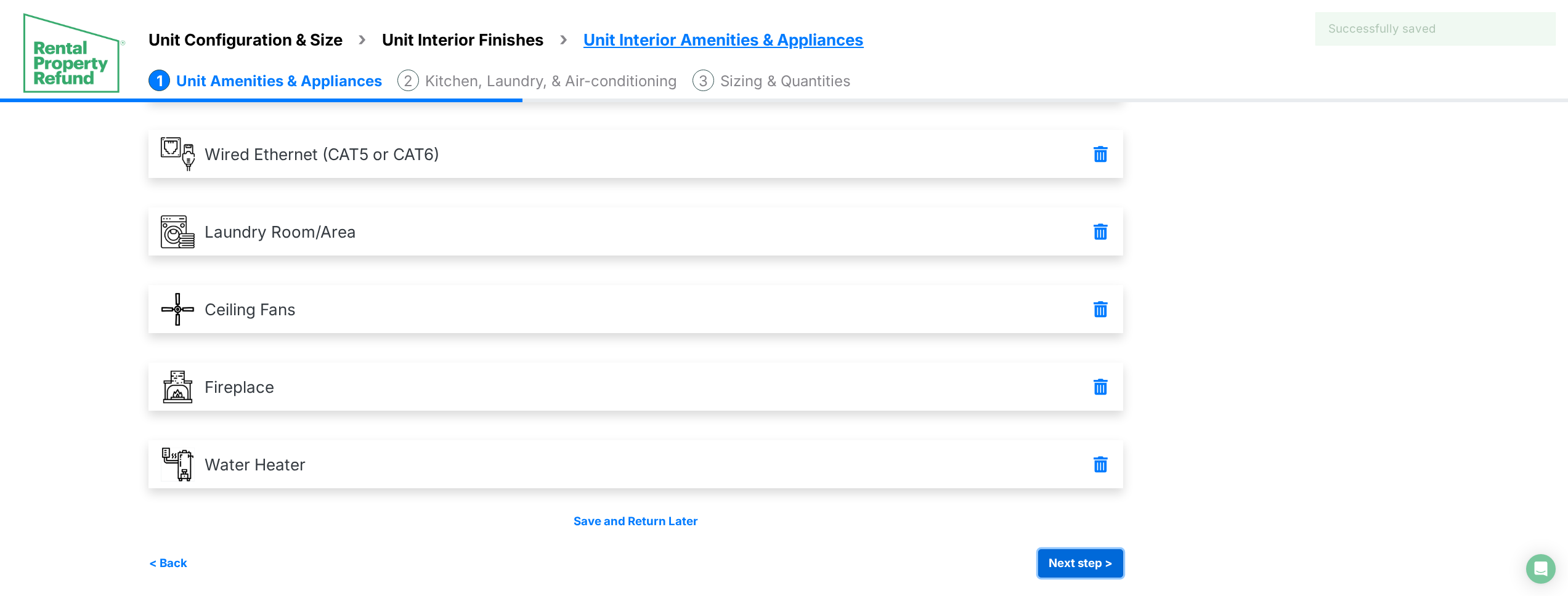
click button "Next step >" at bounding box center [1081, 563] width 85 height 28
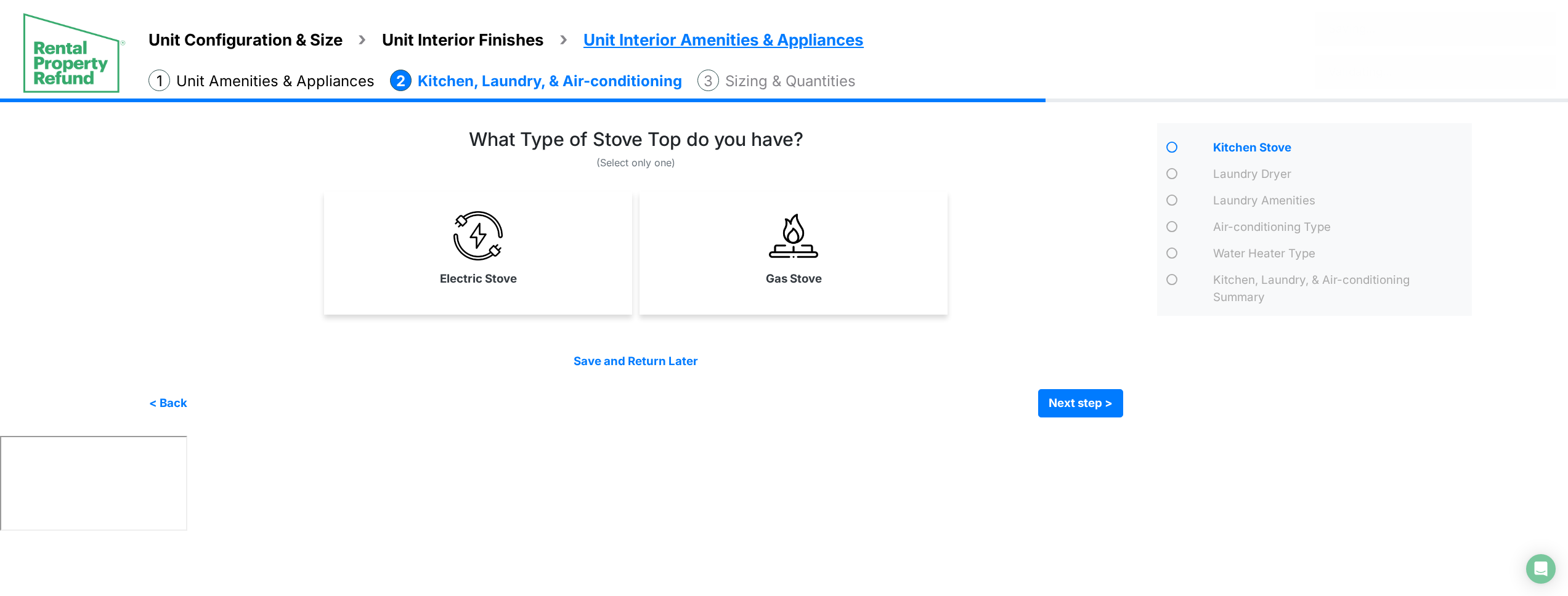
scroll to position [0, 0]
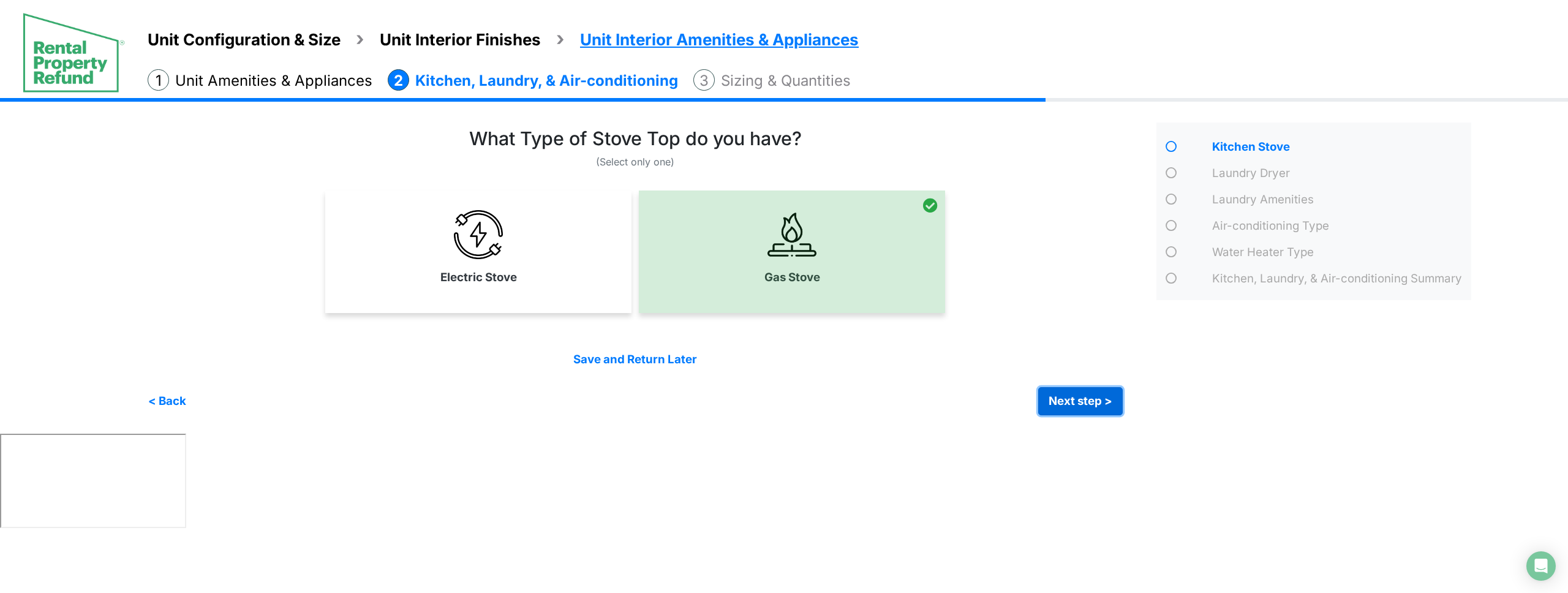
click button "Next step >" at bounding box center [1080, 401] width 84 height 28
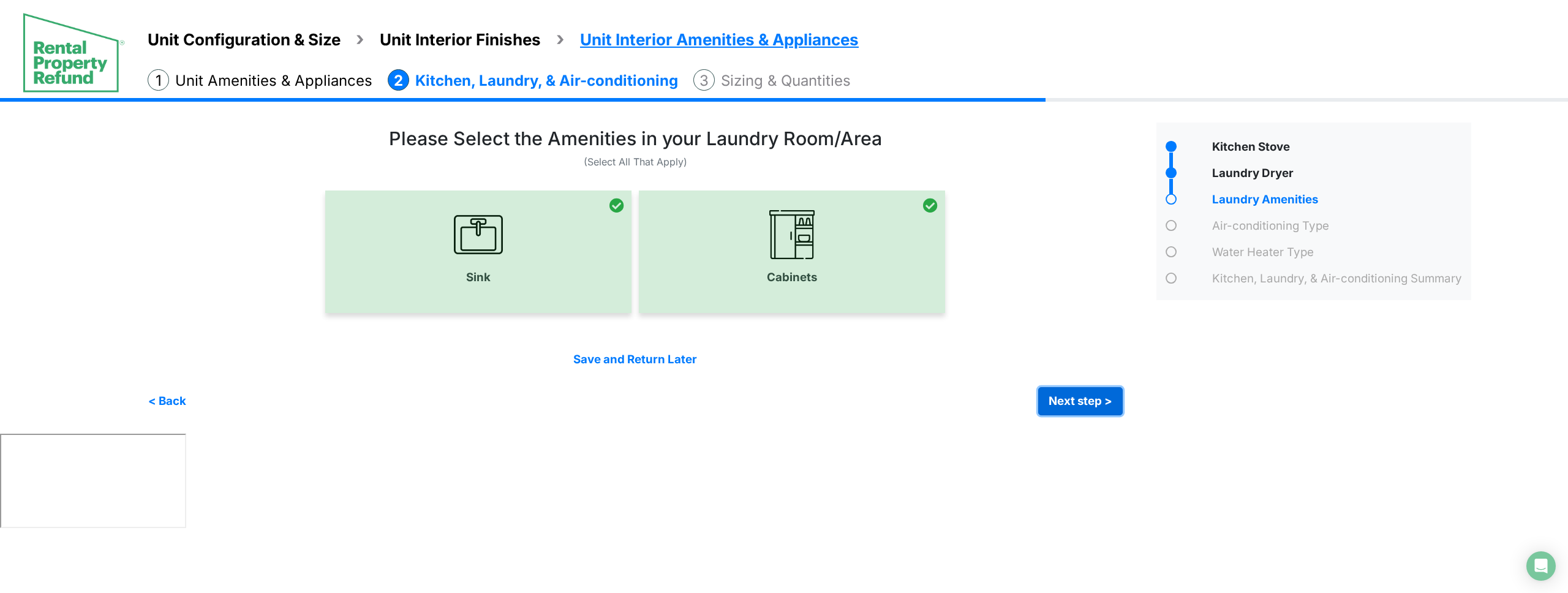
click button "Next step >" at bounding box center [1080, 401] width 84 height 28
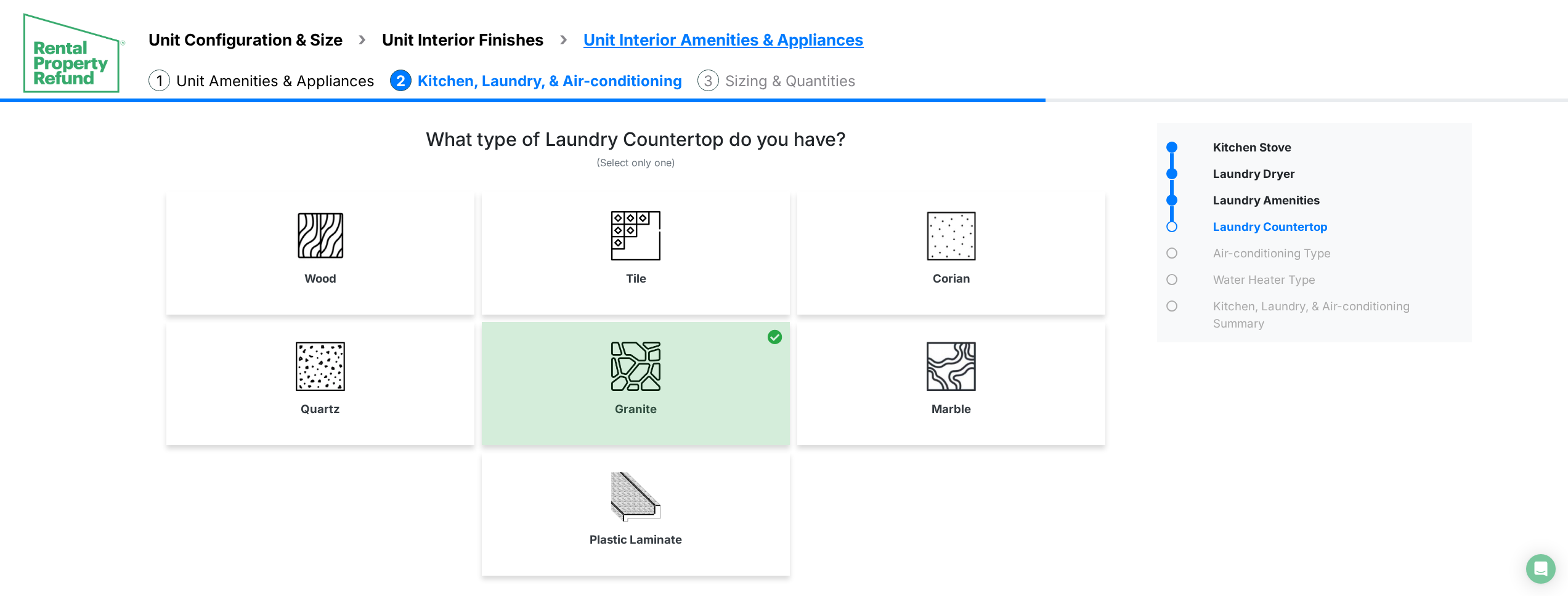
scroll to position [101, 0]
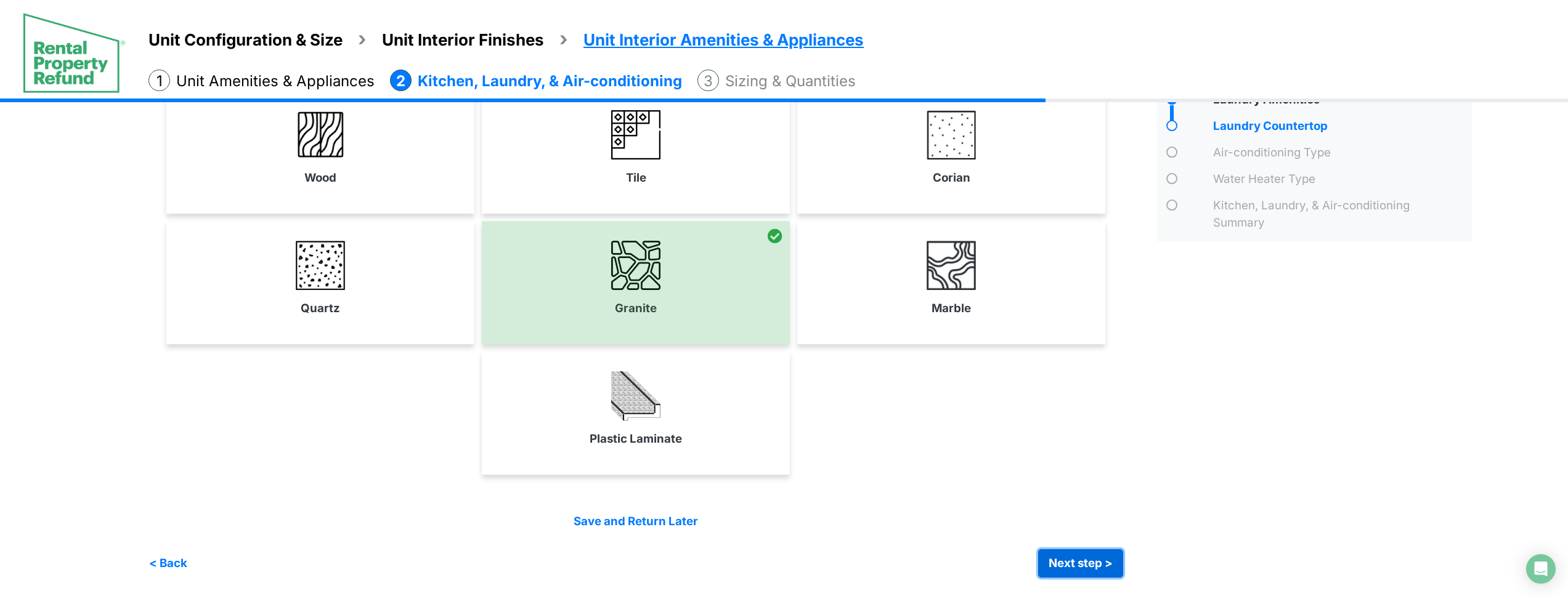
click button "Next step >" at bounding box center [1081, 563] width 85 height 28
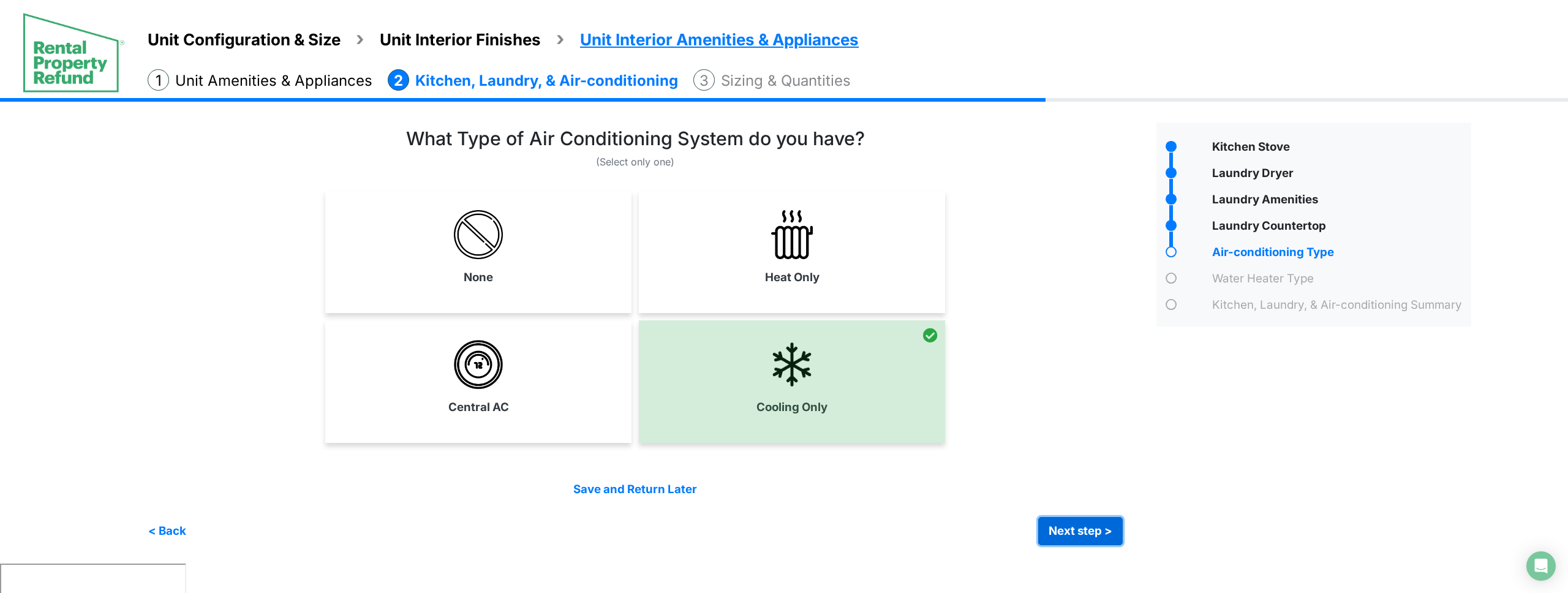
click button "Next step >" at bounding box center [1080, 531] width 84 height 28
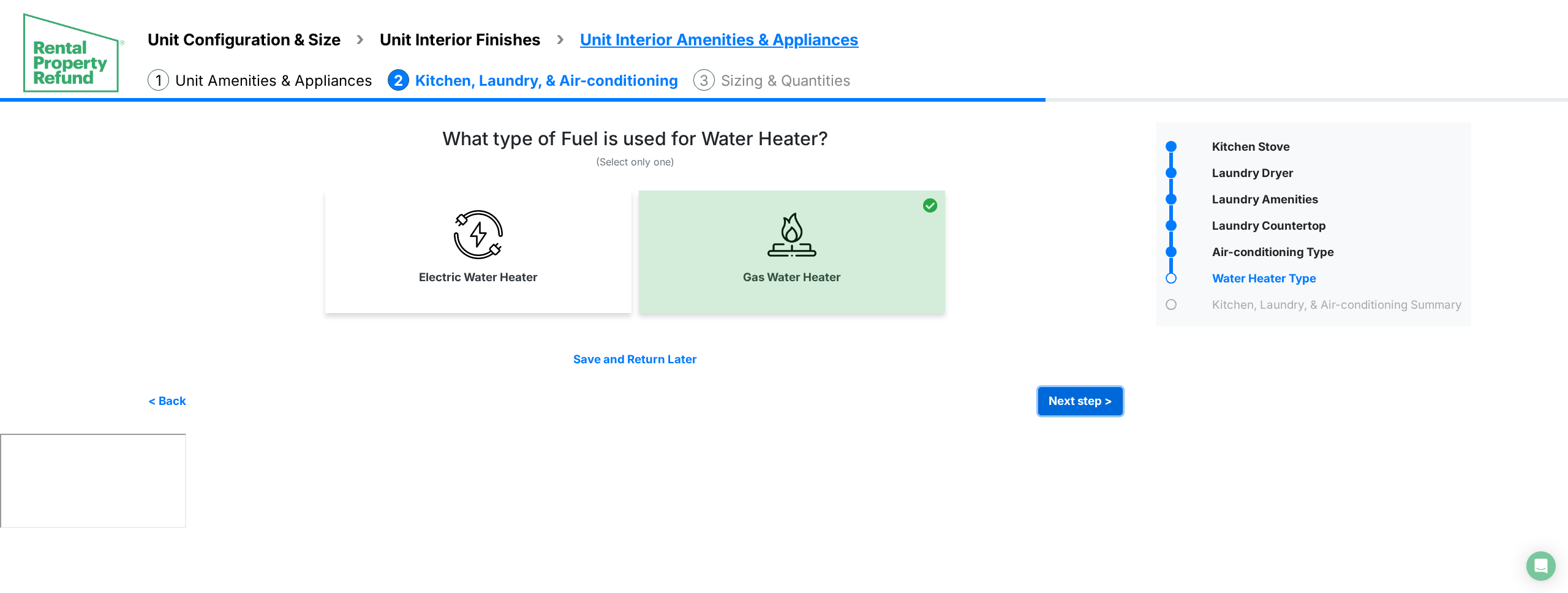
click button "Next step >" at bounding box center [1080, 401] width 84 height 28
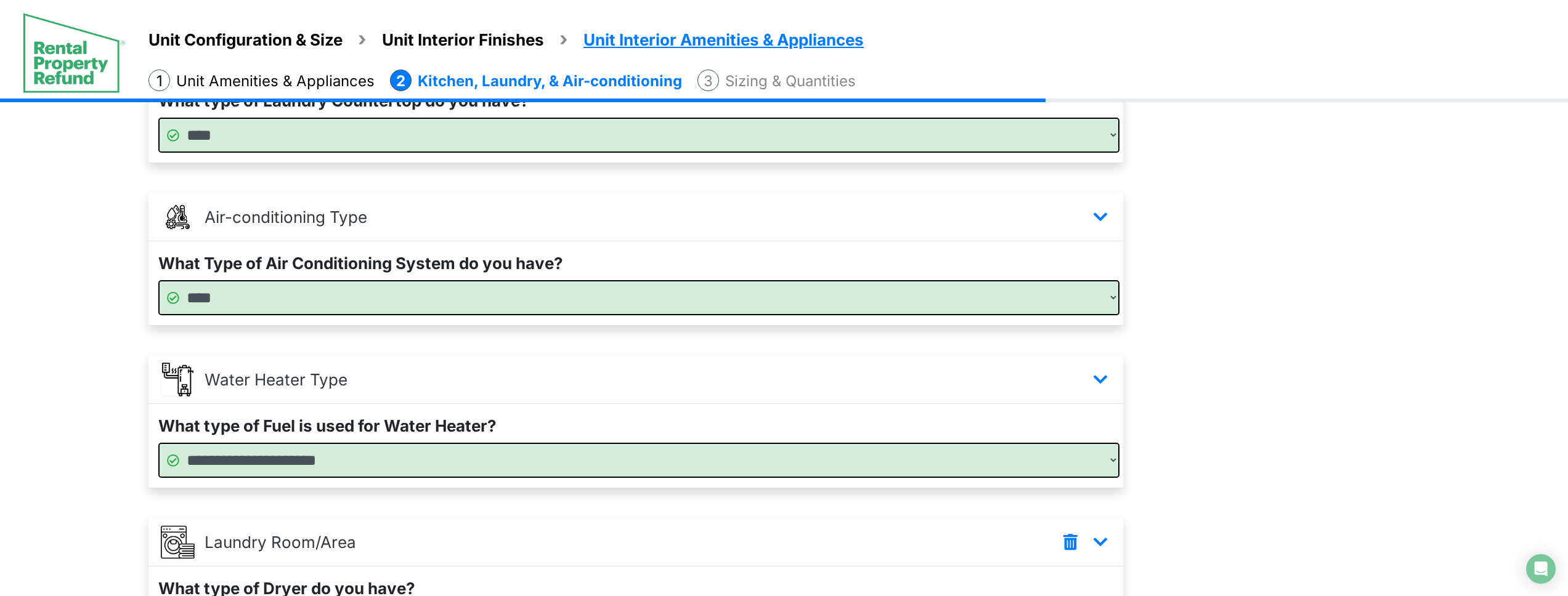
scroll to position [618, 0]
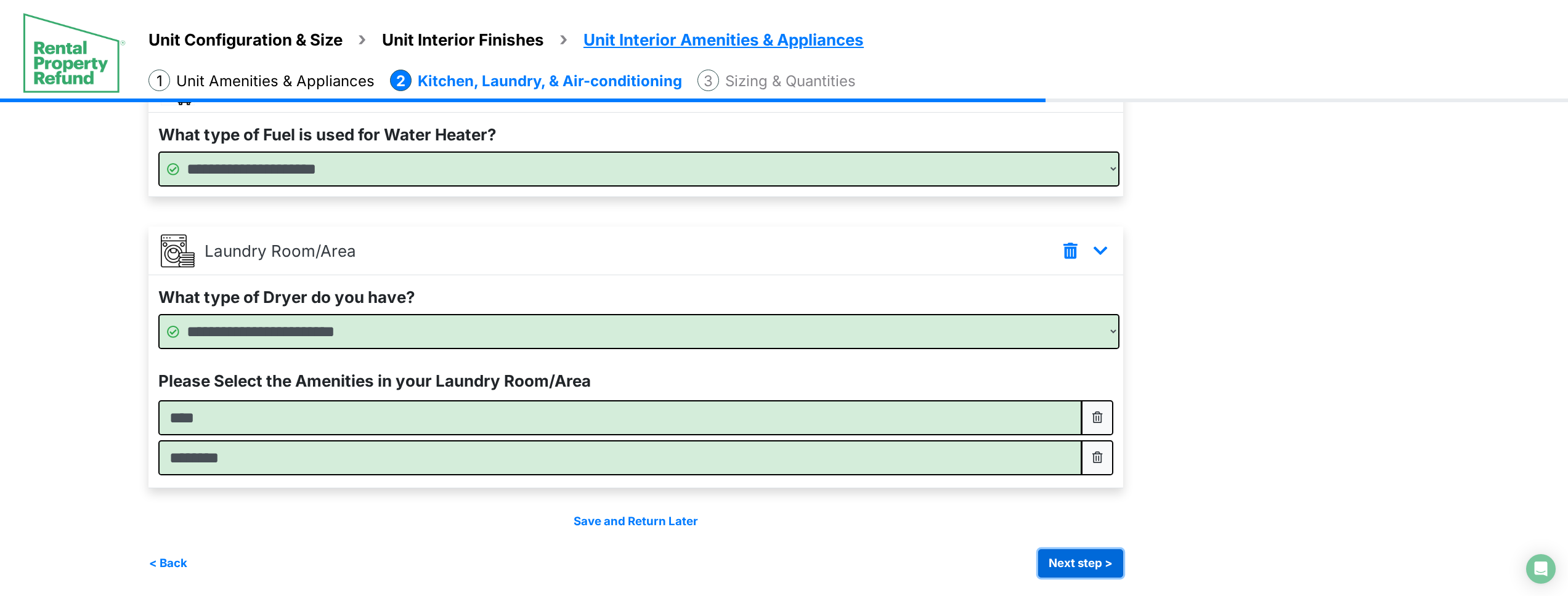
click button "Next step >" at bounding box center [1081, 563] width 85 height 28
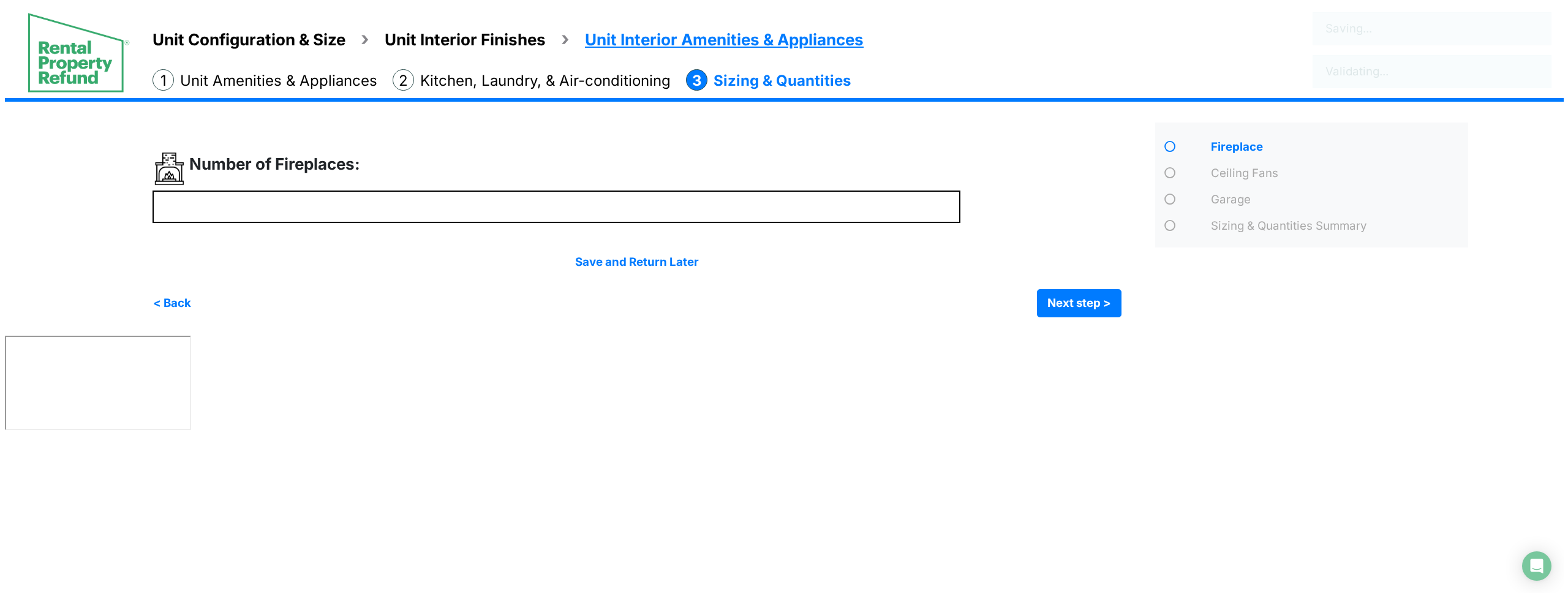
scroll to position [0, 0]
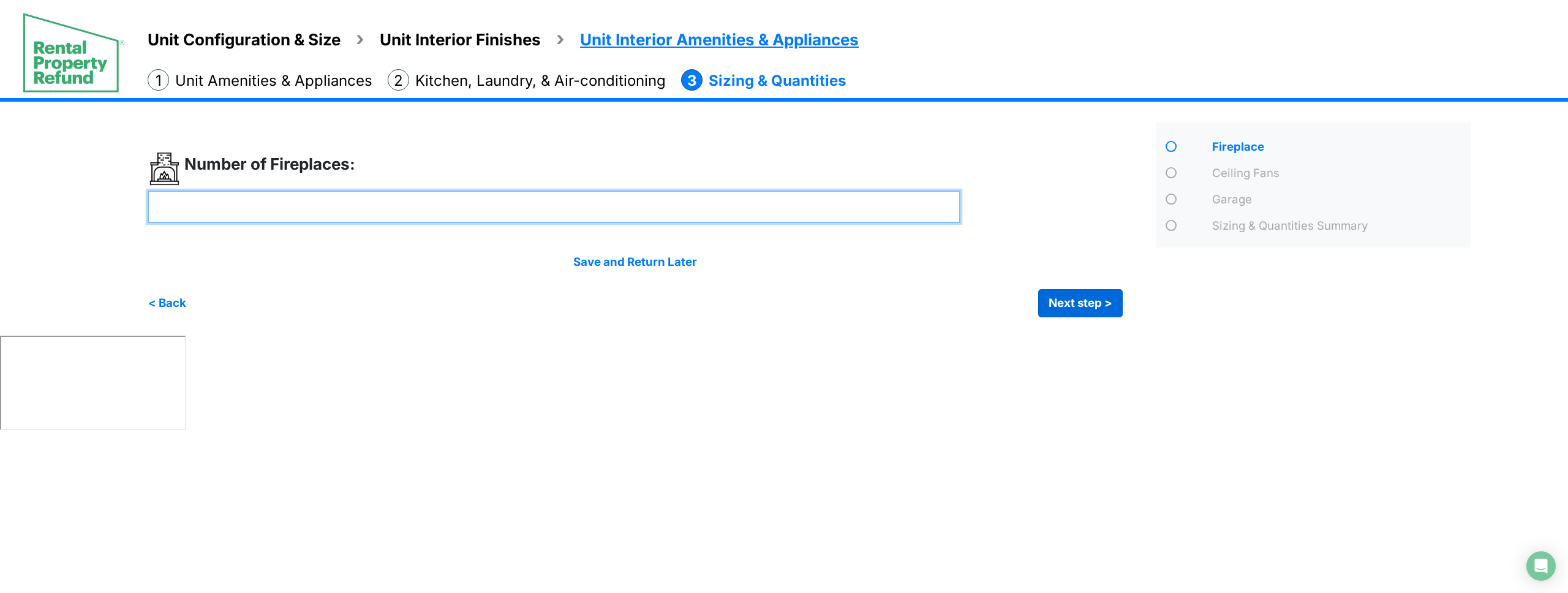
type input "*"
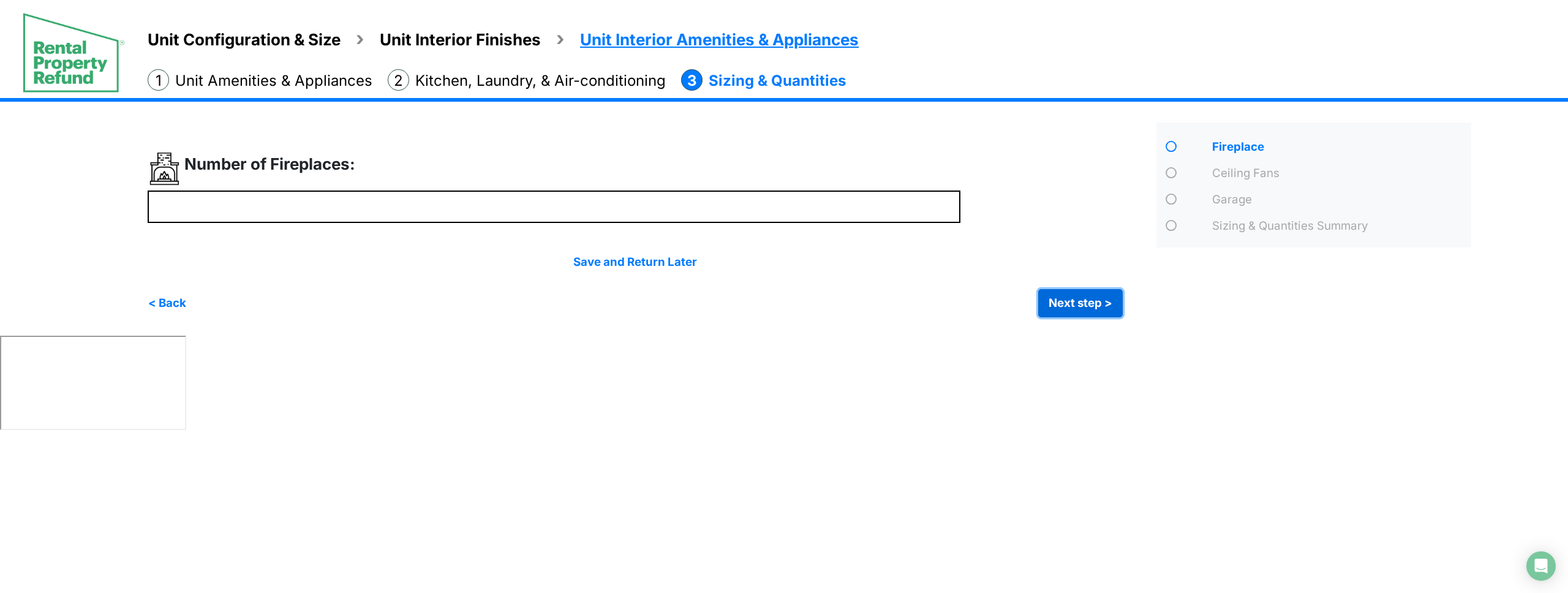
click at [1077, 309] on button "Next step >" at bounding box center [1080, 303] width 84 height 28
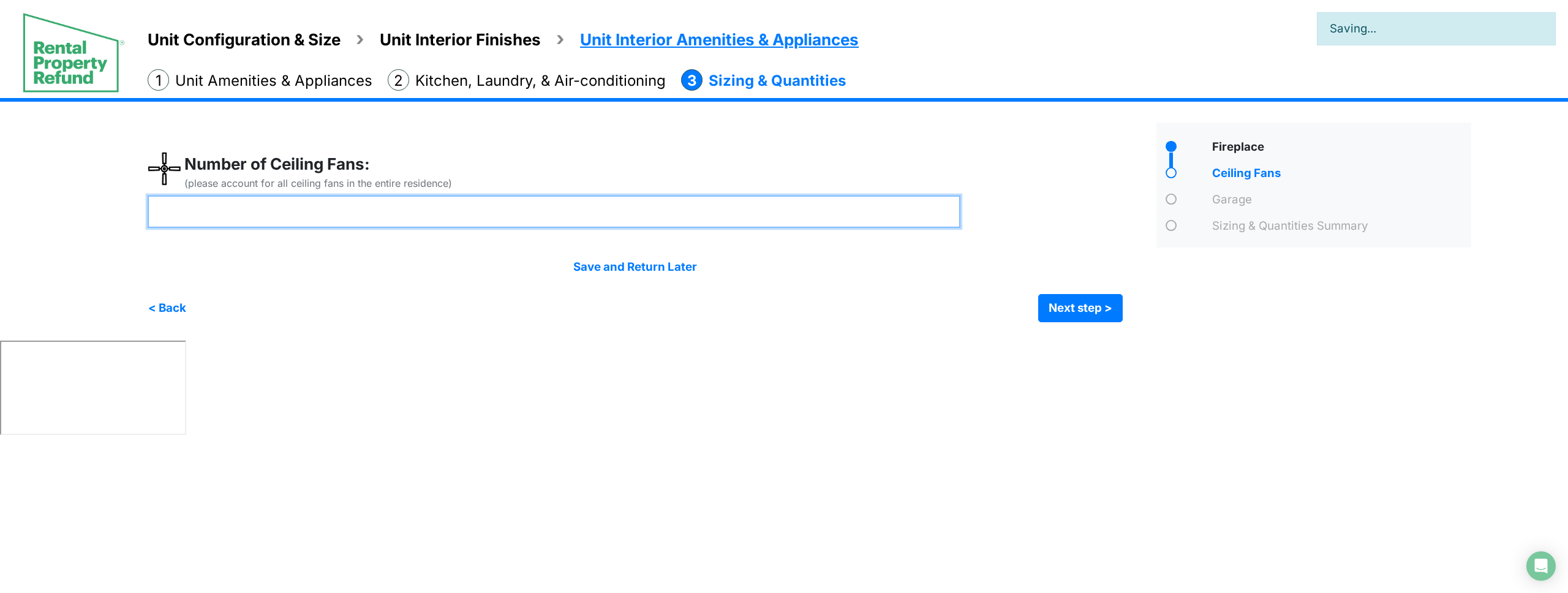
click at [699, 217] on input "number" at bounding box center [554, 212] width 813 height 32
type input "*"
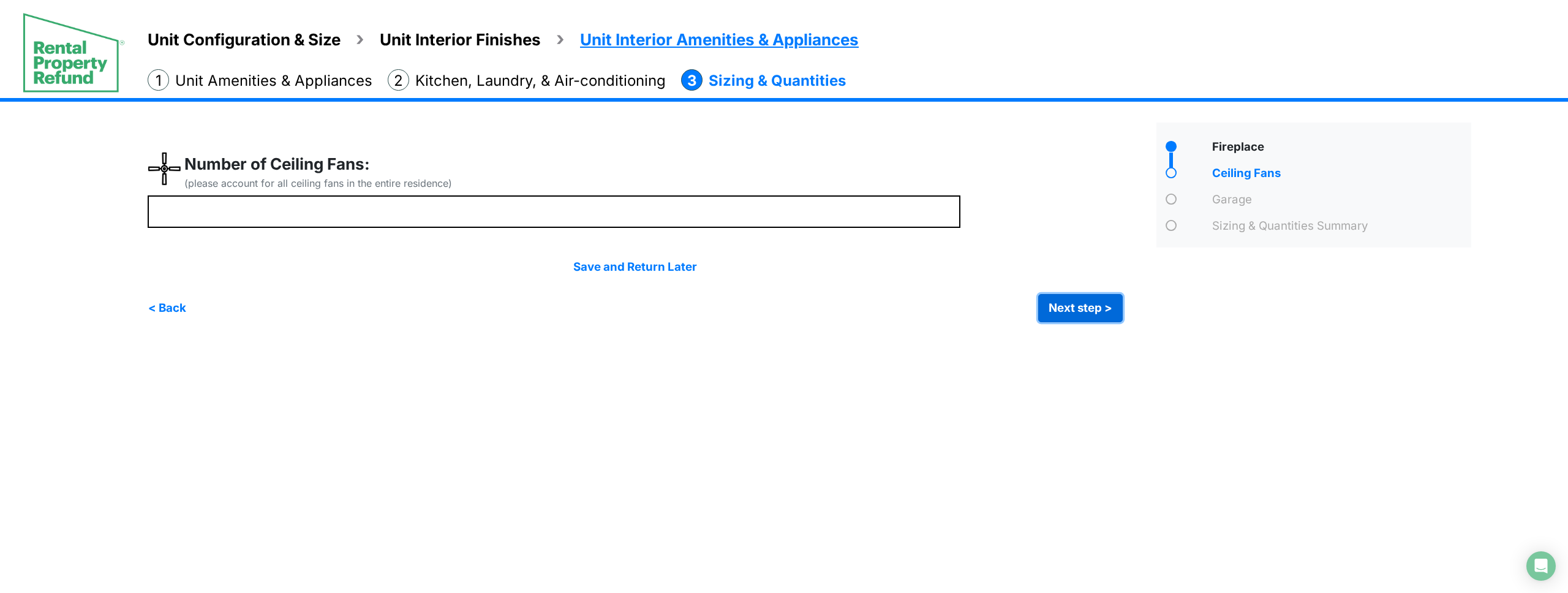
click at [1085, 306] on button "Next step >" at bounding box center [1080, 308] width 84 height 28
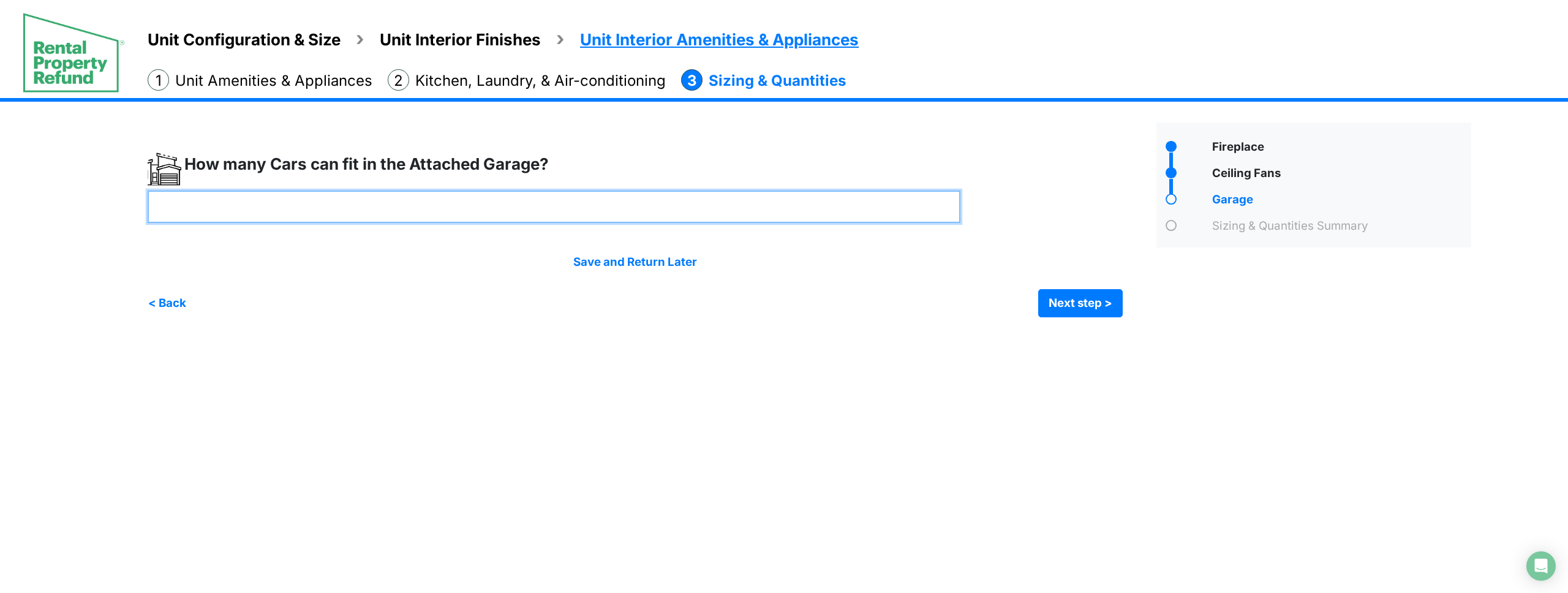
click at [426, 210] on input "number" at bounding box center [554, 207] width 813 height 32
type input "*"
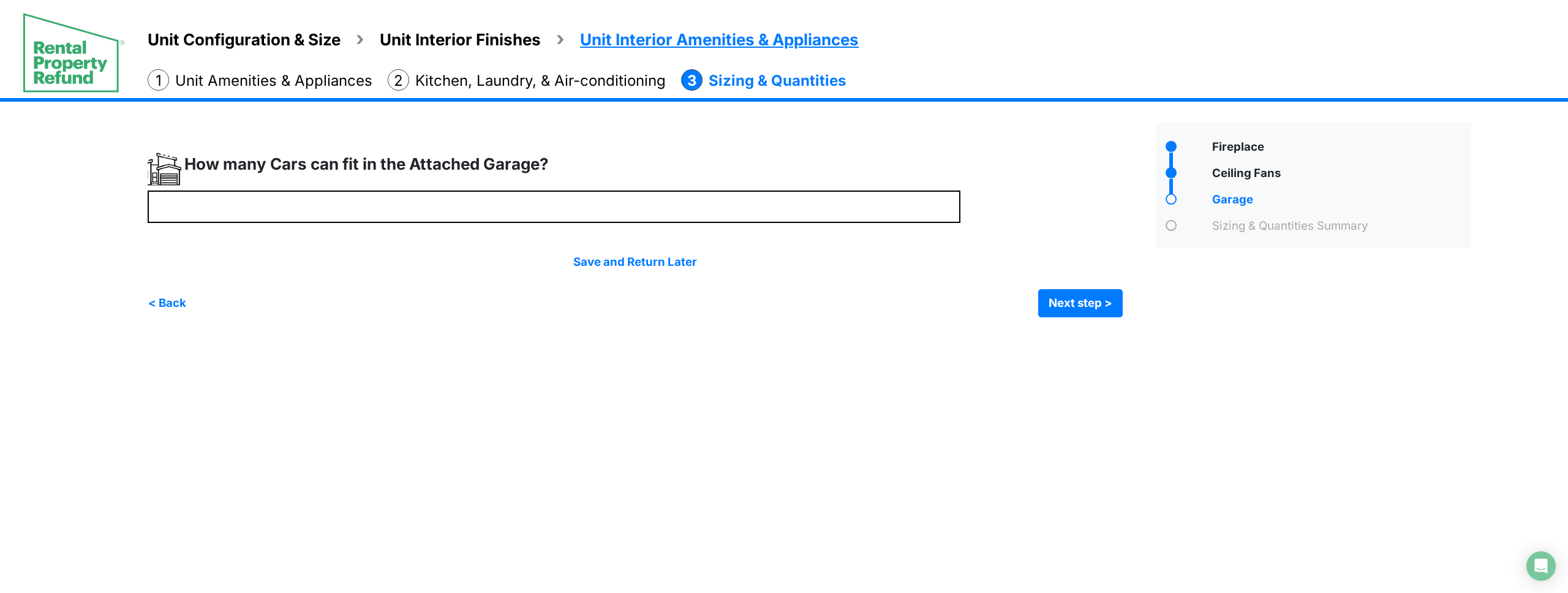
type input "*"
drag, startPoint x: 1063, startPoint y: 370, endPoint x: 1123, endPoint y: 308, distance: 86.3
click at [1074, 336] on html "Unit Configuration & Size Unit Interior Finishes Unit Interior Amenities & Appl…" at bounding box center [784, 168] width 1568 height 336
click at [1104, 308] on button "Next step >" at bounding box center [1080, 303] width 84 height 28
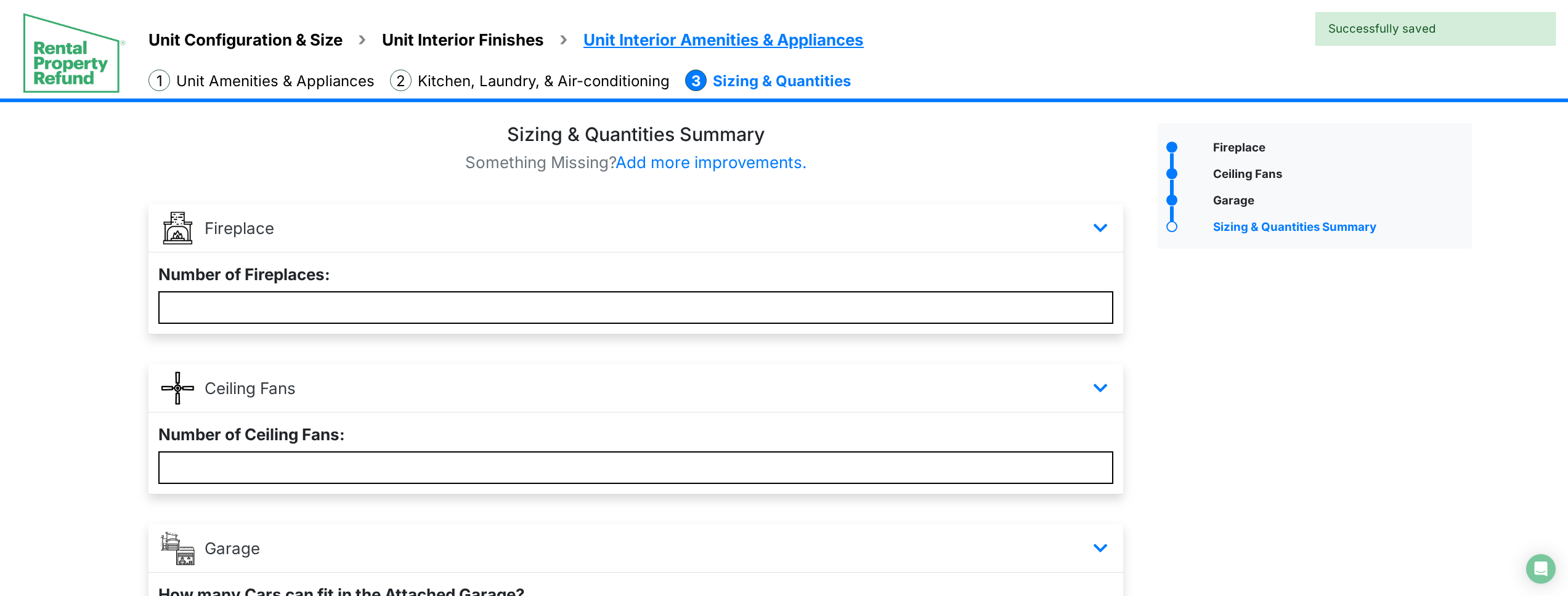
scroll to position [166, 0]
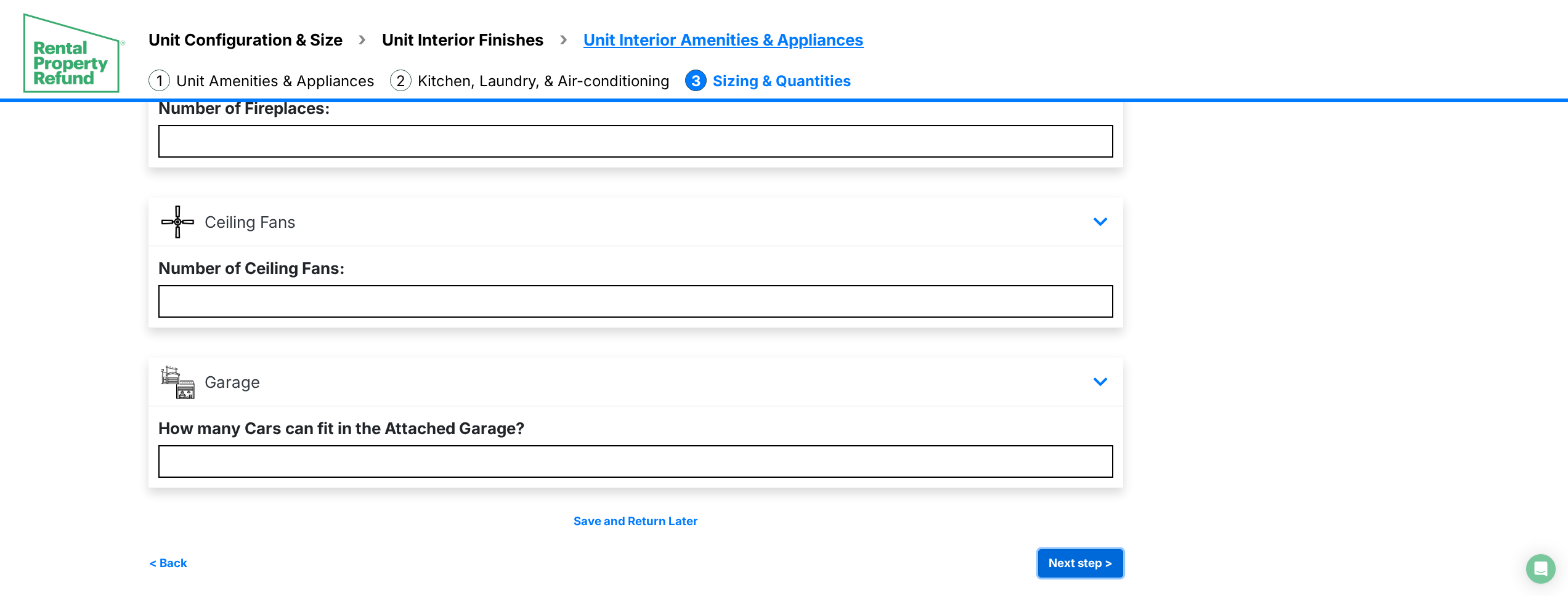
click at [1104, 562] on button "Next step >" at bounding box center [1081, 563] width 85 height 28
click at [171, 561] on button "< Back" at bounding box center [168, 563] width 40 height 28
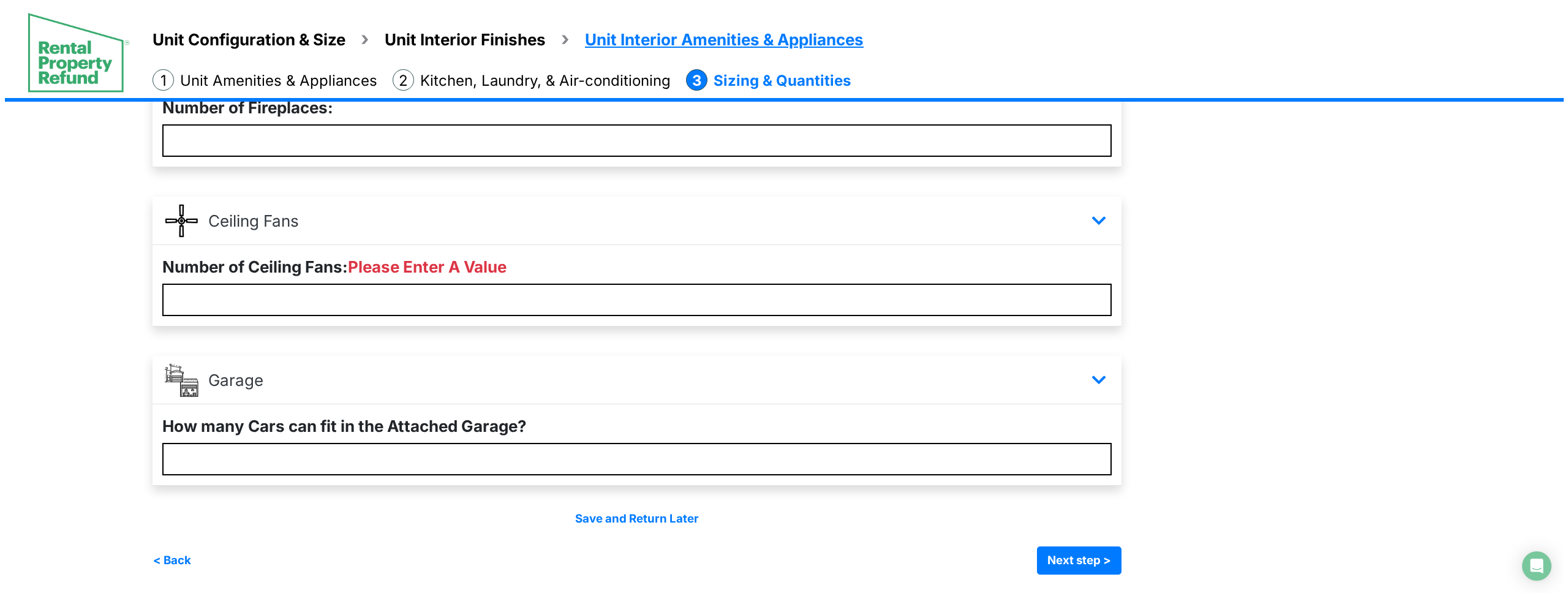
scroll to position [0, 0]
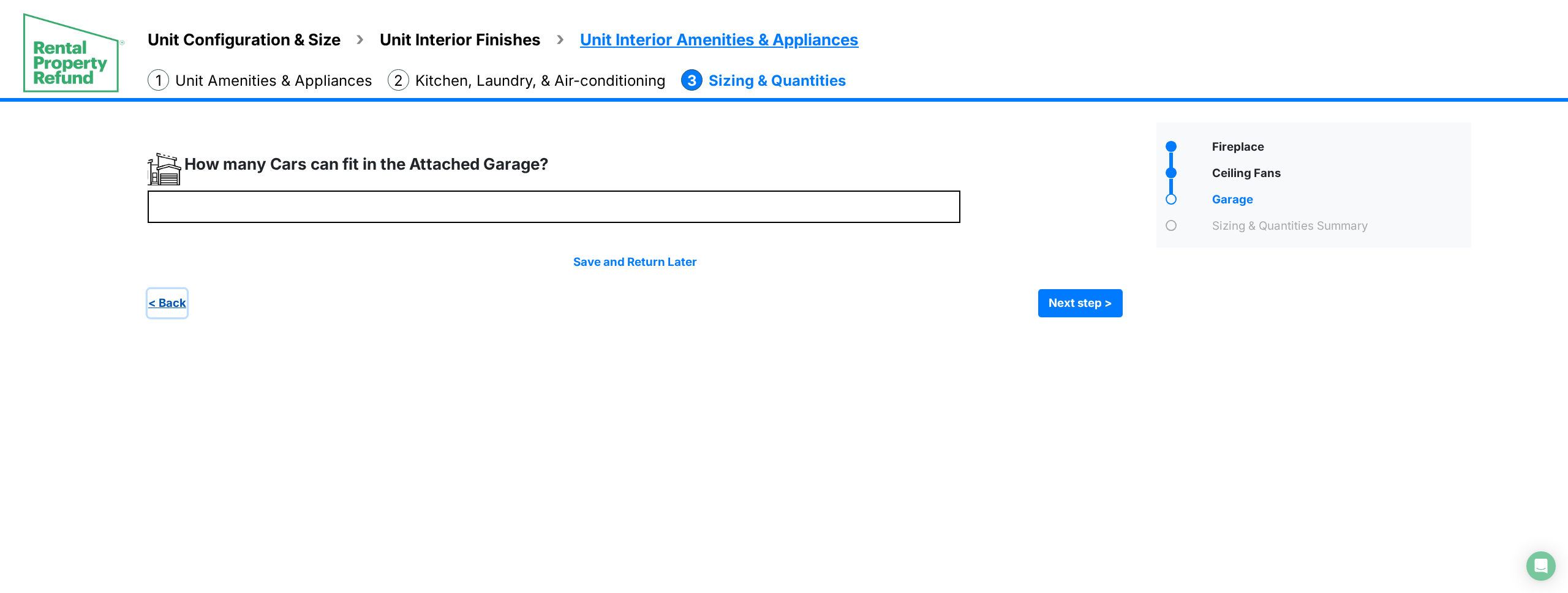
click at [175, 302] on button "< Back" at bounding box center [167, 303] width 39 height 28
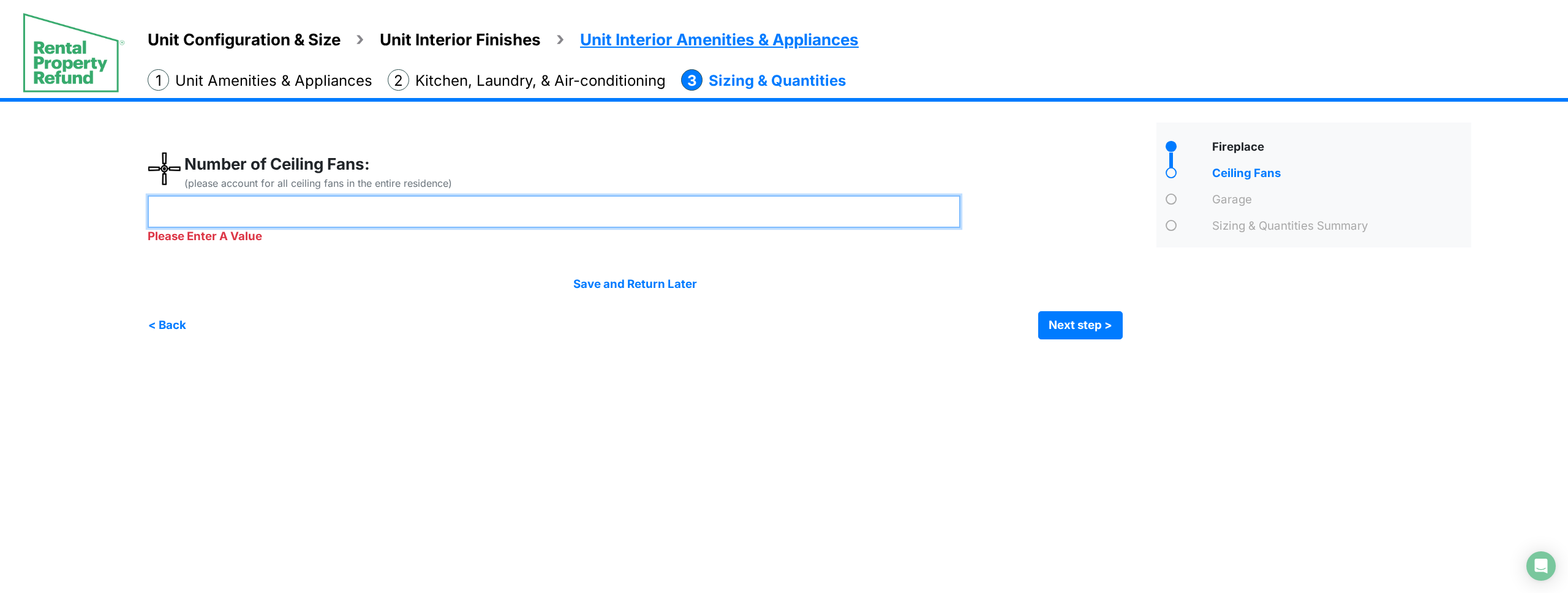
click at [216, 210] on input "*" at bounding box center [554, 212] width 813 height 32
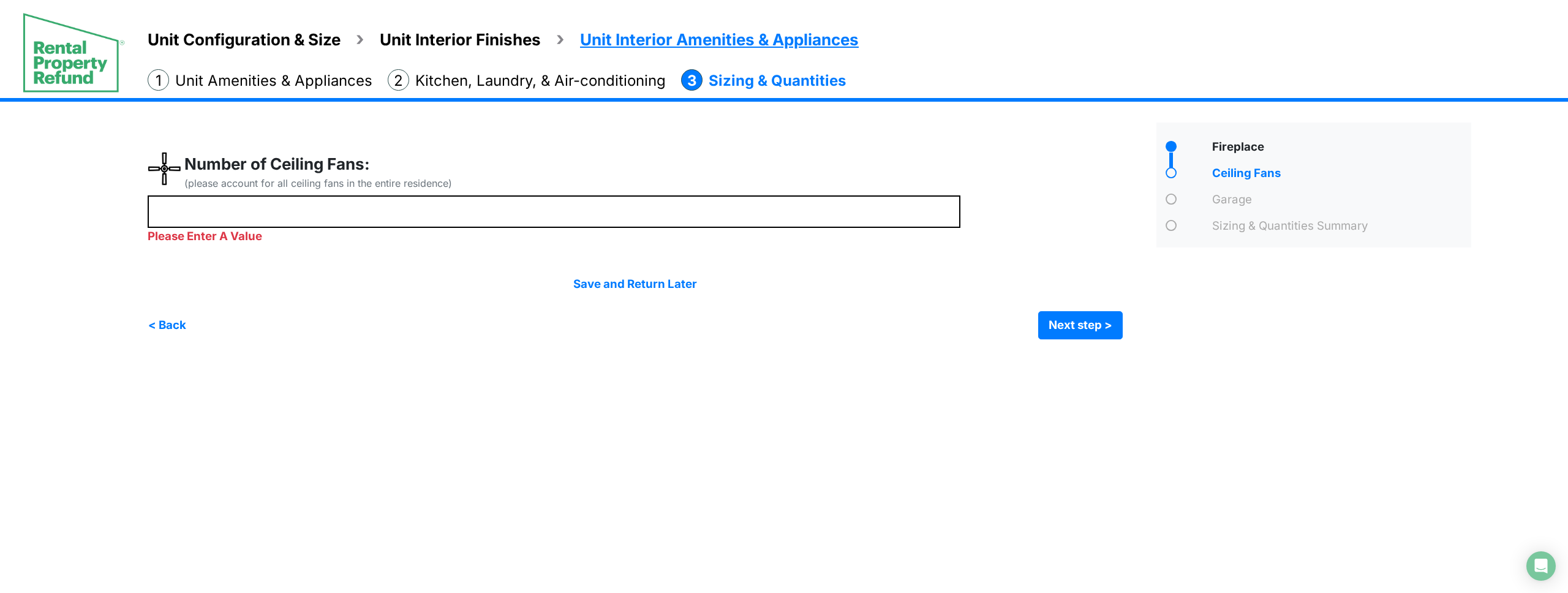
drag, startPoint x: 292, startPoint y: 310, endPoint x: 270, endPoint y: 285, distance: 33.3
click at [288, 307] on div "Save and Return Later < Back Next step > Save and submit" at bounding box center [635, 308] width 975 height 63
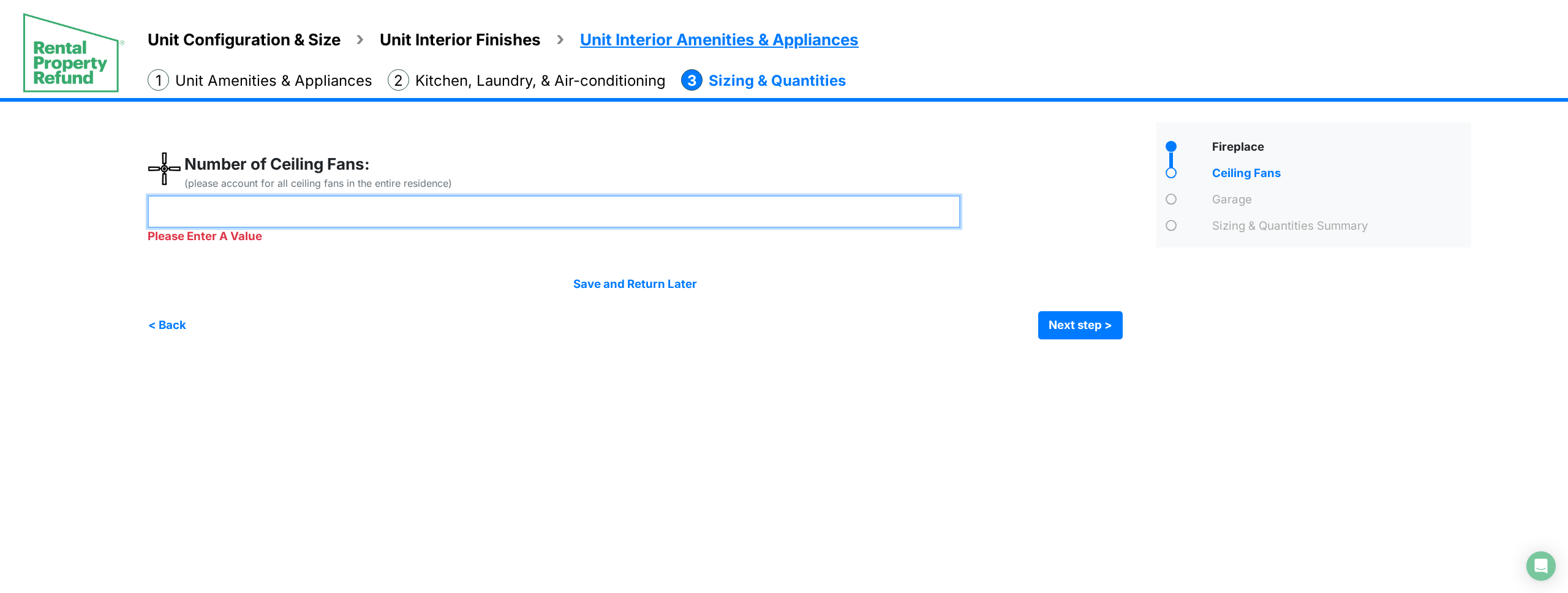
click at [219, 214] on input "*" at bounding box center [554, 212] width 813 height 32
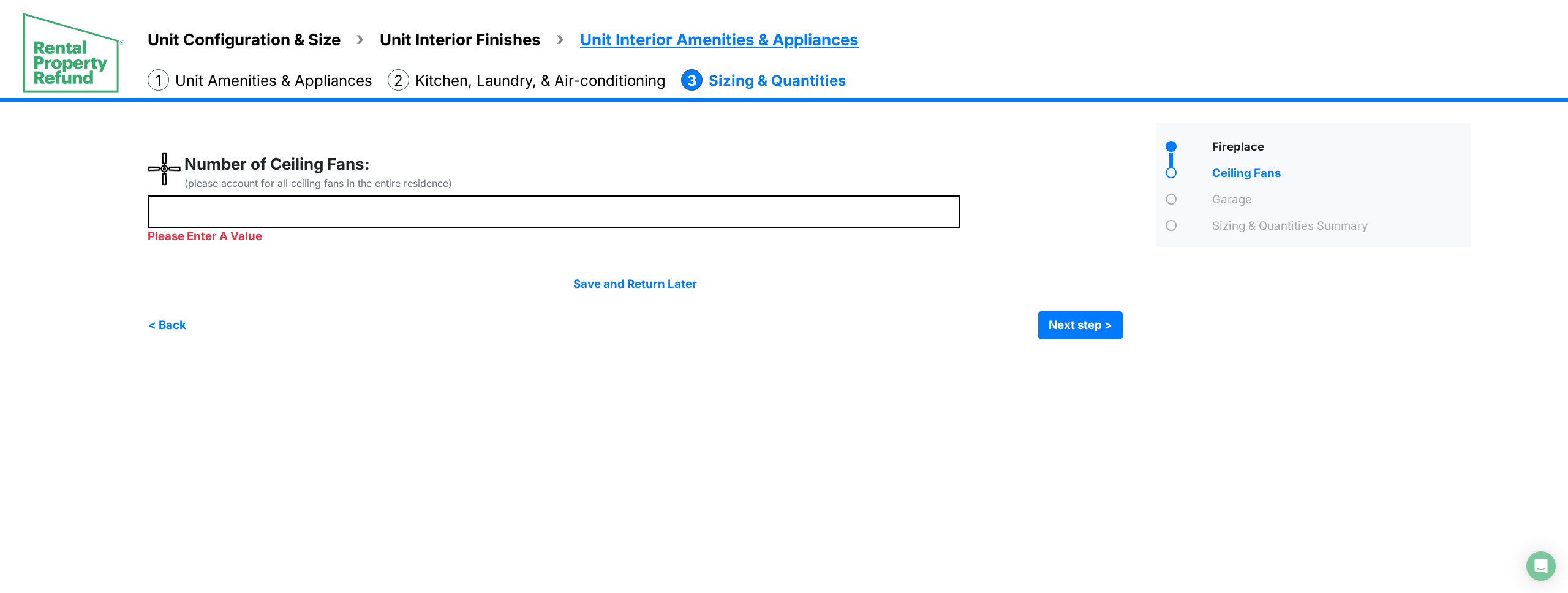
click at [363, 312] on div "< Back Next step > Save and submit" at bounding box center [635, 325] width 975 height 28
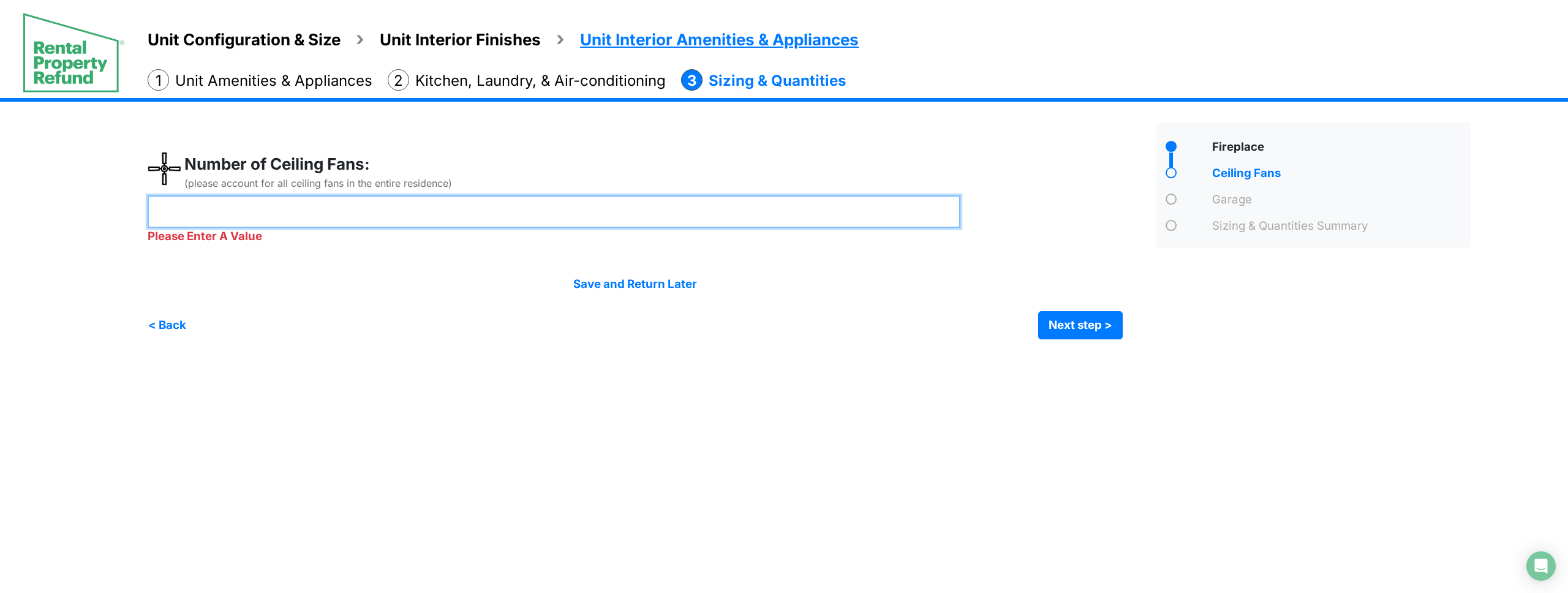
click at [252, 211] on input "number" at bounding box center [554, 212] width 813 height 32
type input "*"
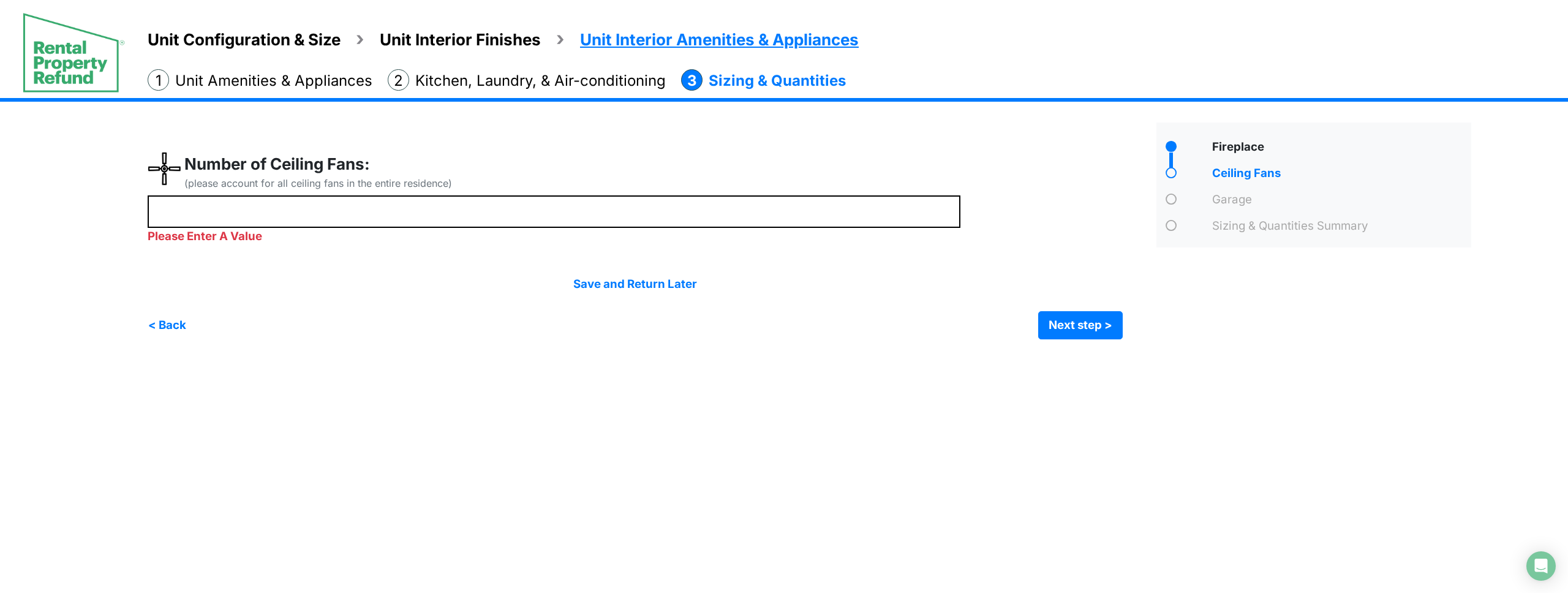
click at [528, 358] on html "Unit Configuration & Size Unit Interior Finishes Unit Interior Amenities & Appl…" at bounding box center [784, 179] width 1568 height 358
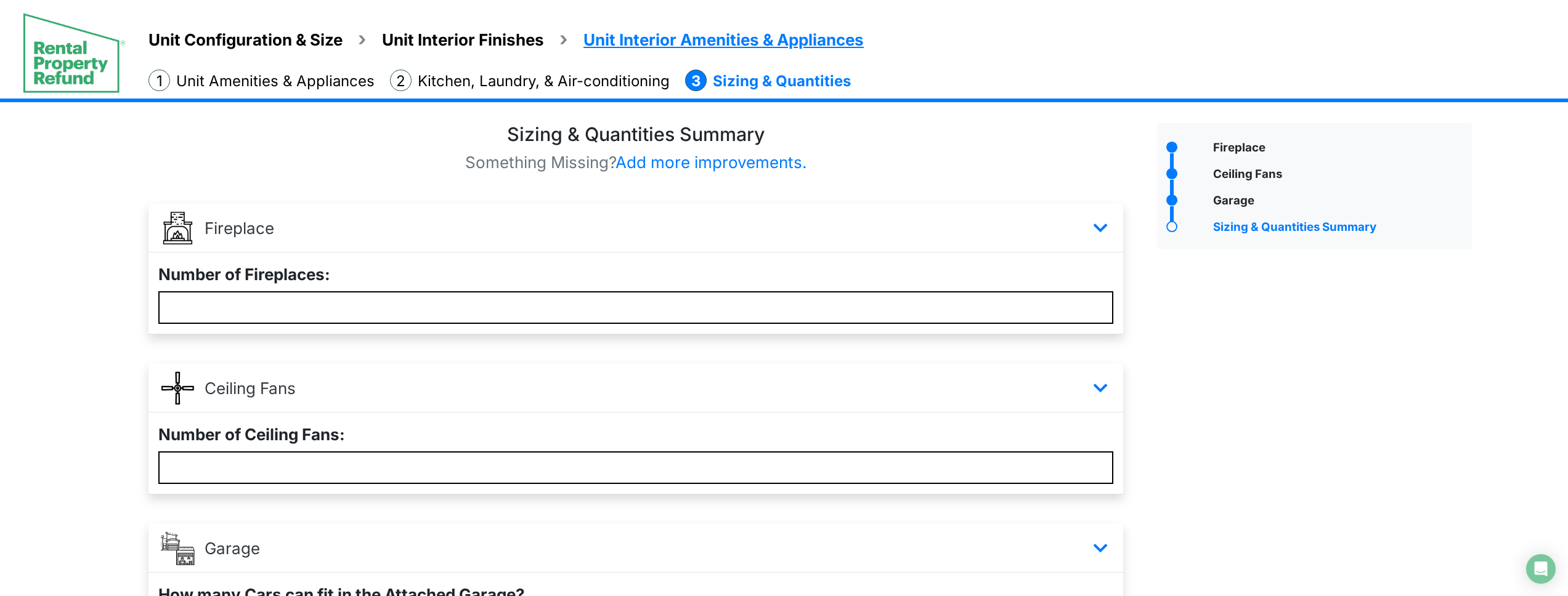
scroll to position [166, 0]
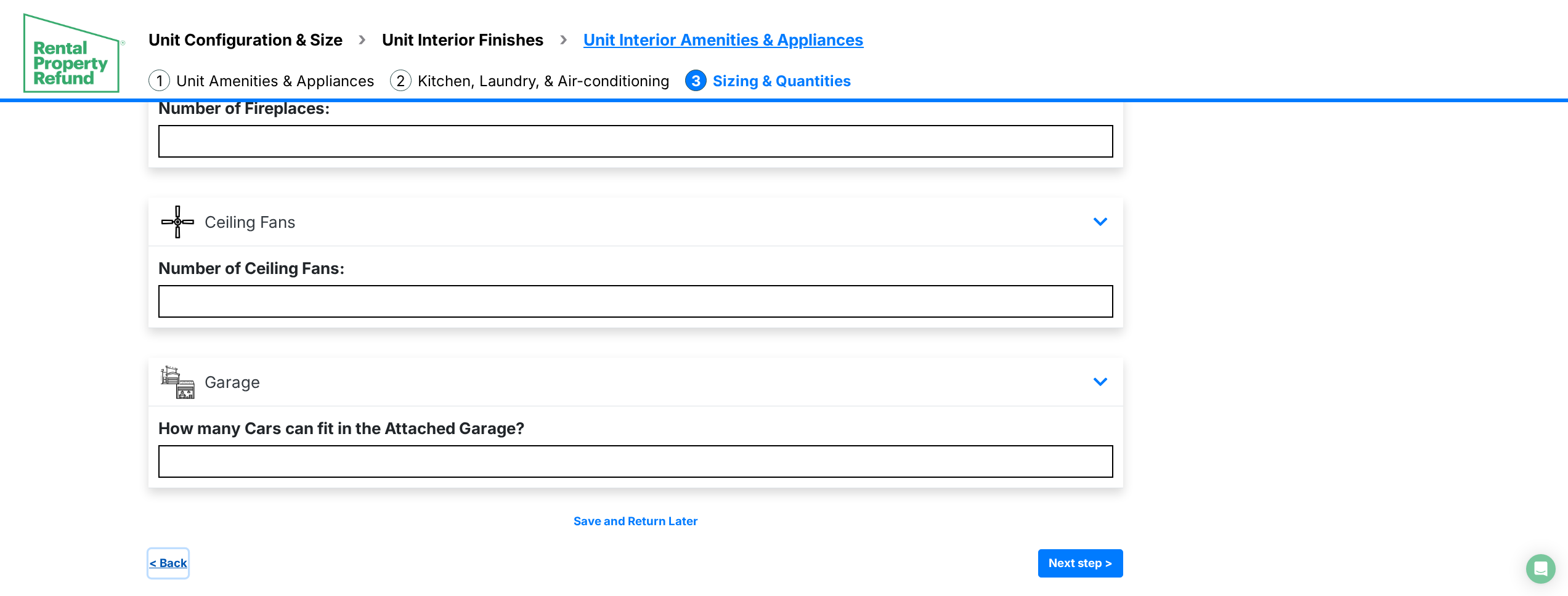
click at [183, 559] on button "< Back" at bounding box center [168, 563] width 40 height 28
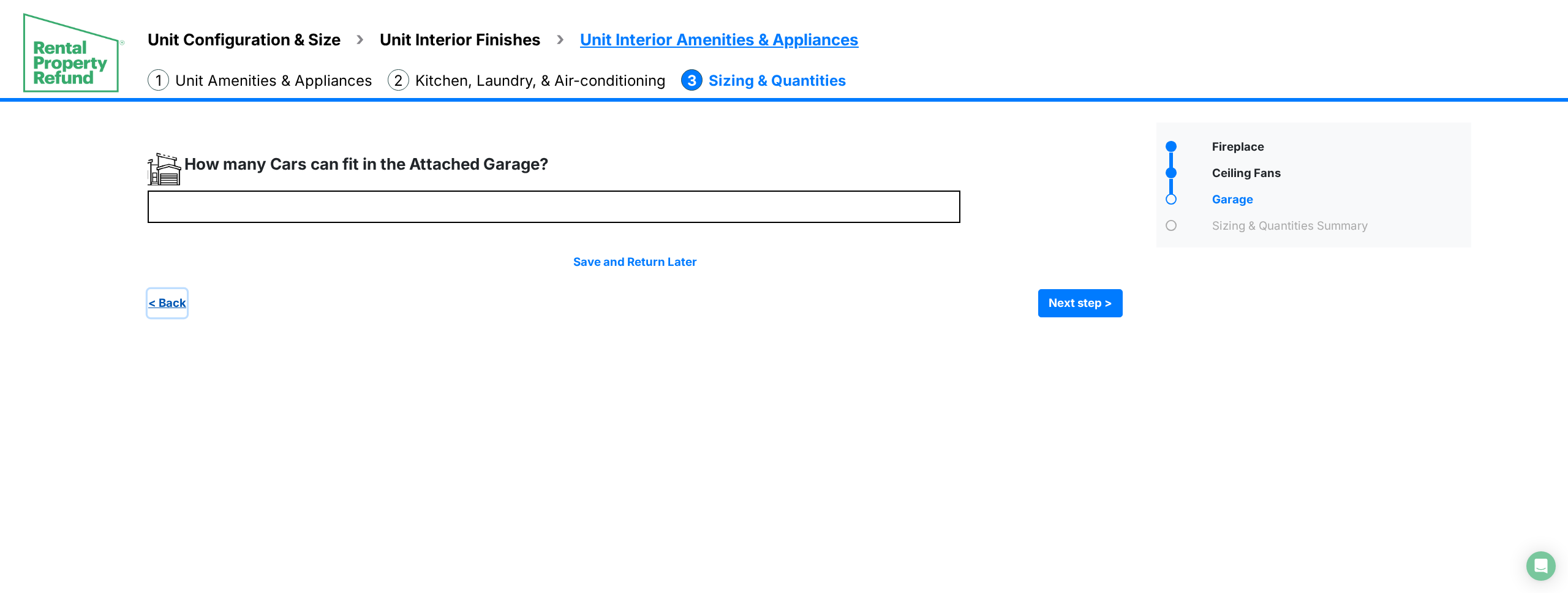
click at [172, 306] on button "< Back" at bounding box center [167, 303] width 39 height 28
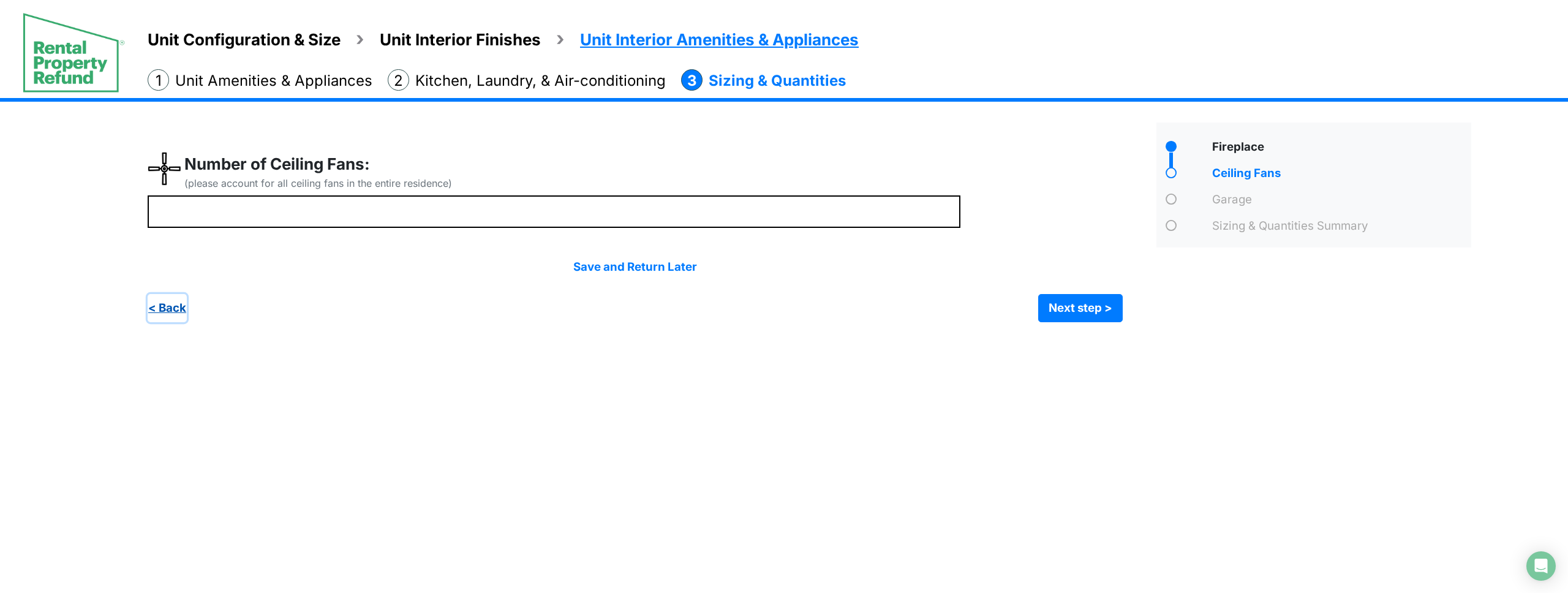
click at [166, 306] on button "< Back" at bounding box center [167, 308] width 39 height 28
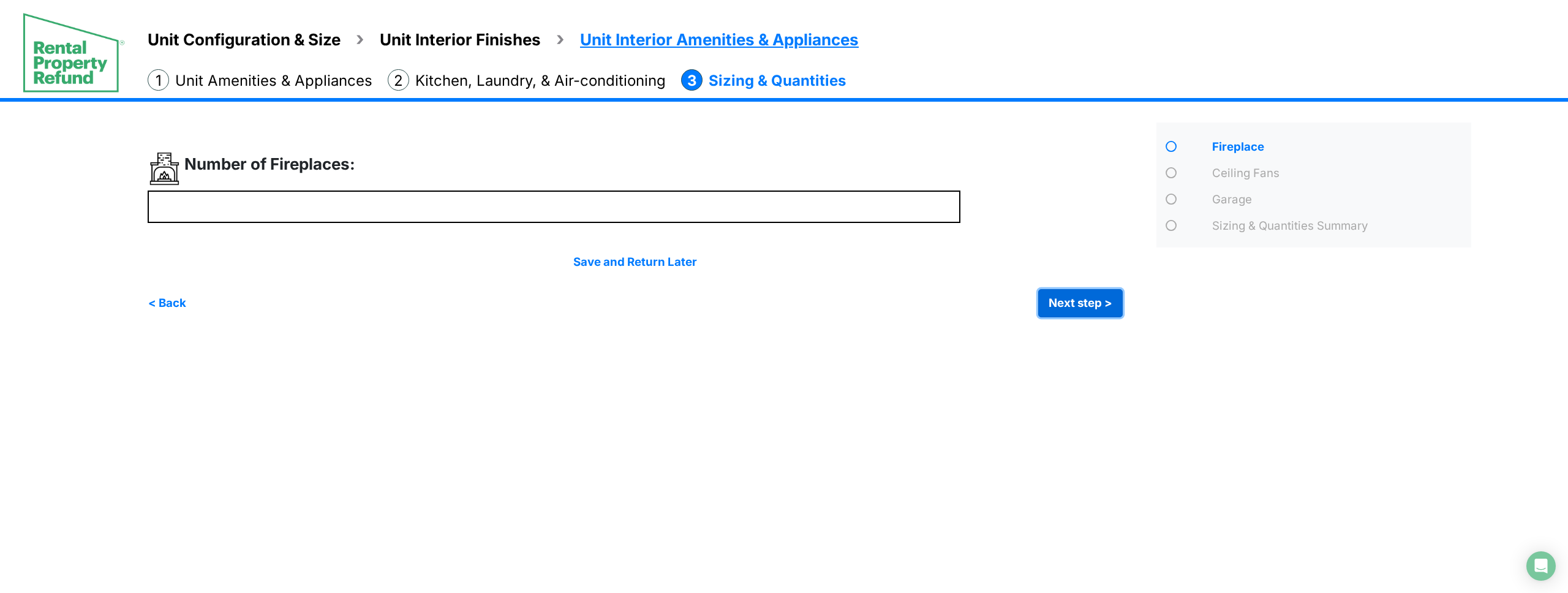
click at [1064, 312] on button "Next step >" at bounding box center [1080, 303] width 84 height 28
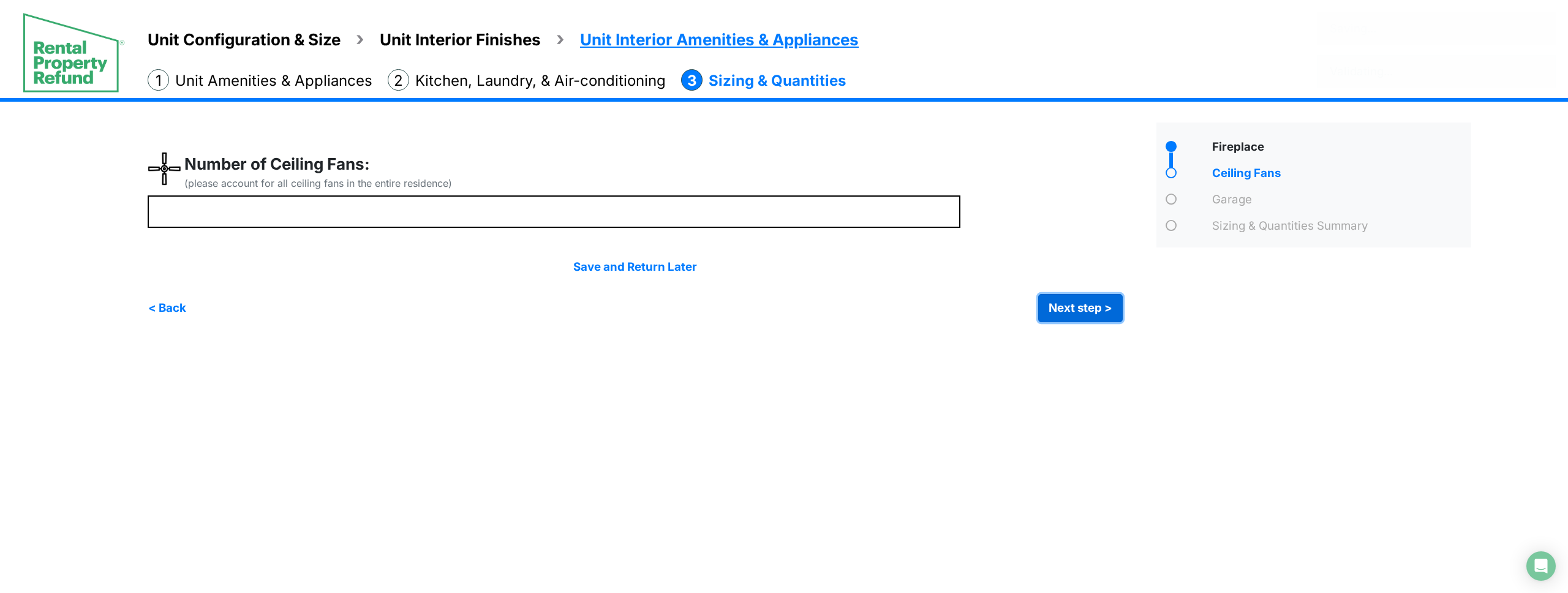
click at [1064, 312] on button "Next step >" at bounding box center [1080, 308] width 84 height 28
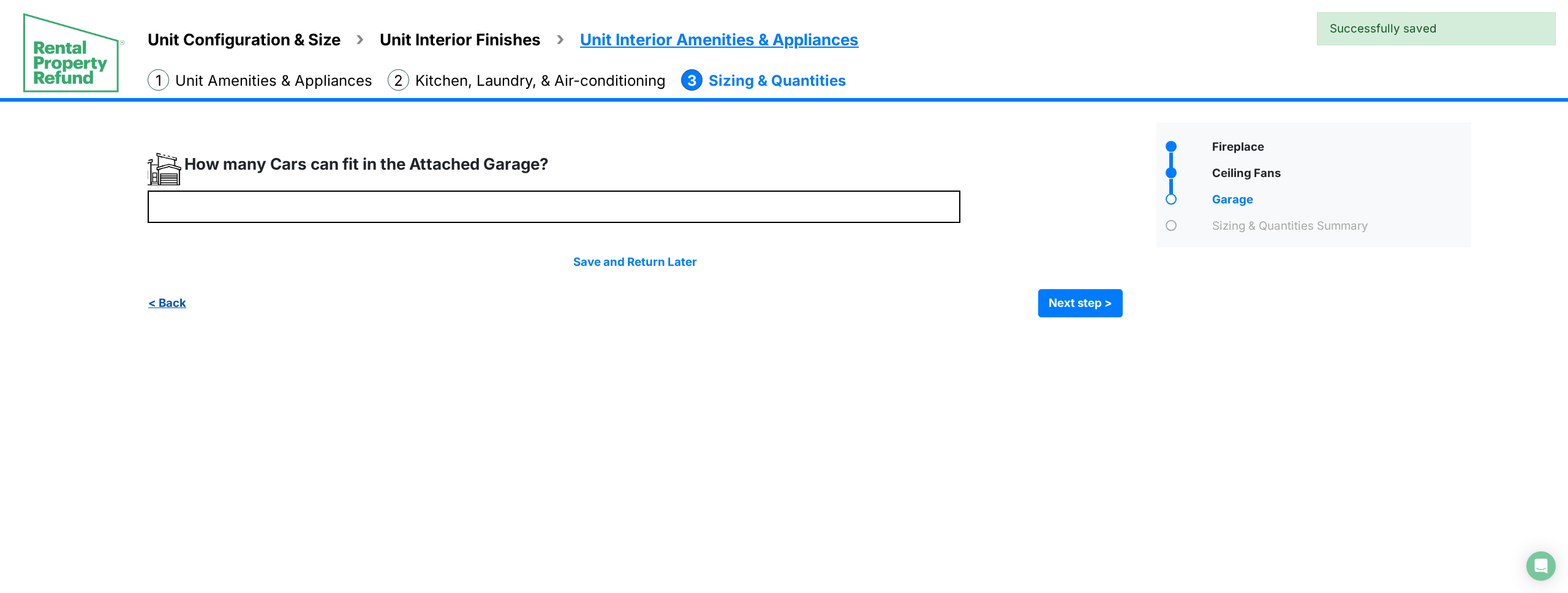
drag, startPoint x: 196, startPoint y: 295, endPoint x: 179, endPoint y: 302, distance: 18.4
click at [192, 296] on div "< Back Next step > Save and submit" at bounding box center [635, 303] width 975 height 28
click at [179, 302] on button "< Back" at bounding box center [167, 303] width 39 height 28
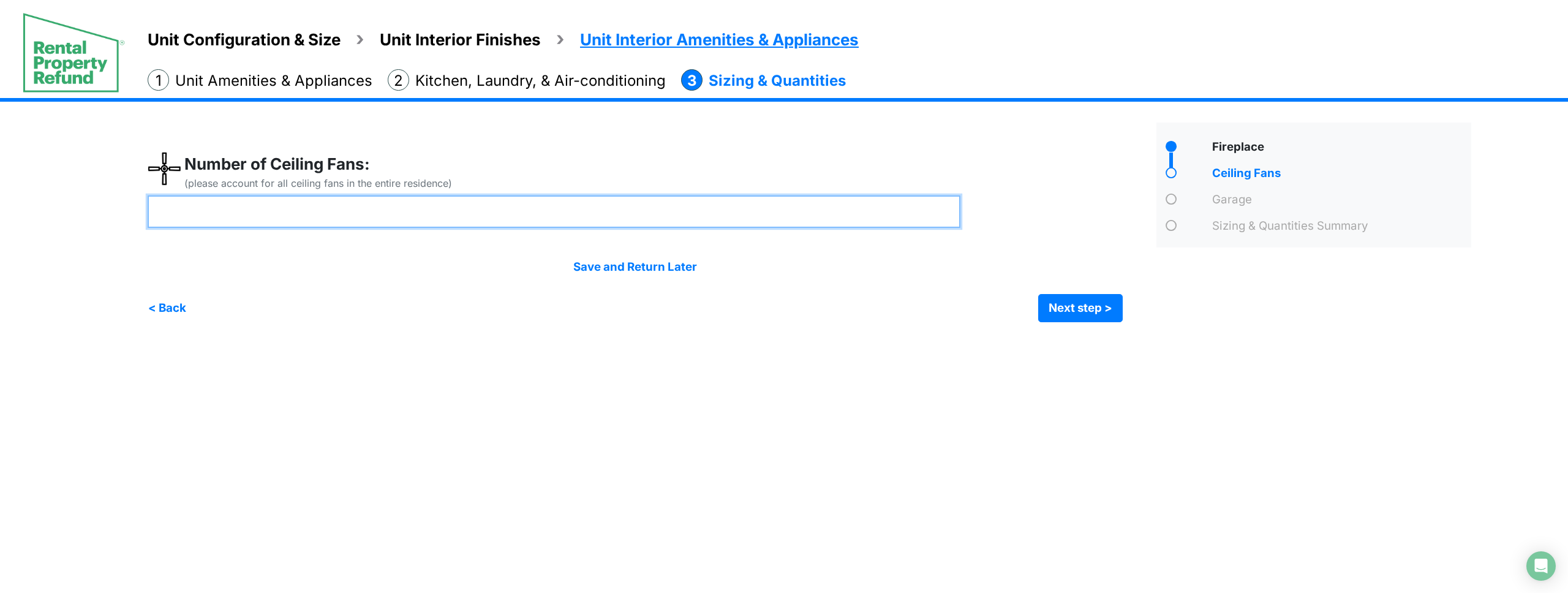
click at [234, 216] on input "*" at bounding box center [554, 212] width 813 height 32
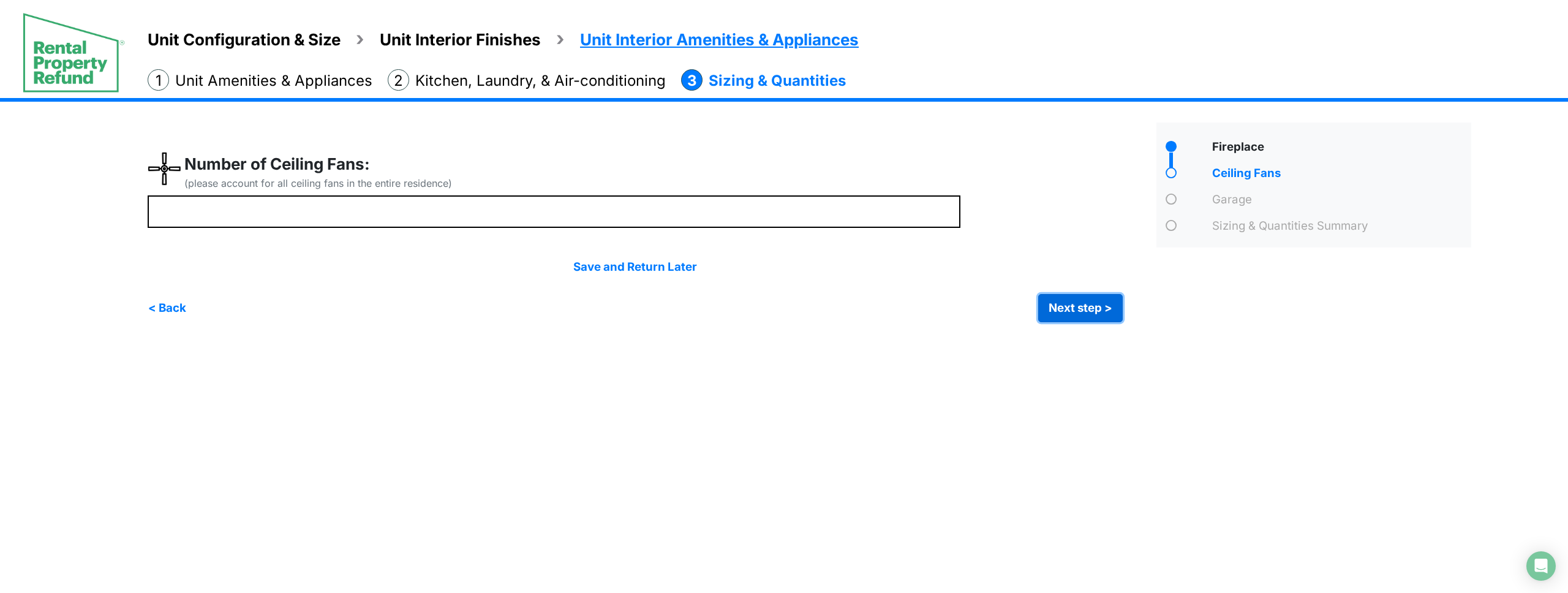
click at [1083, 309] on div "Save and Return Later < Back Next step > Save and submit" at bounding box center [635, 291] width 975 height 63
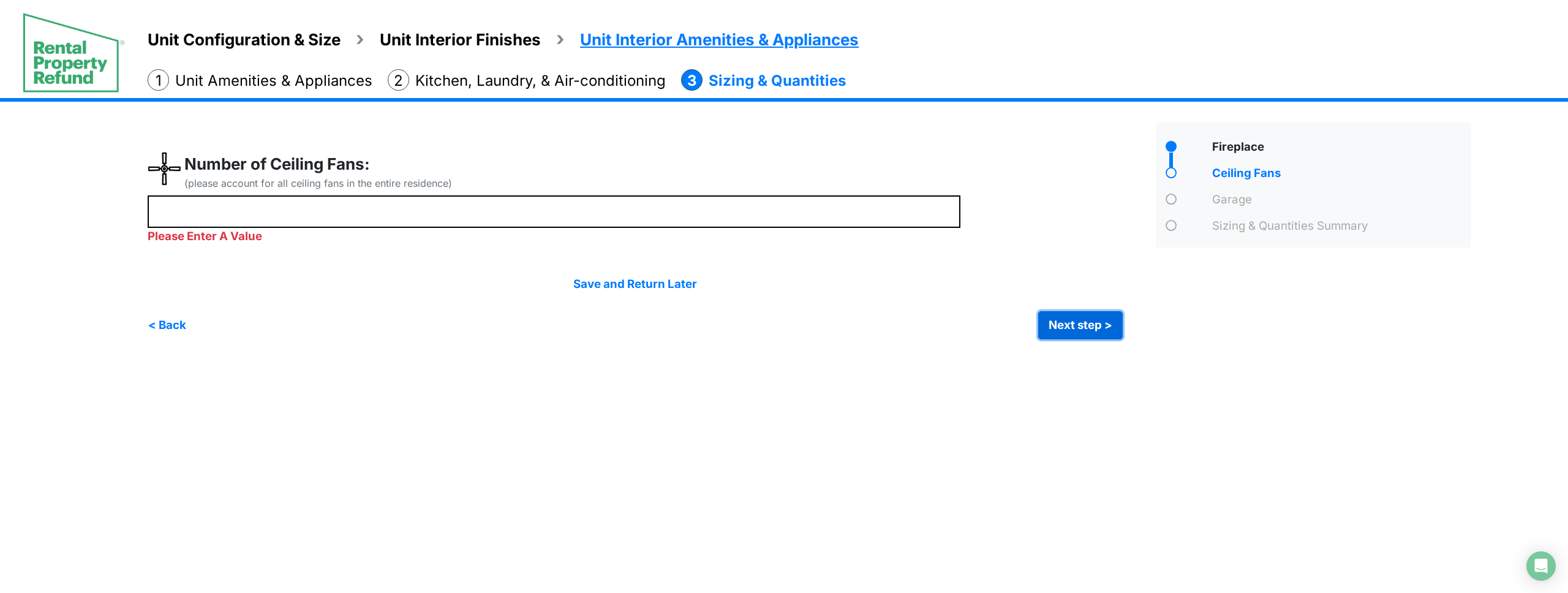
click at [1074, 324] on button "Next step >" at bounding box center [1080, 325] width 84 height 28
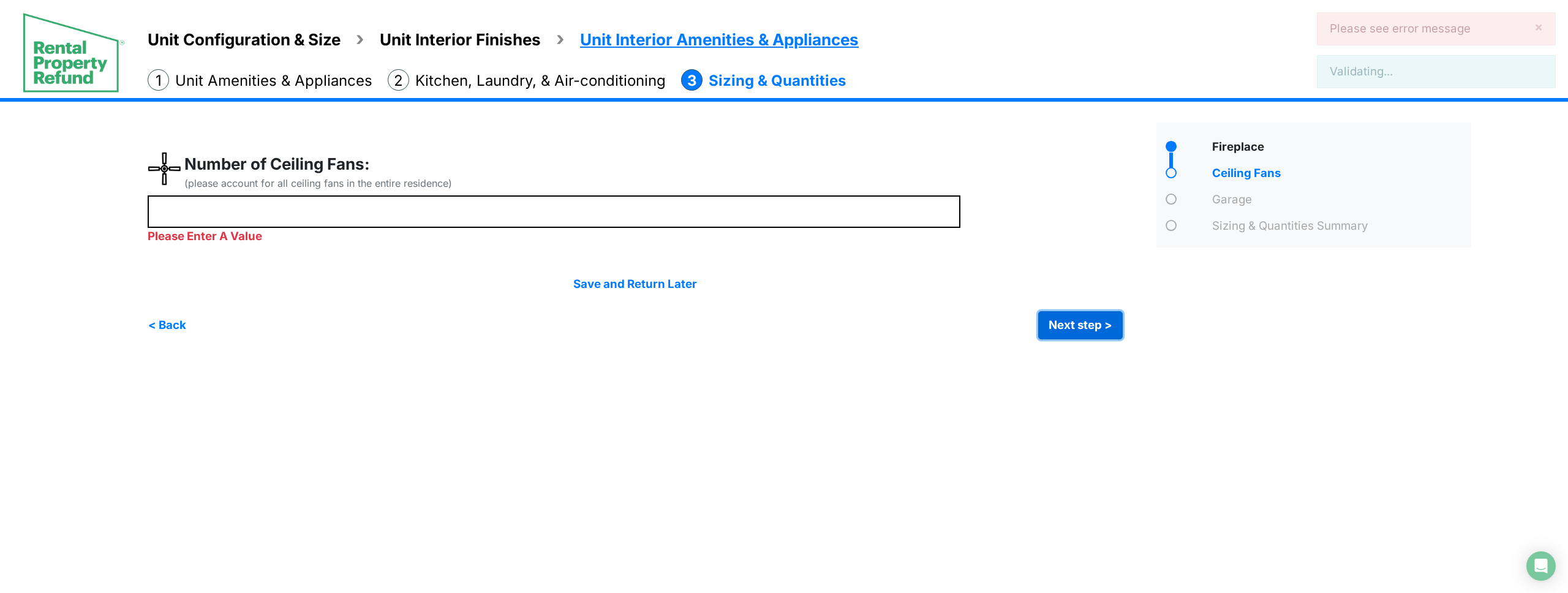
click at [1075, 324] on button "Next step >" at bounding box center [1080, 325] width 84 height 28
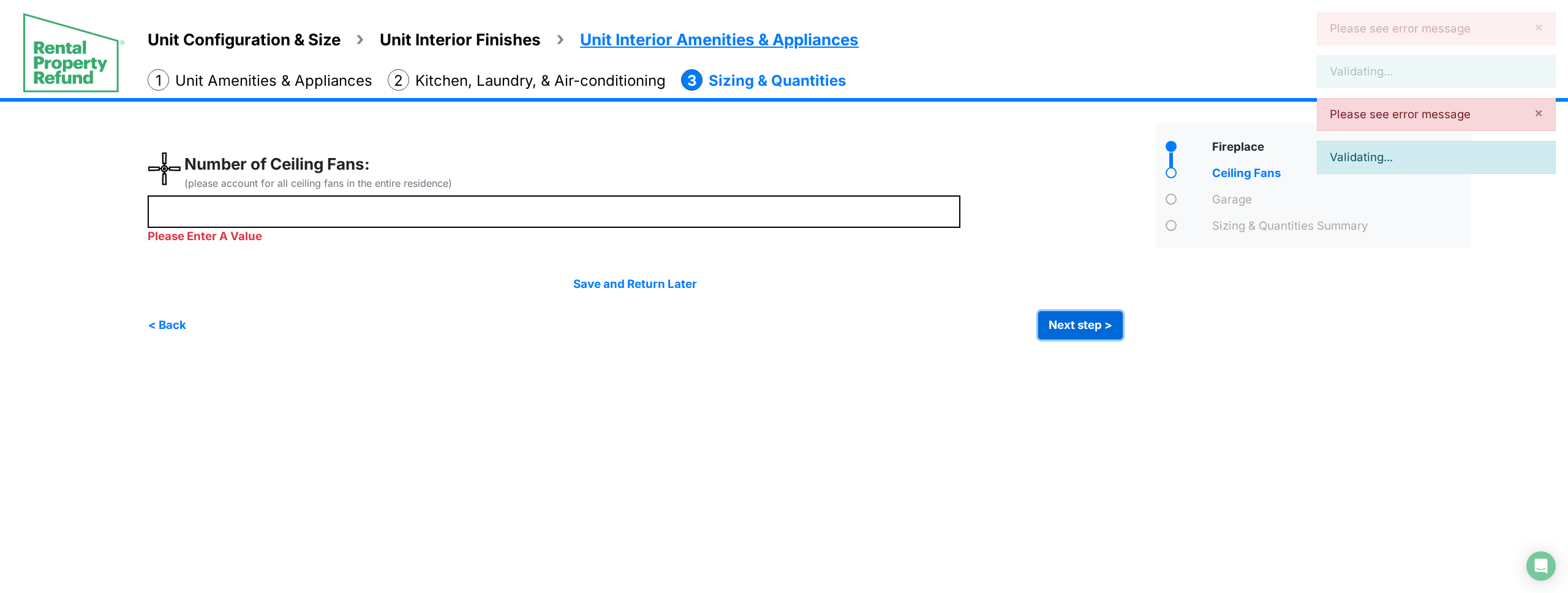
click at [1075, 324] on button "Next step >" at bounding box center [1080, 325] width 84 height 28
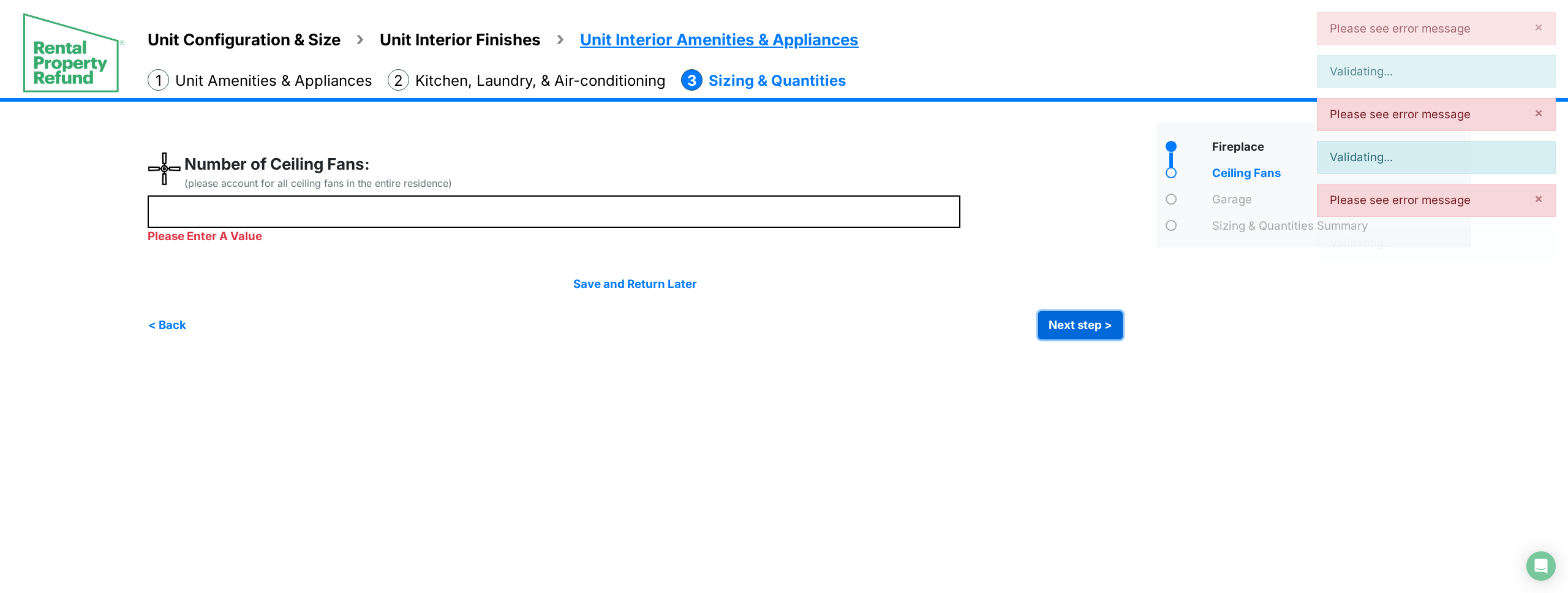
click at [1075, 324] on button "Next step >" at bounding box center [1080, 325] width 84 height 28
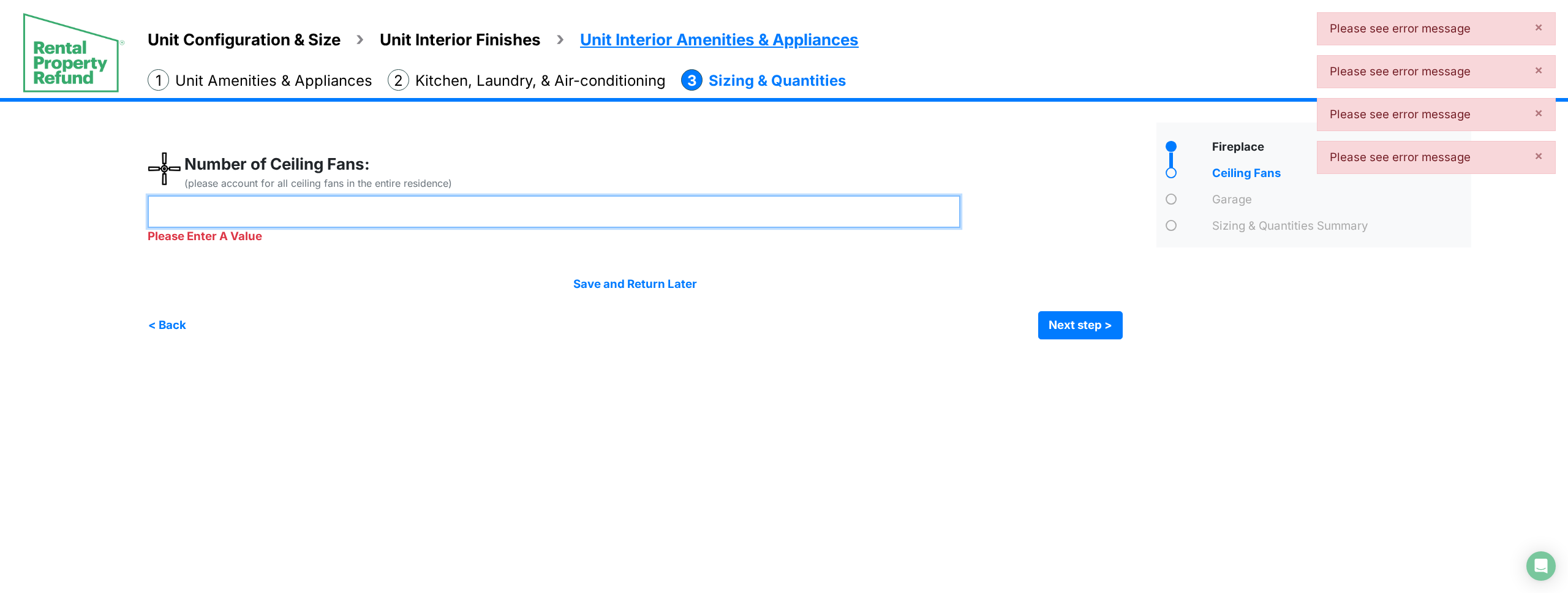
click at [446, 204] on input "number" at bounding box center [554, 212] width 813 height 32
click at [447, 204] on input "number" at bounding box center [554, 212] width 813 height 32
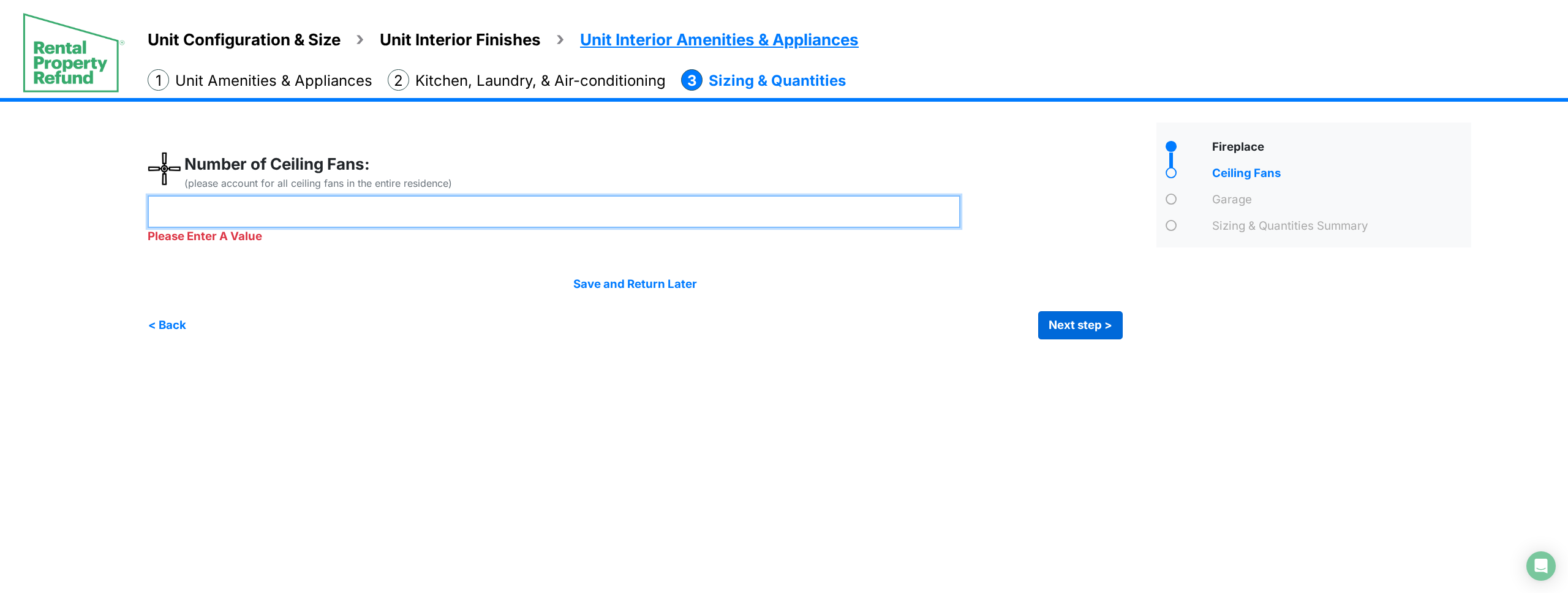
type input "*"
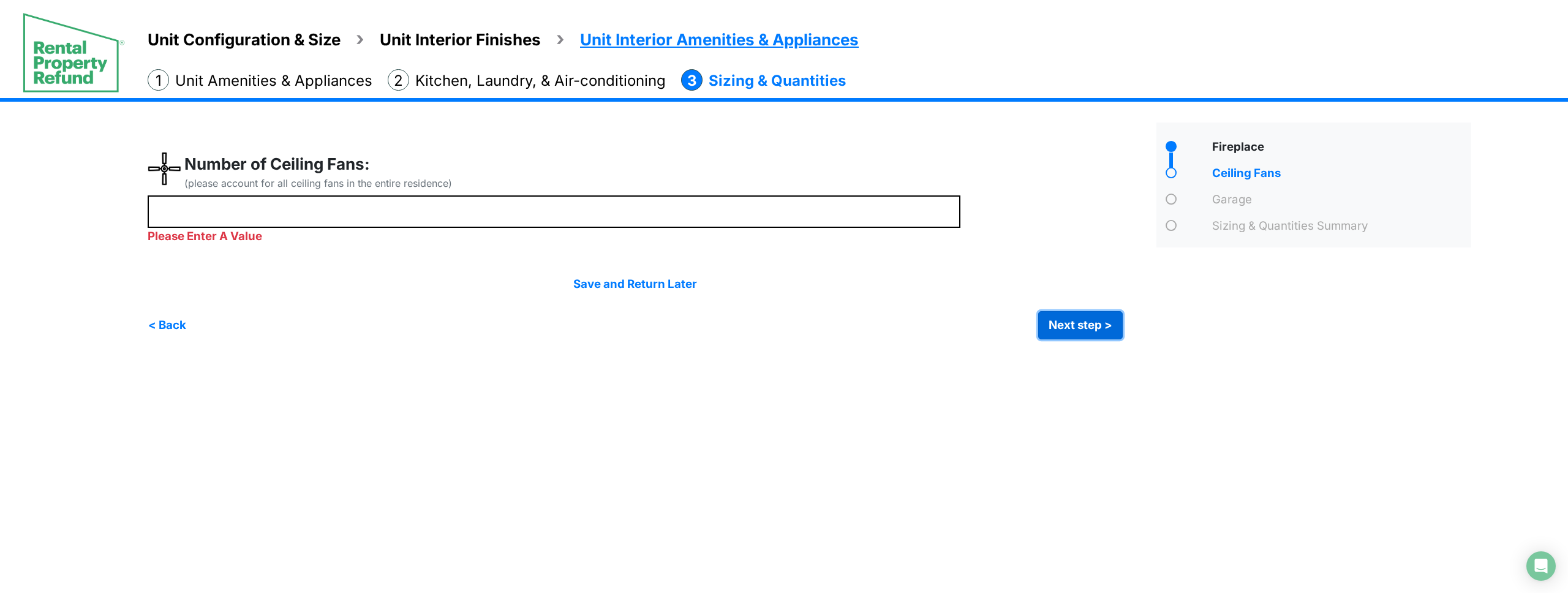
type input "*"
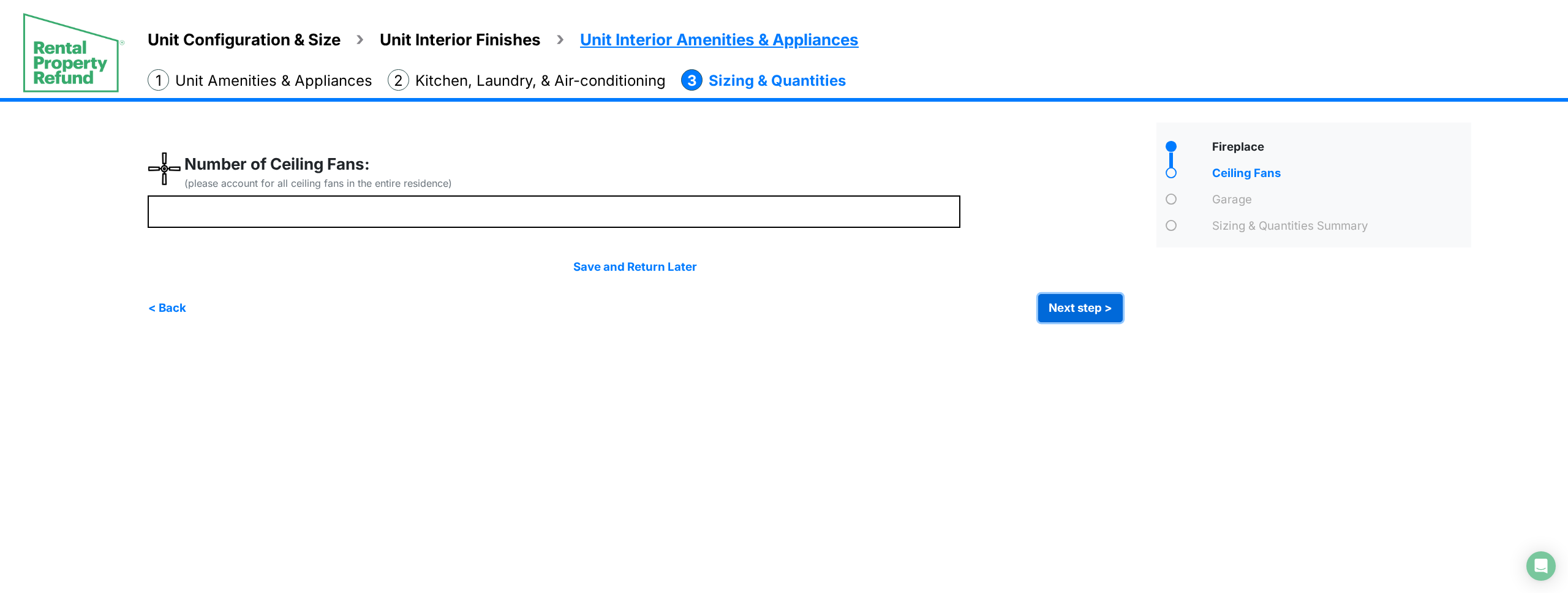
click at [1104, 329] on div "Condo Square Footage **** Next step >" at bounding box center [814, 220] width 1333 height 243
click at [1076, 312] on button "Next step >" at bounding box center [1080, 308] width 84 height 28
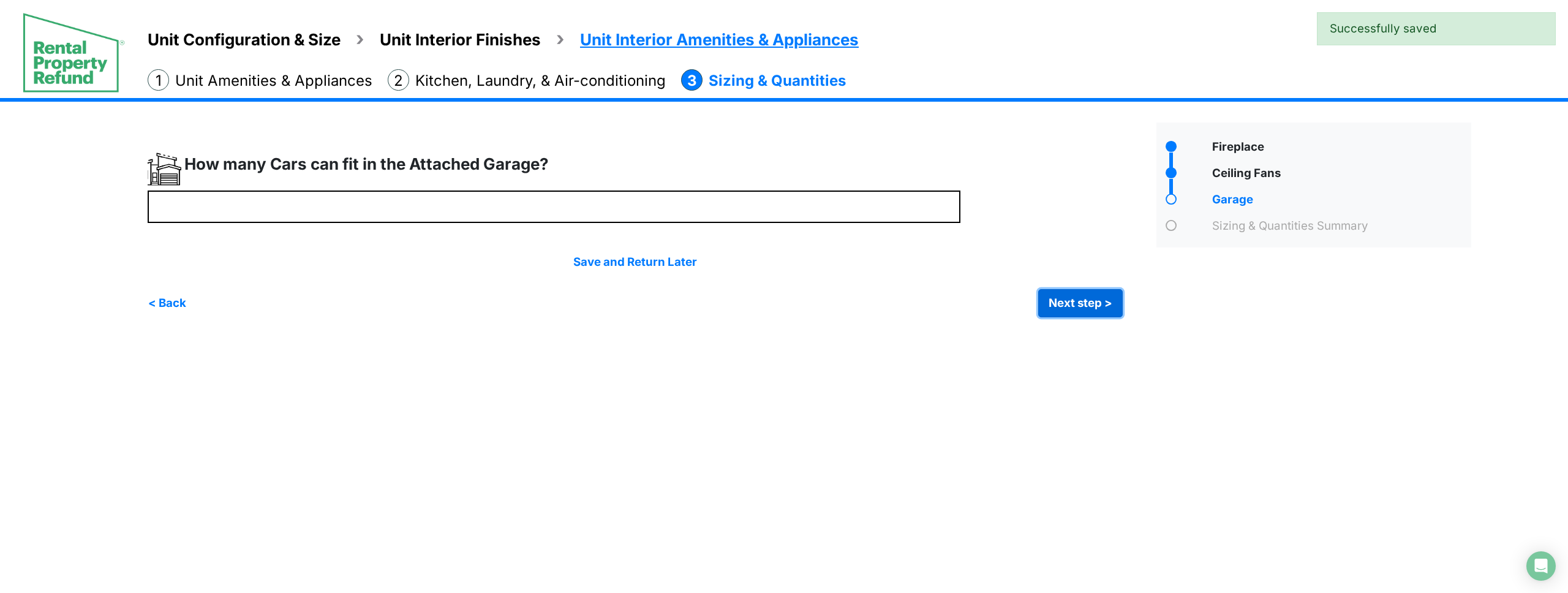
click at [1076, 312] on button "Next step >" at bounding box center [1080, 303] width 84 height 28
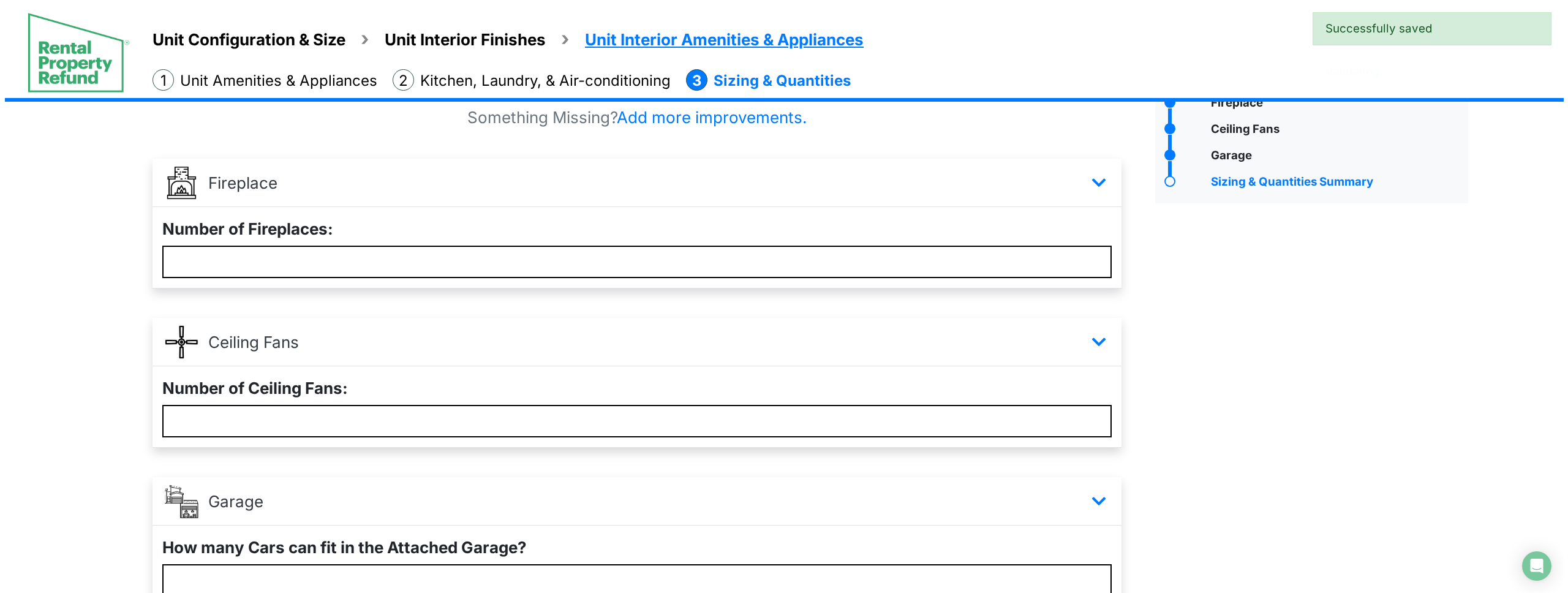
scroll to position [165, 0]
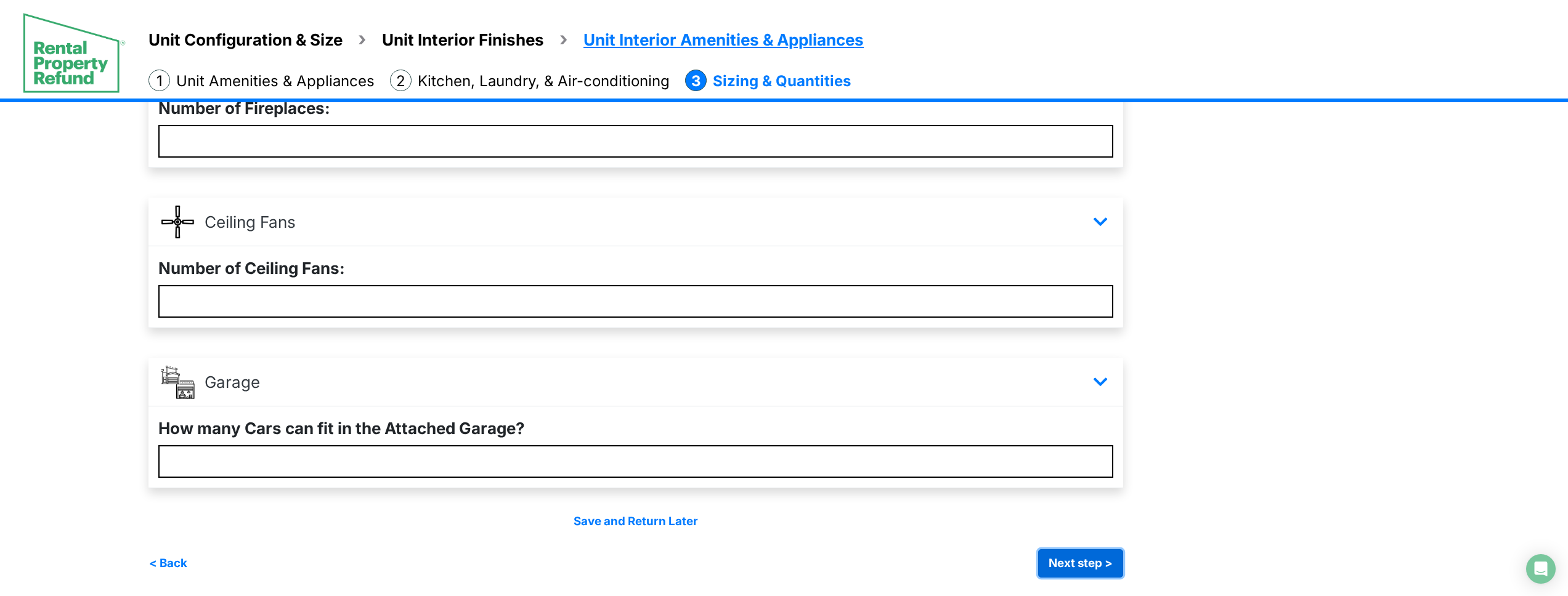
click at [1104, 572] on button "Next step >" at bounding box center [1081, 563] width 85 height 28
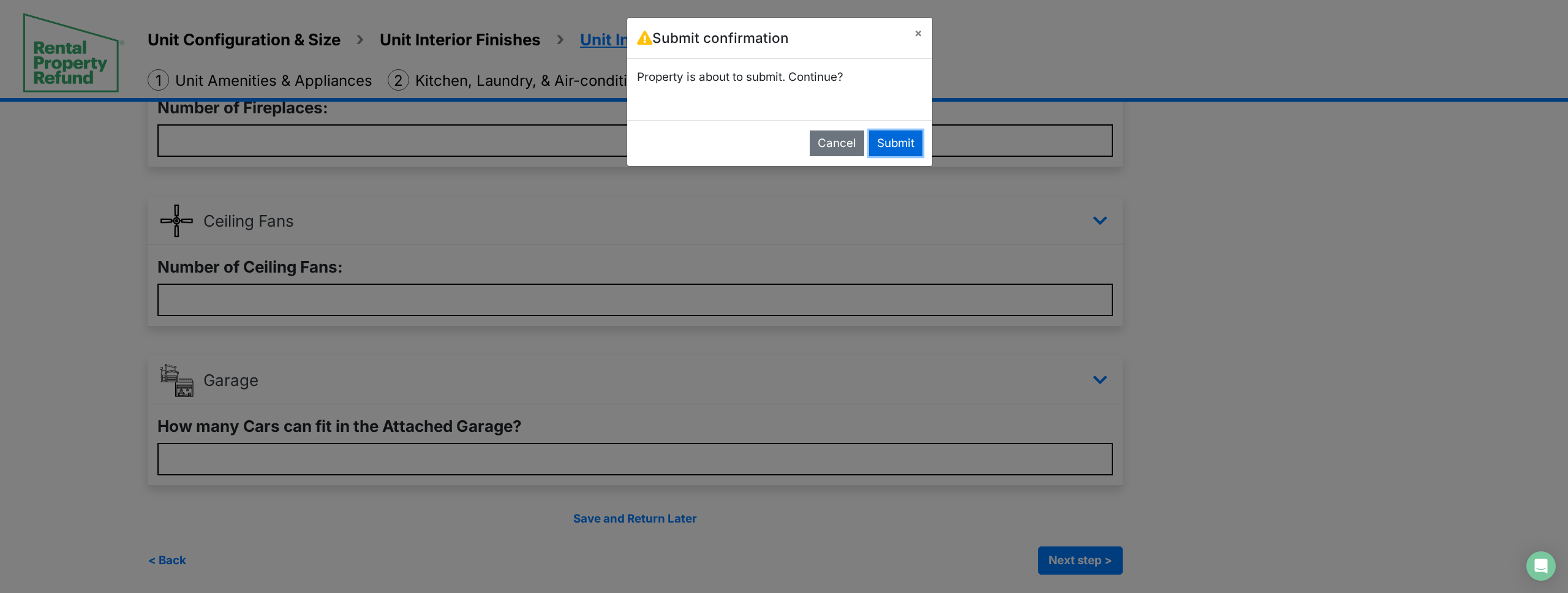
click at [889, 146] on button "Submit" at bounding box center [896, 143] width 53 height 26
